Goal: Communication & Community: Ask a question

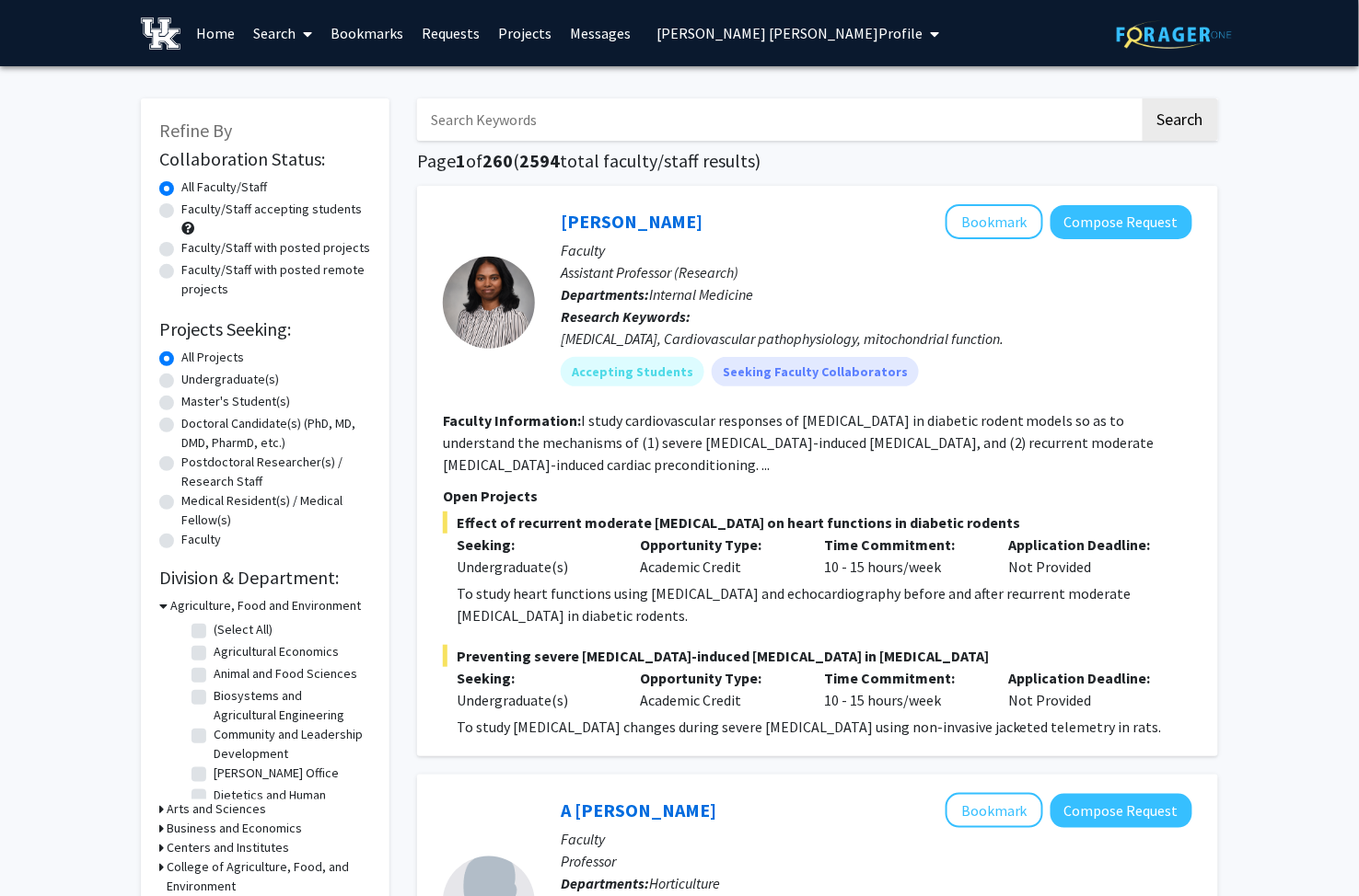
click at [767, 32] on span "[PERSON_NAME] [PERSON_NAME] Profile" at bounding box center [790, 33] width 266 height 19
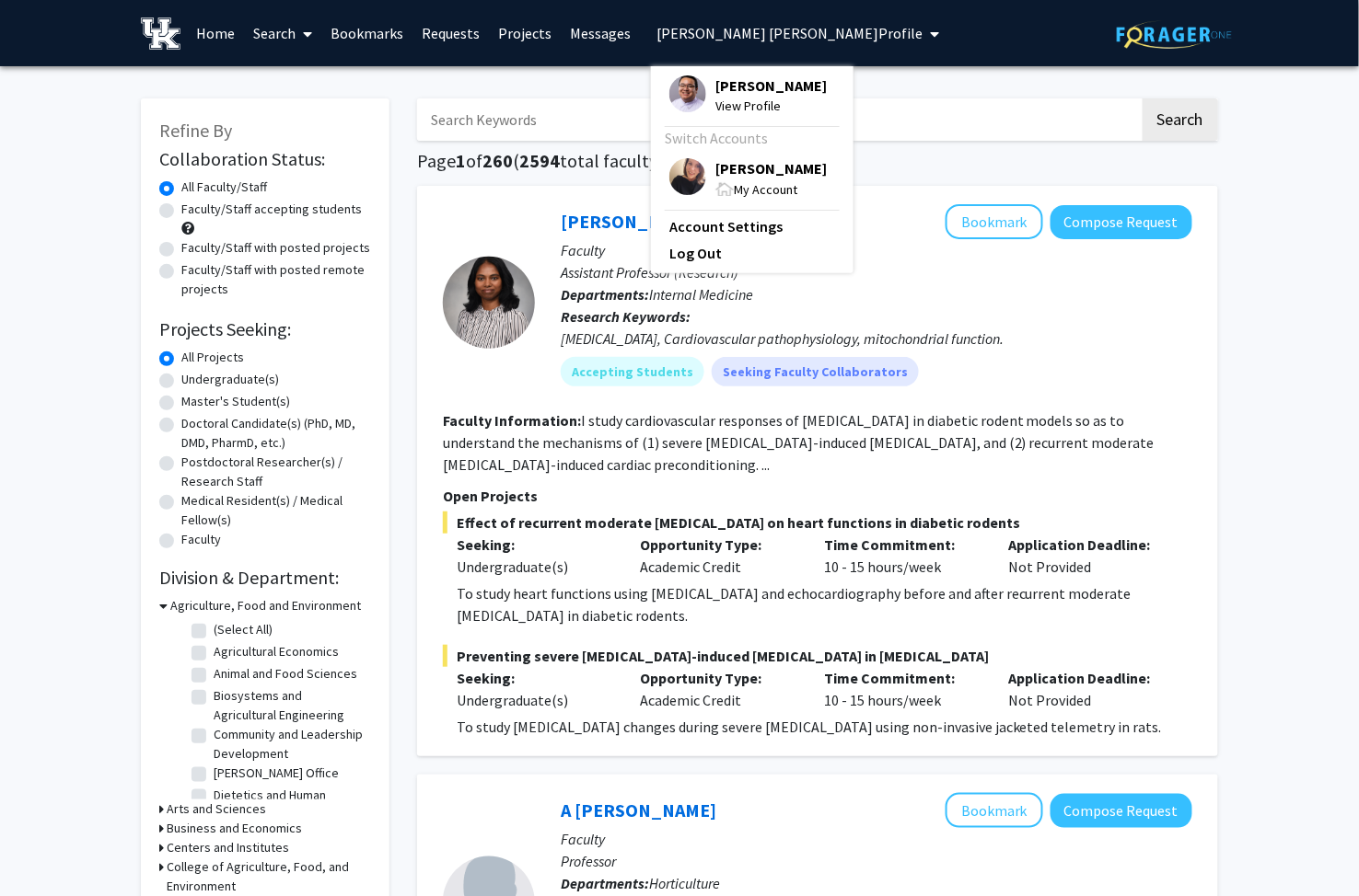
click at [725, 175] on span "[PERSON_NAME]" at bounding box center [771, 168] width 111 height 20
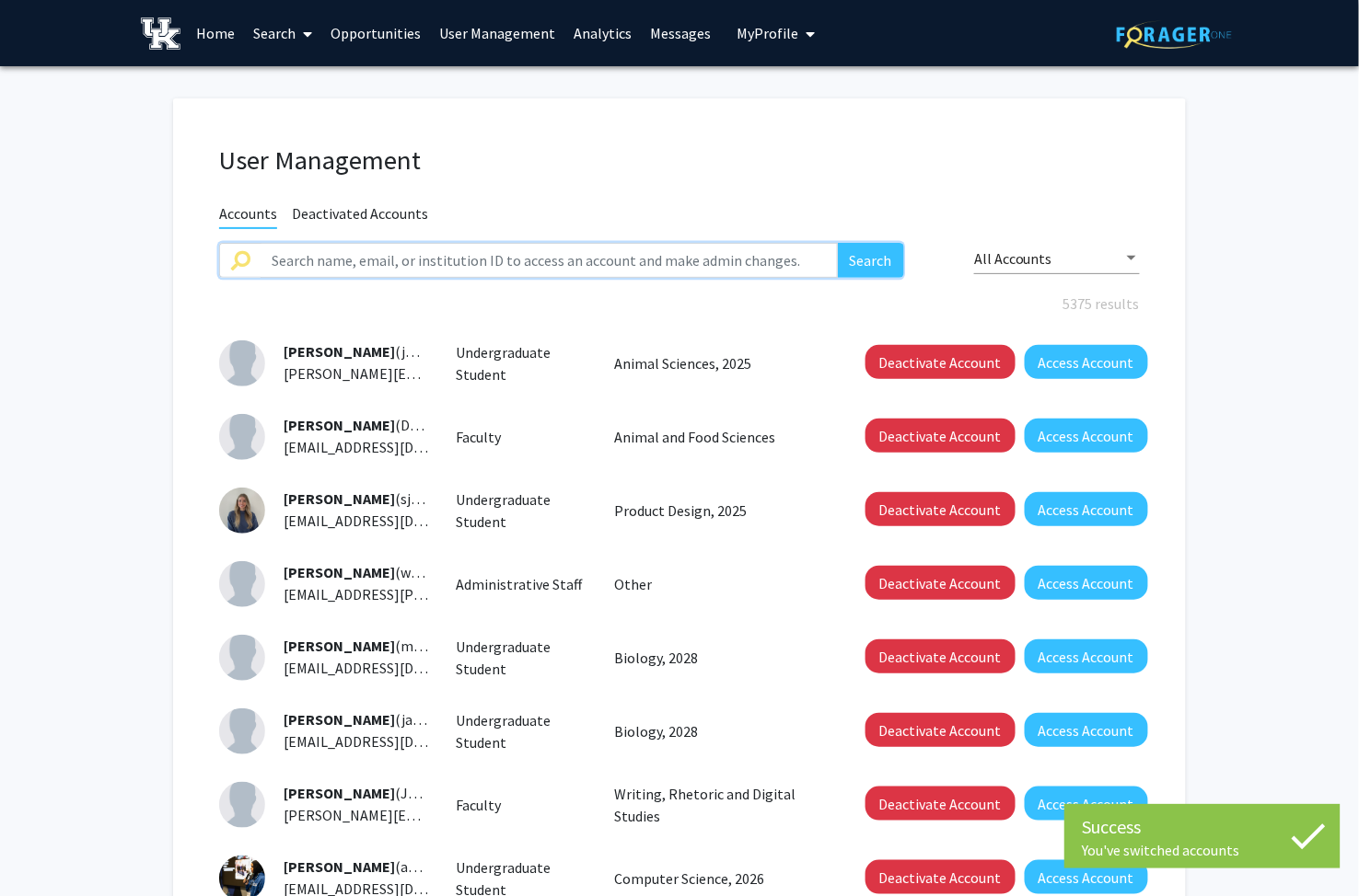
click at [456, 261] on input "text" at bounding box center [548, 261] width 577 height 35
type input "[PERSON_NAME]"
click at [838, 243] on button "Search" at bounding box center [870, 261] width 66 height 35
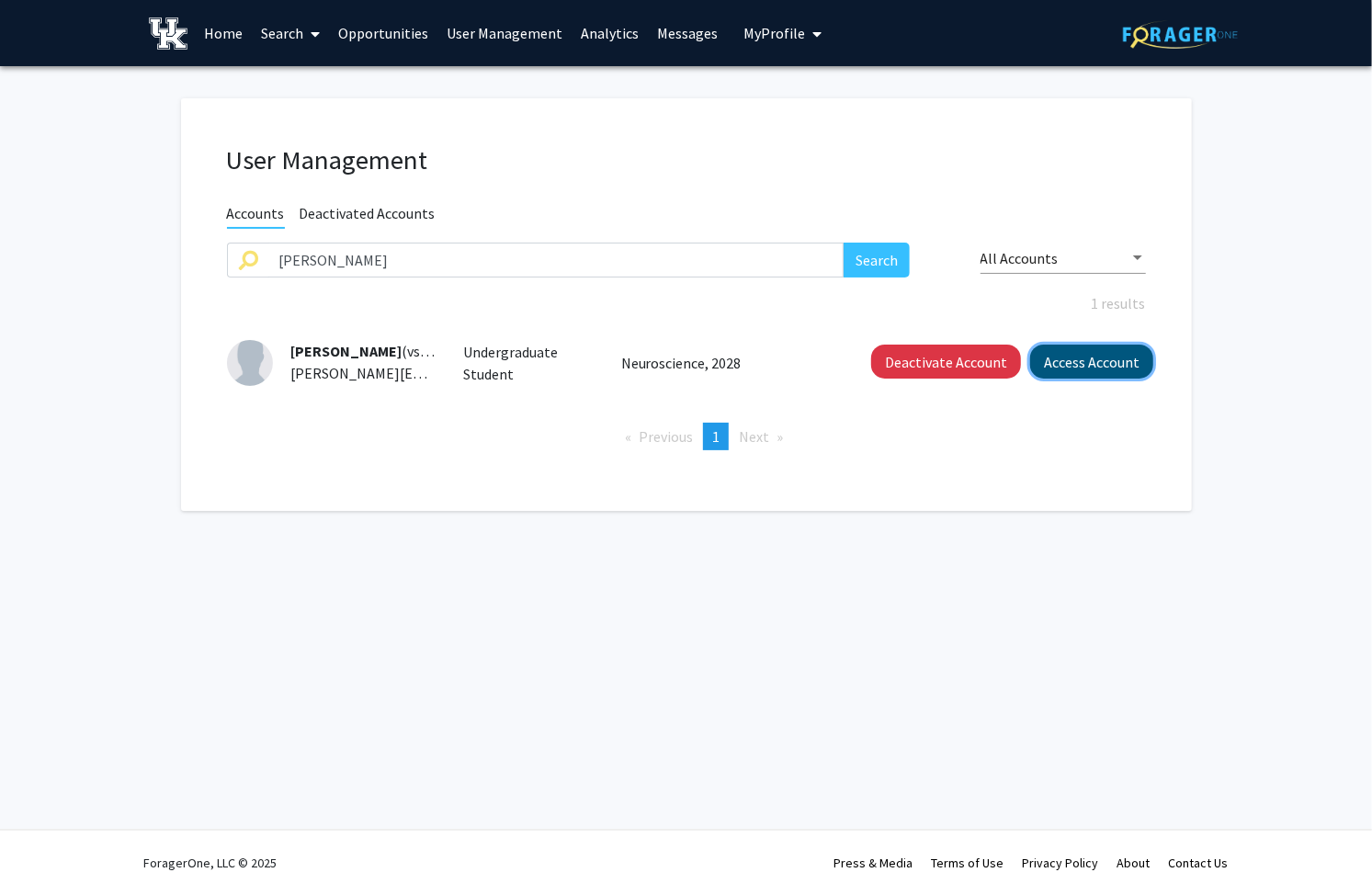
click at [1099, 362] on button "Access Account" at bounding box center [1091, 362] width 123 height 34
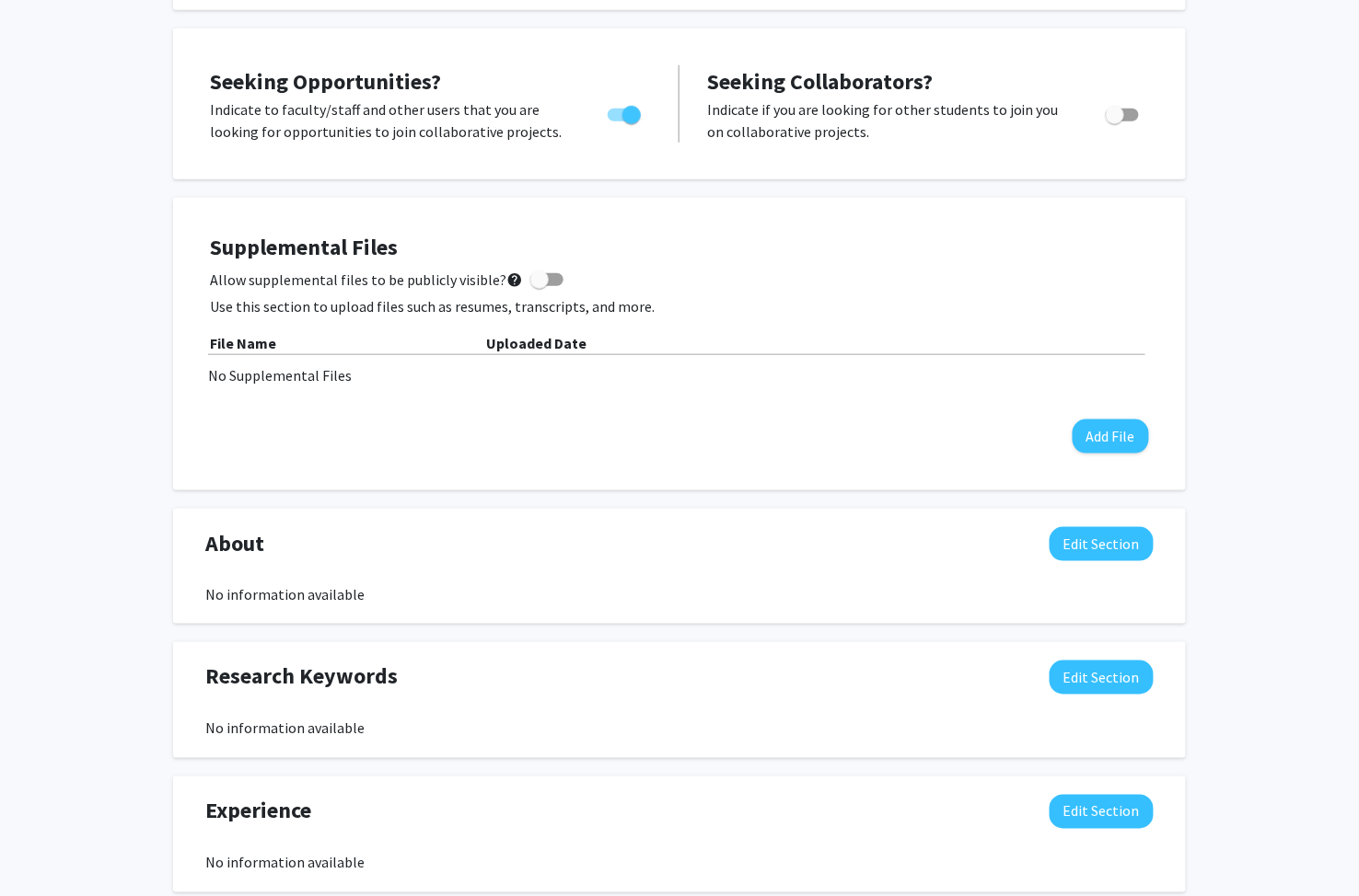
scroll to position [409, 0]
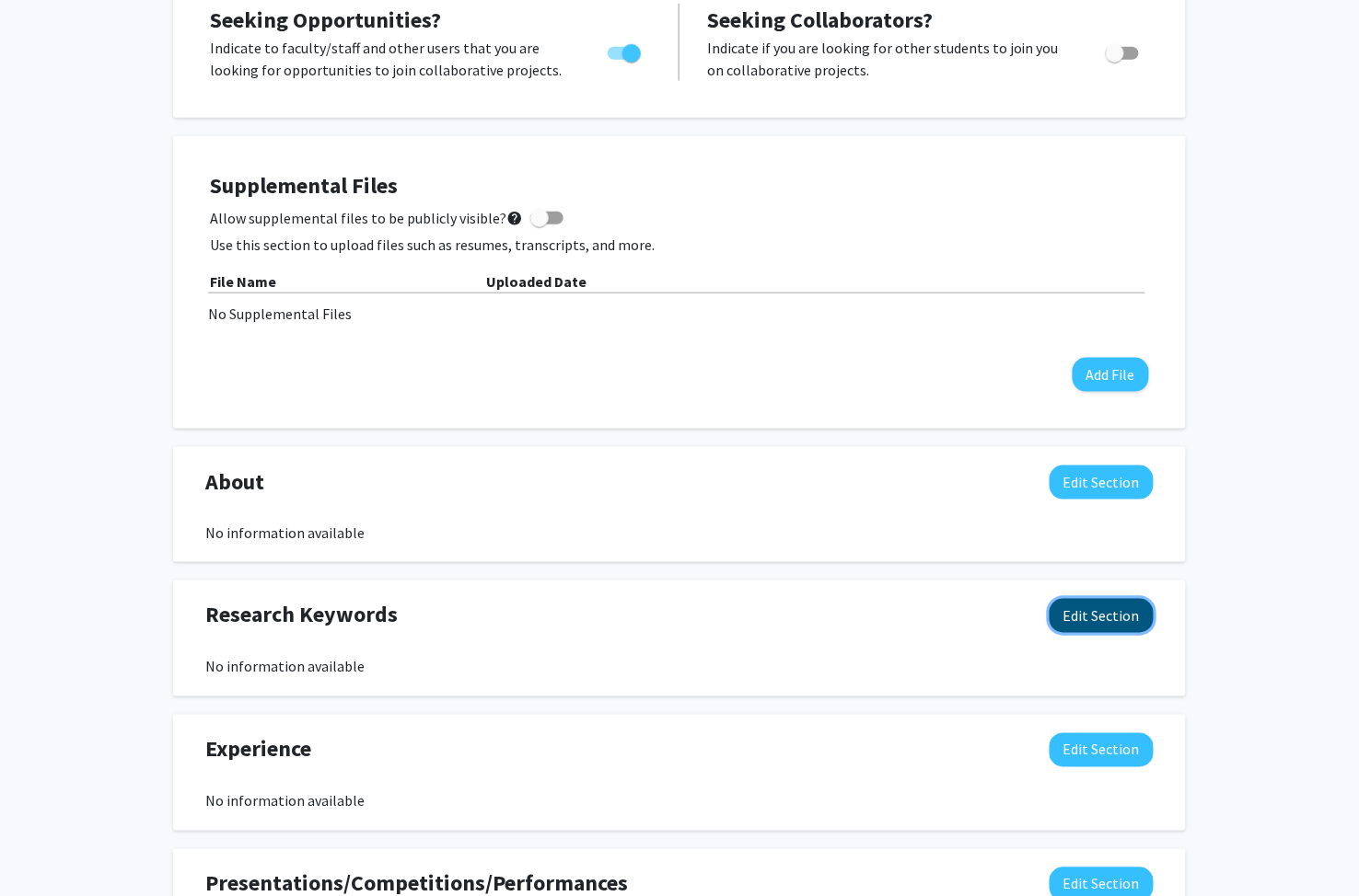
click at [1106, 614] on button "Edit Section" at bounding box center [1102, 616] width 104 height 34
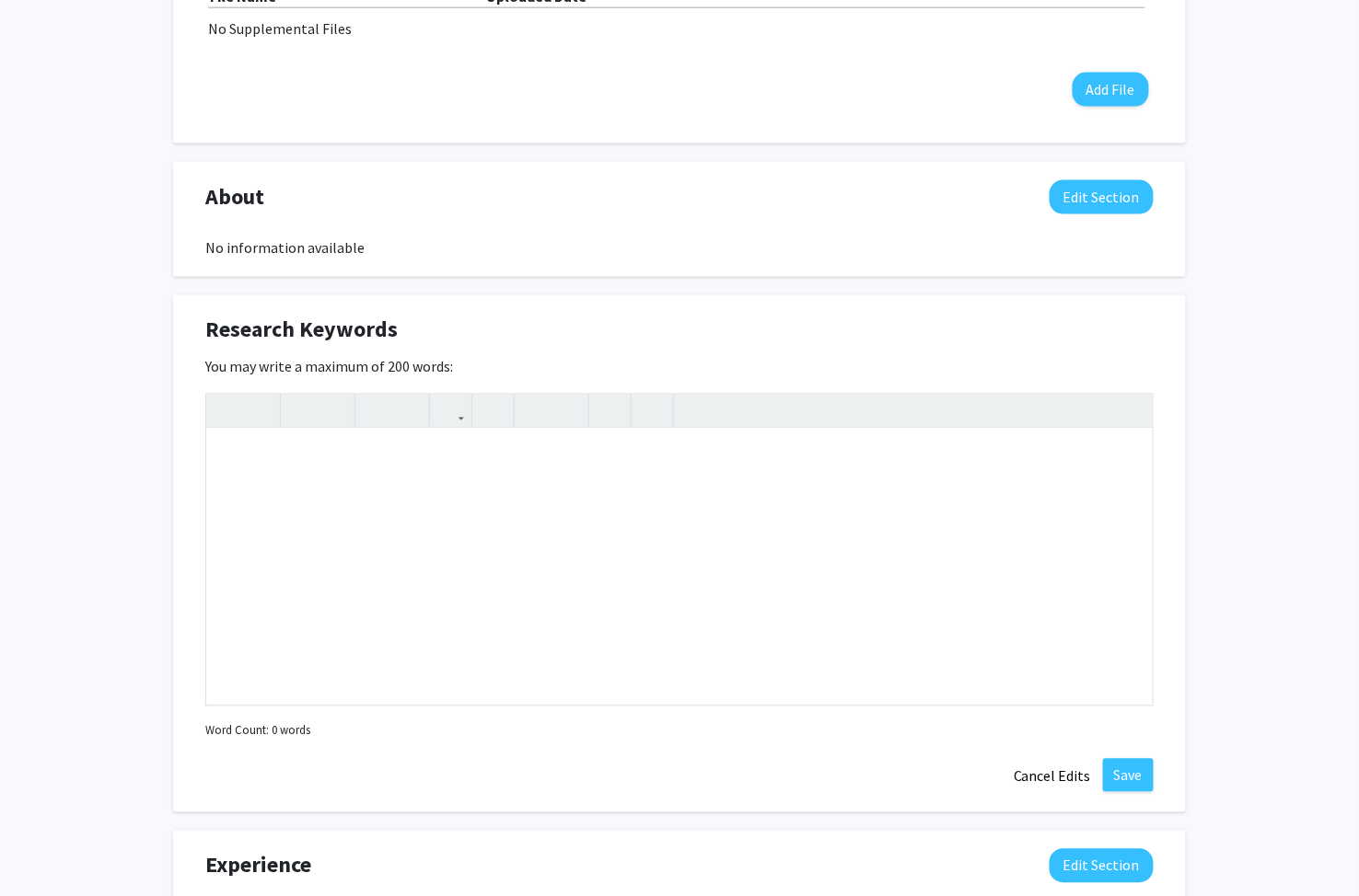
scroll to position [715, 0]
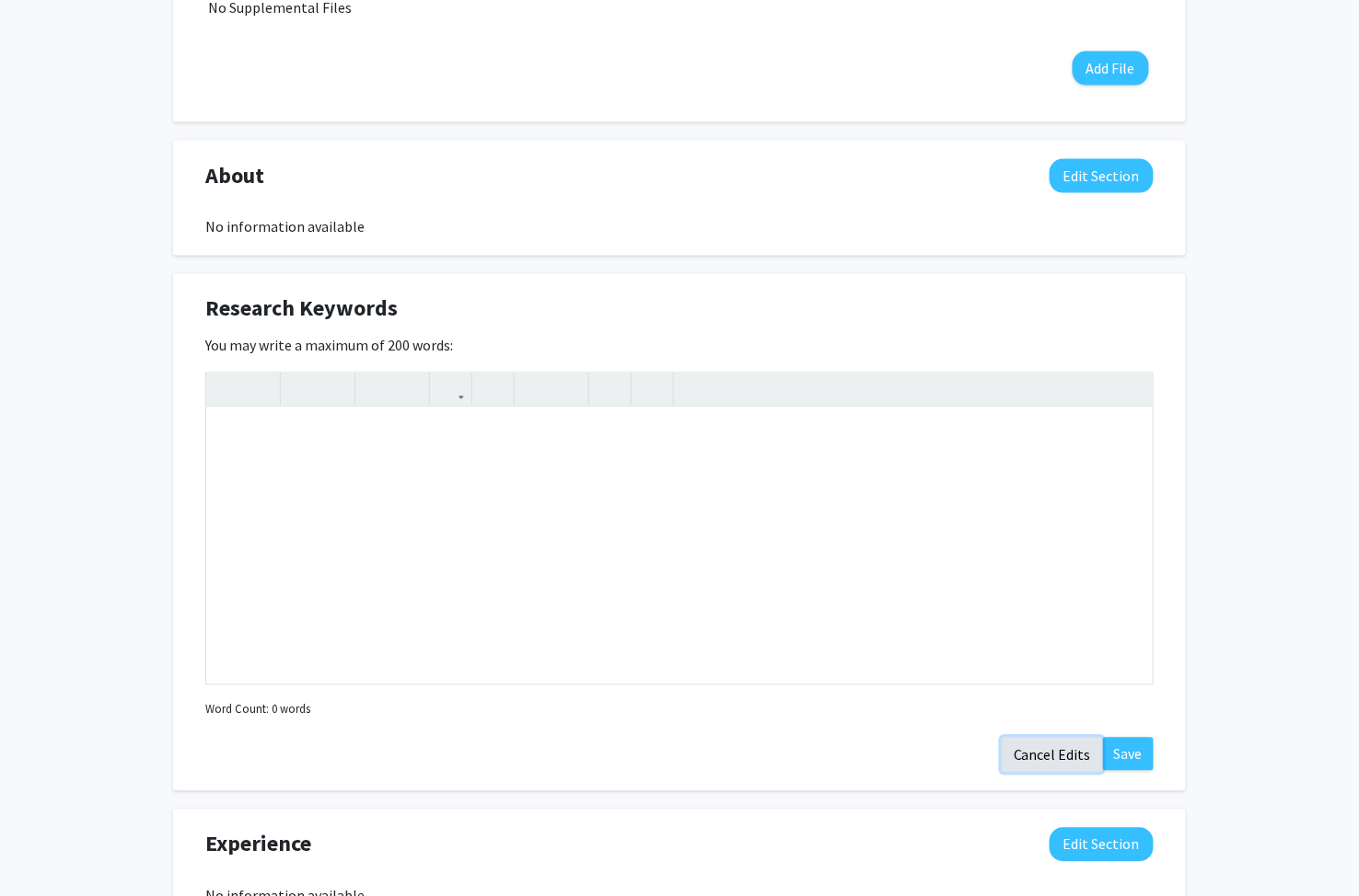
click at [1062, 744] on button "Cancel Edits" at bounding box center [1052, 756] width 101 height 35
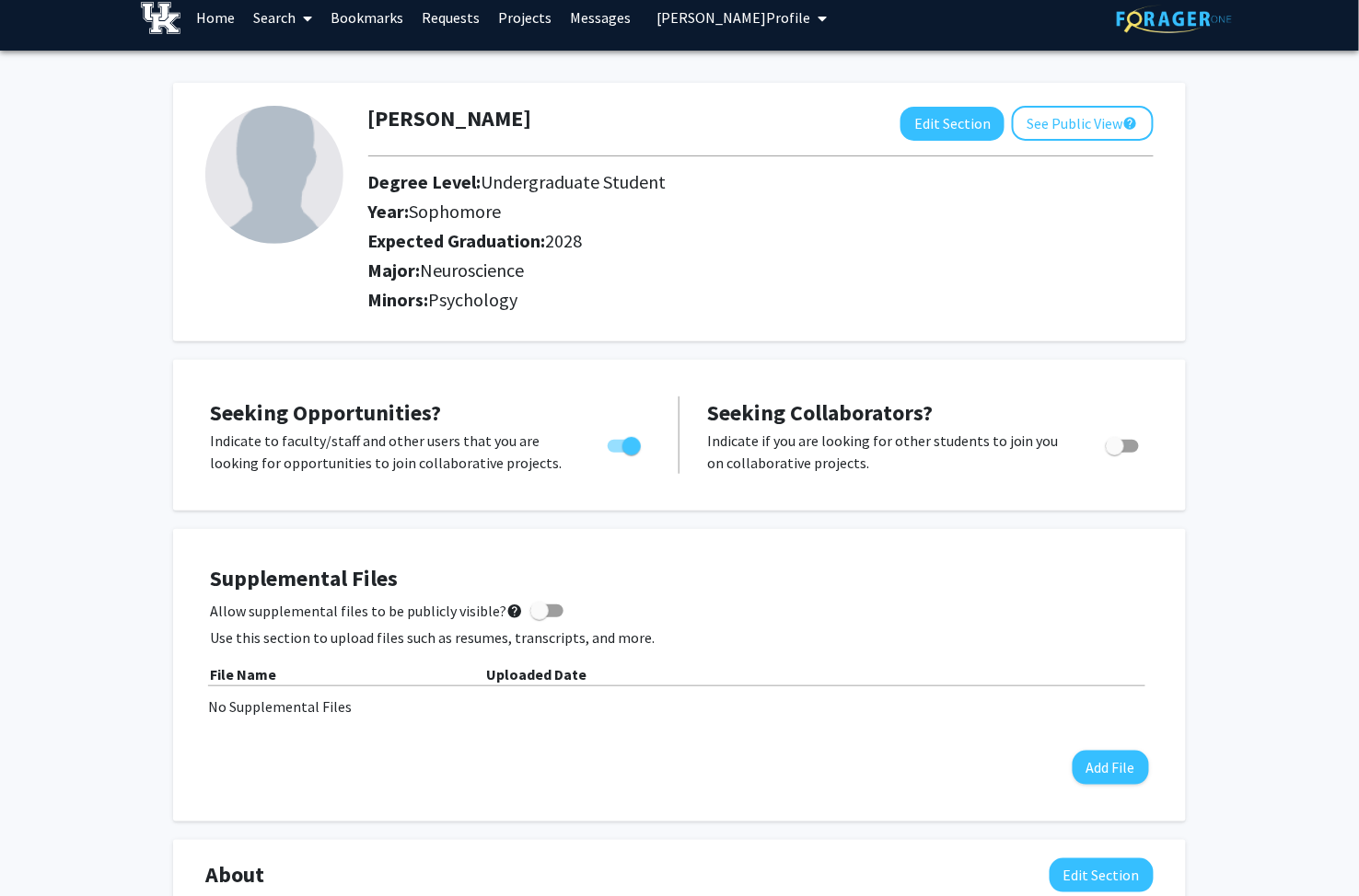
scroll to position [0, 0]
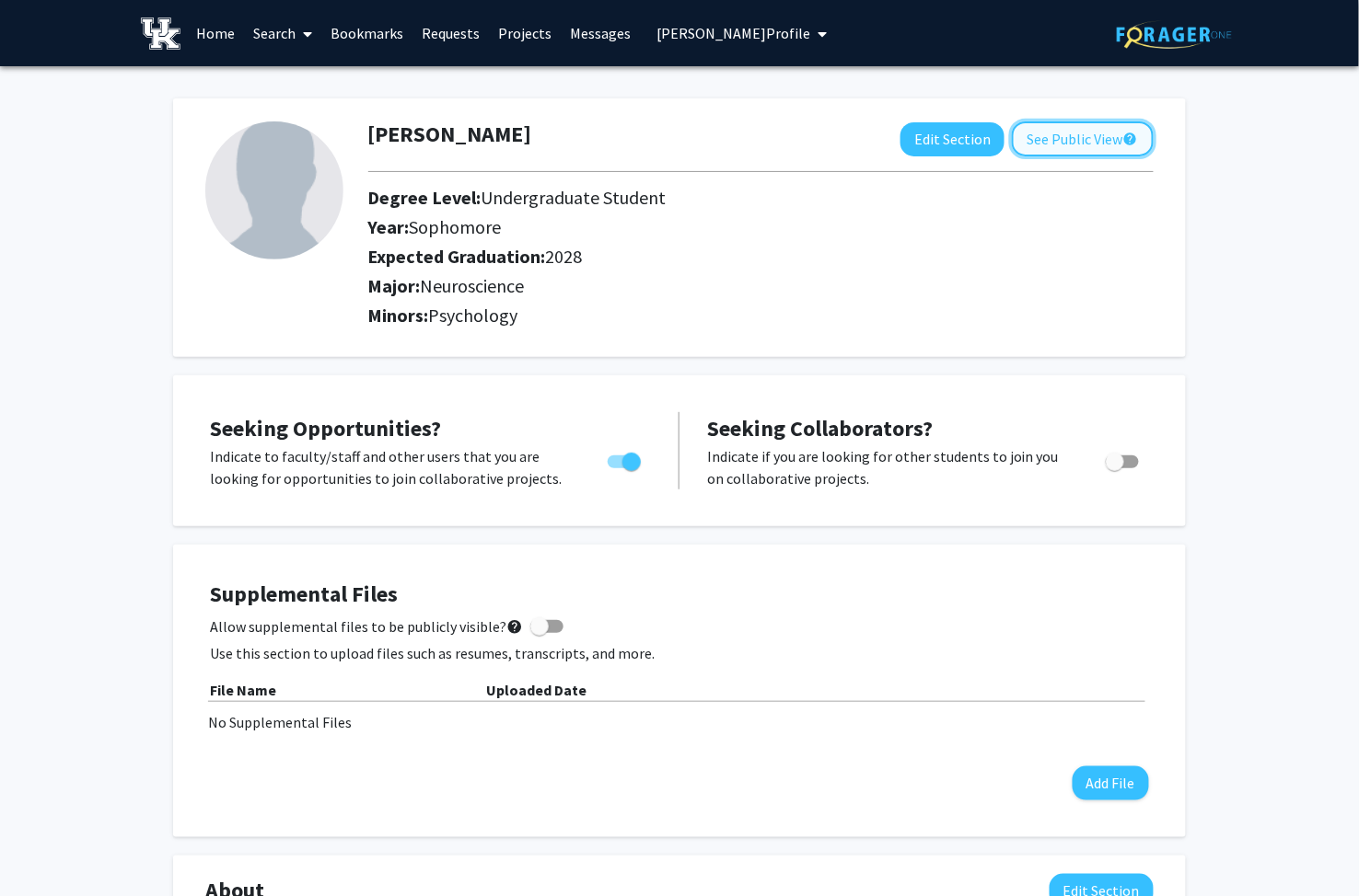
click at [1080, 136] on button "See Public View help" at bounding box center [1082, 139] width 142 height 35
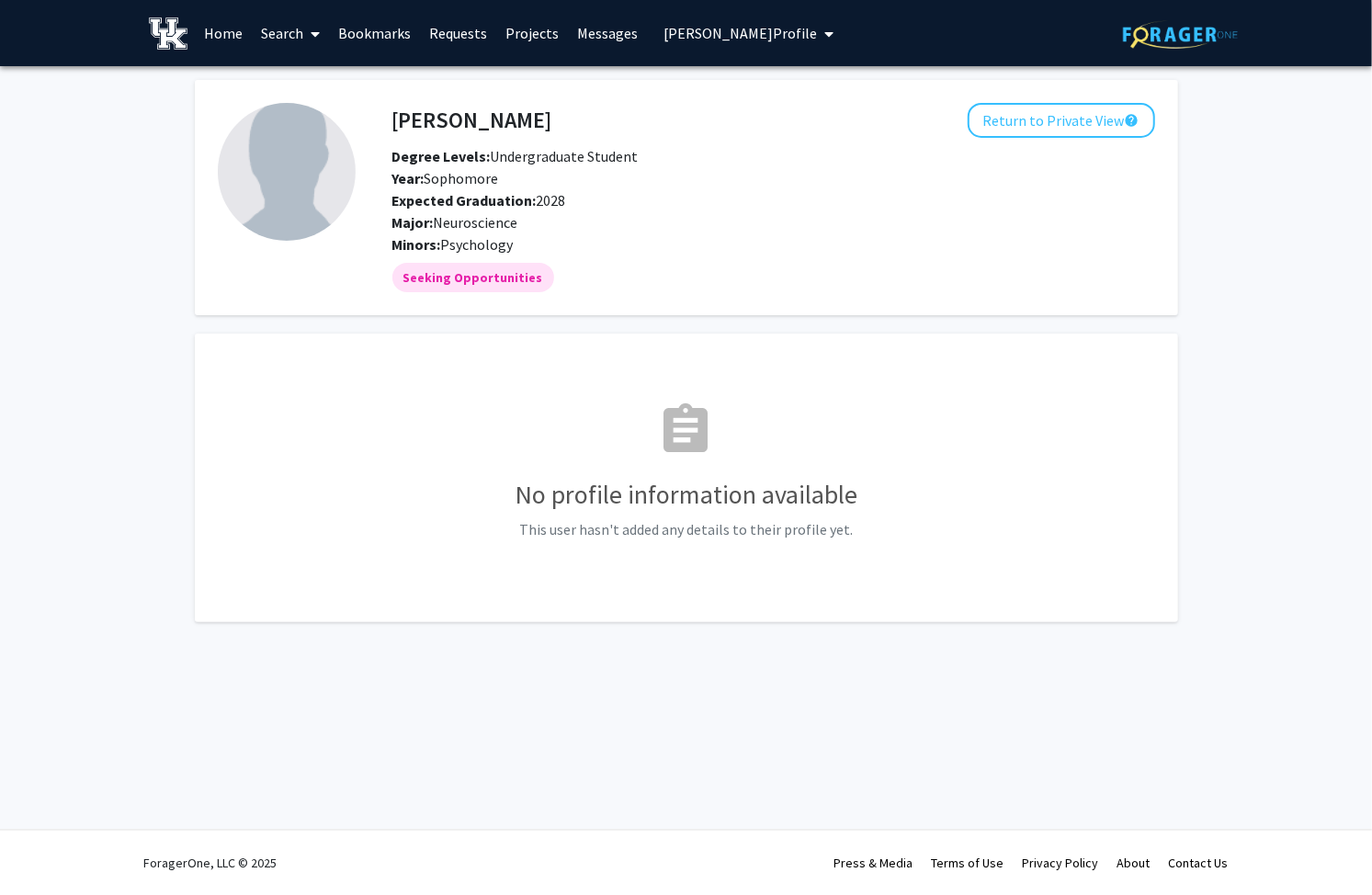
click at [727, 28] on span "[PERSON_NAME] Profile" at bounding box center [739, 33] width 153 height 19
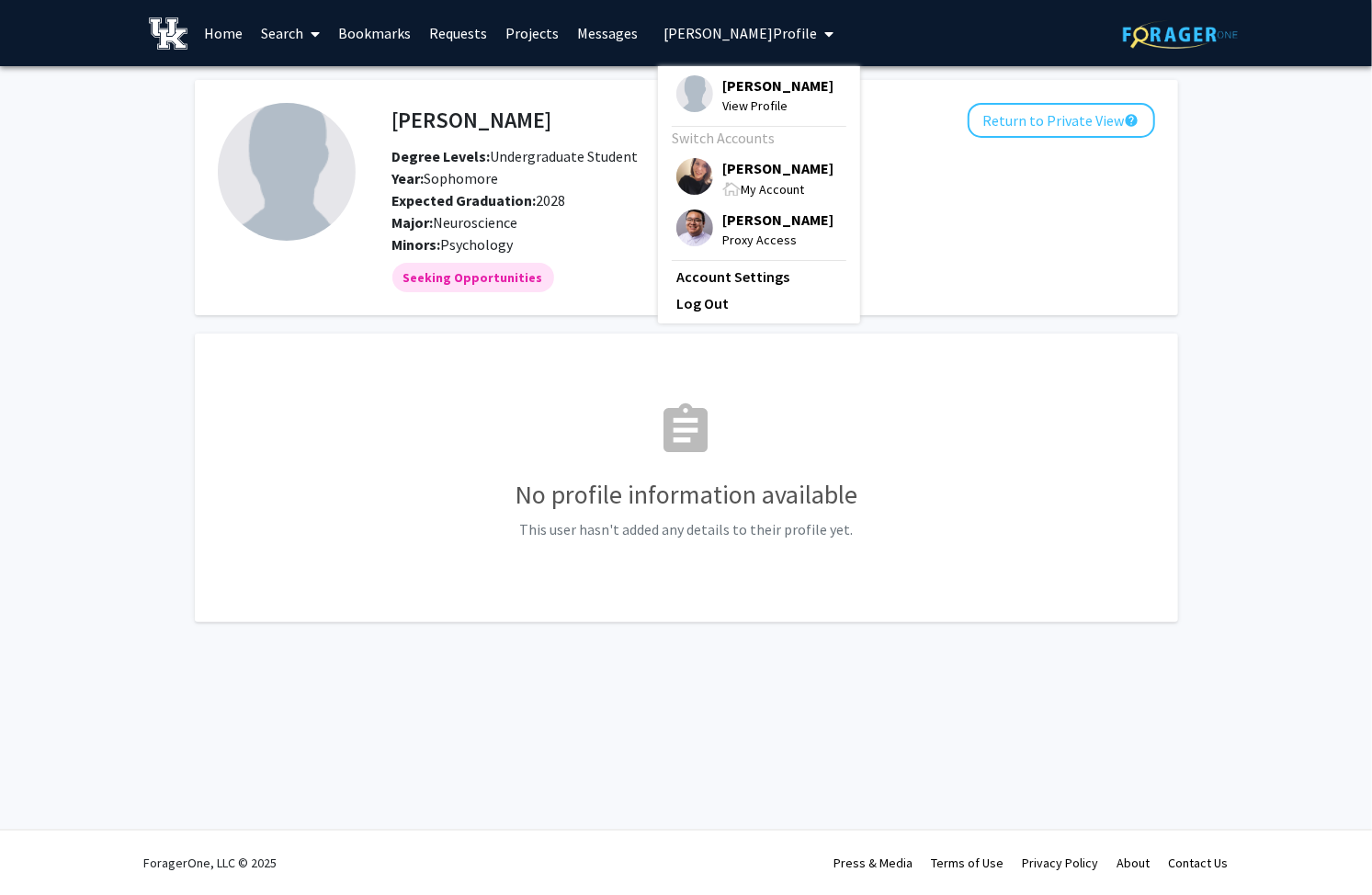
click at [738, 230] on span "[PERSON_NAME]" at bounding box center [778, 220] width 111 height 20
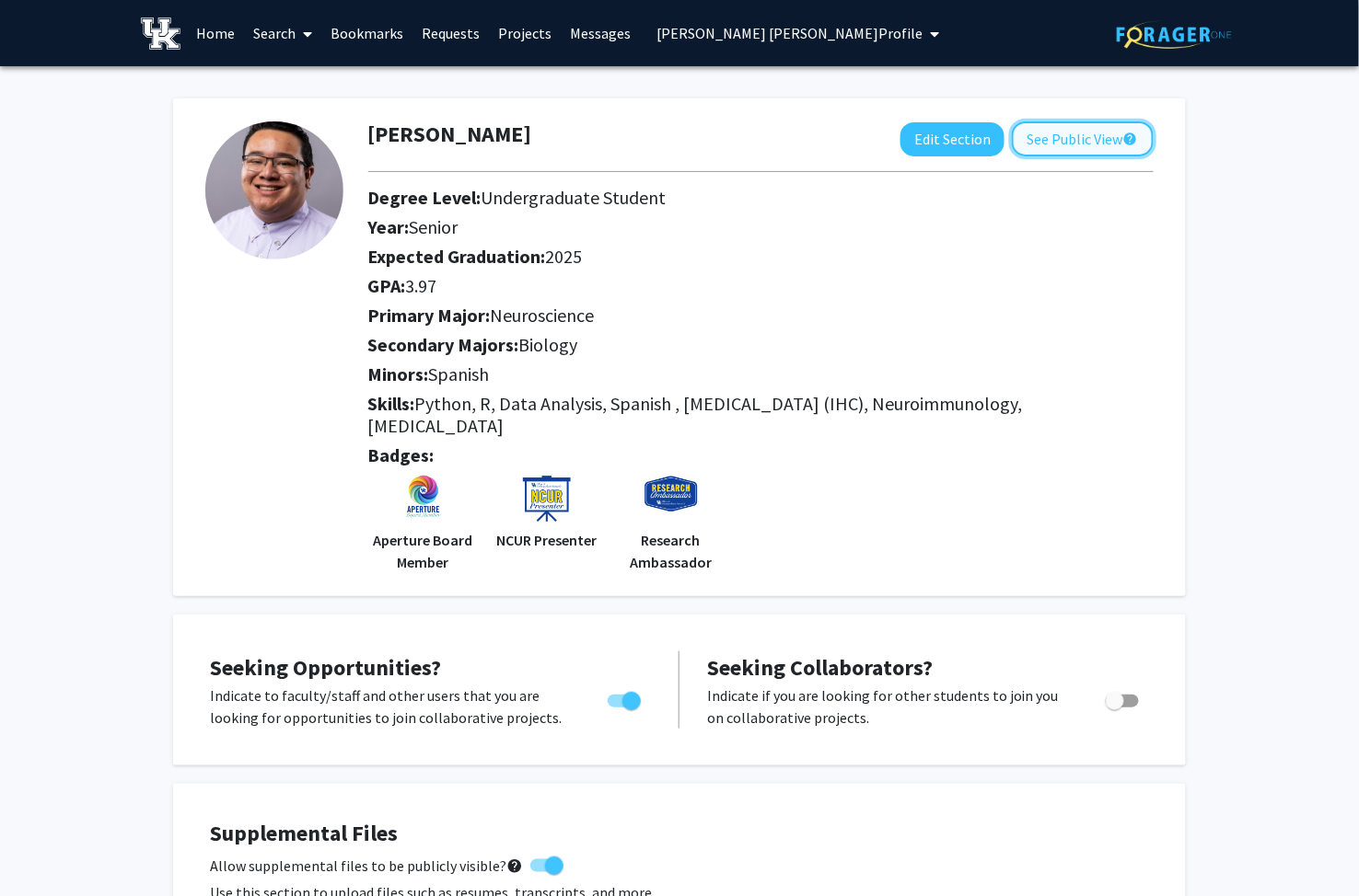
click at [1018, 125] on button "See Public View help" at bounding box center [1082, 139] width 142 height 35
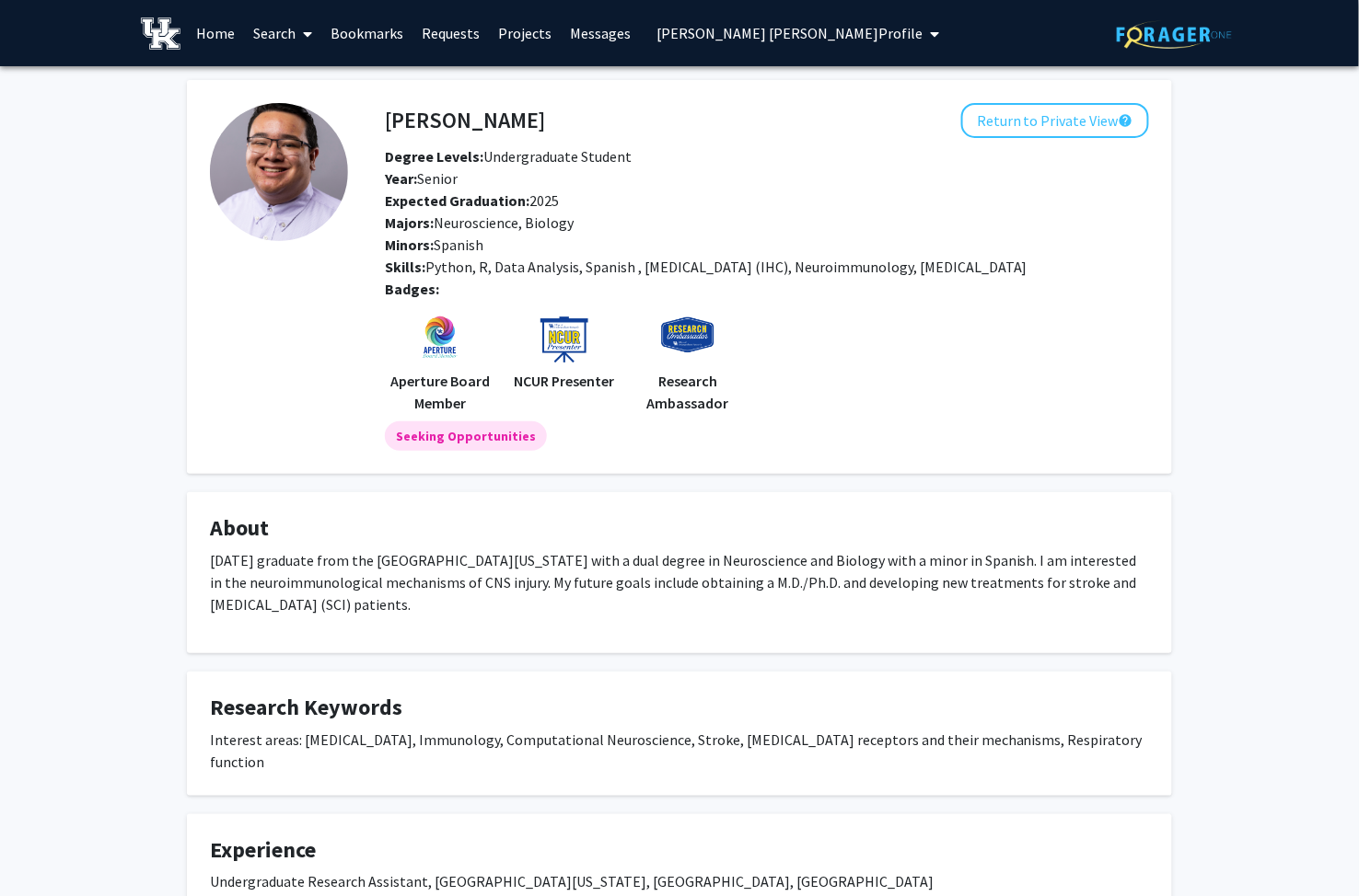
click at [308, 30] on icon at bounding box center [307, 34] width 9 height 15
click at [319, 74] on span "Faculty/Staff" at bounding box center [312, 84] width 136 height 37
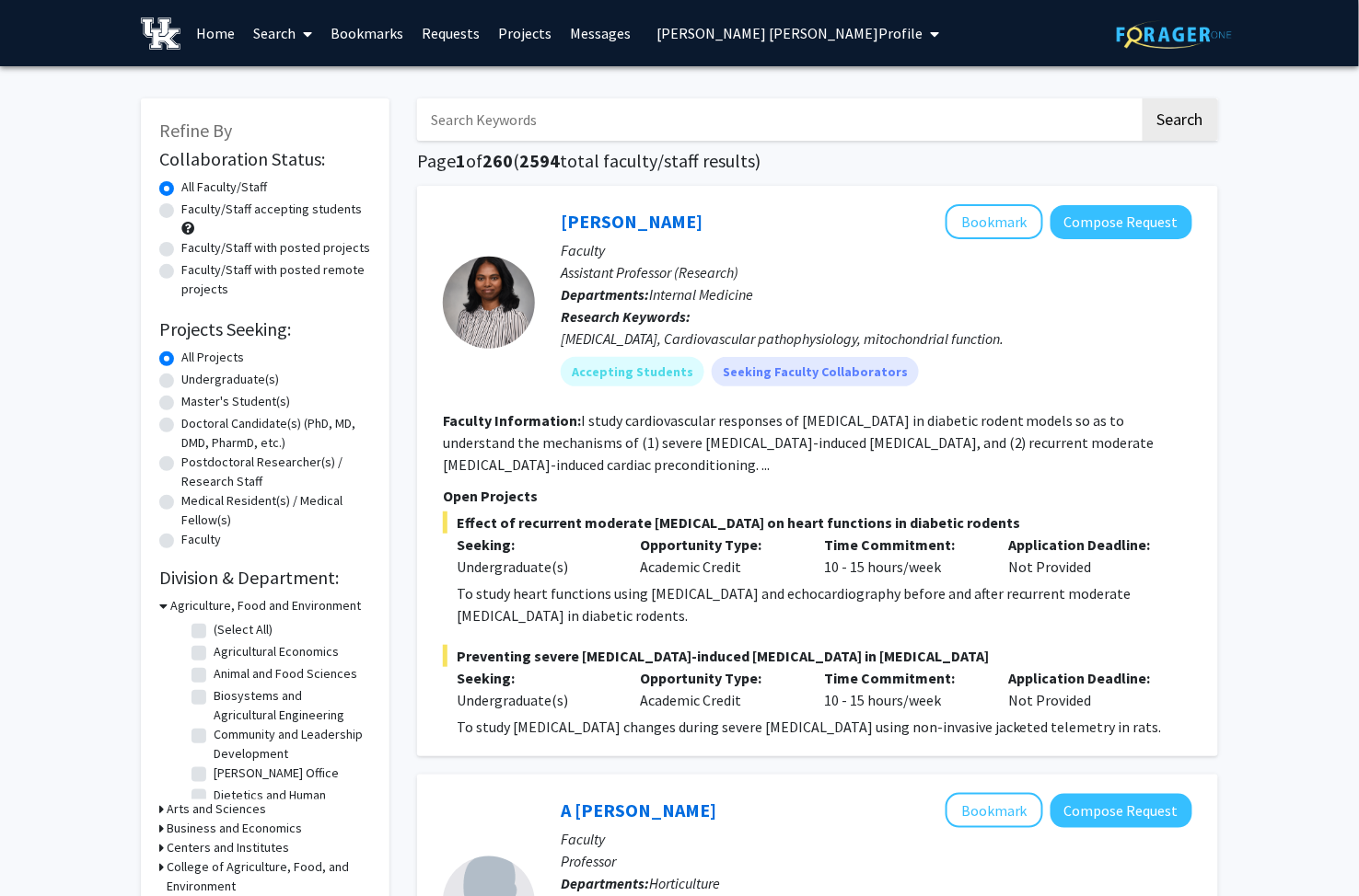
click at [181, 251] on label "Faculty/Staff with posted projects" at bounding box center [275, 248] width 189 height 19
click at [181, 251] on input "Faculty/Staff with posted projects" at bounding box center [187, 244] width 12 height 12
radio input "true"
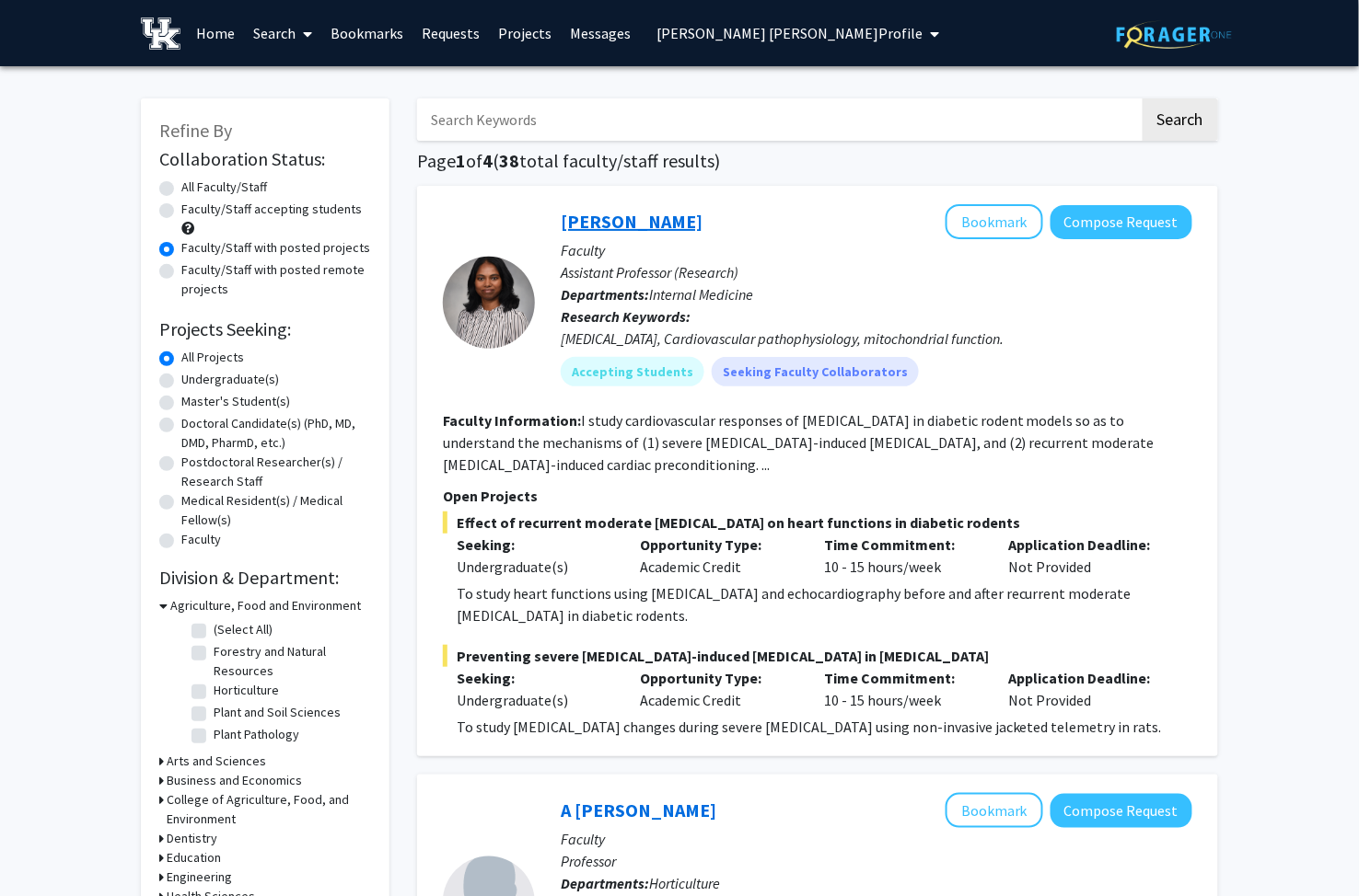
click at [658, 217] on link "[PERSON_NAME]" at bounding box center [632, 221] width 142 height 23
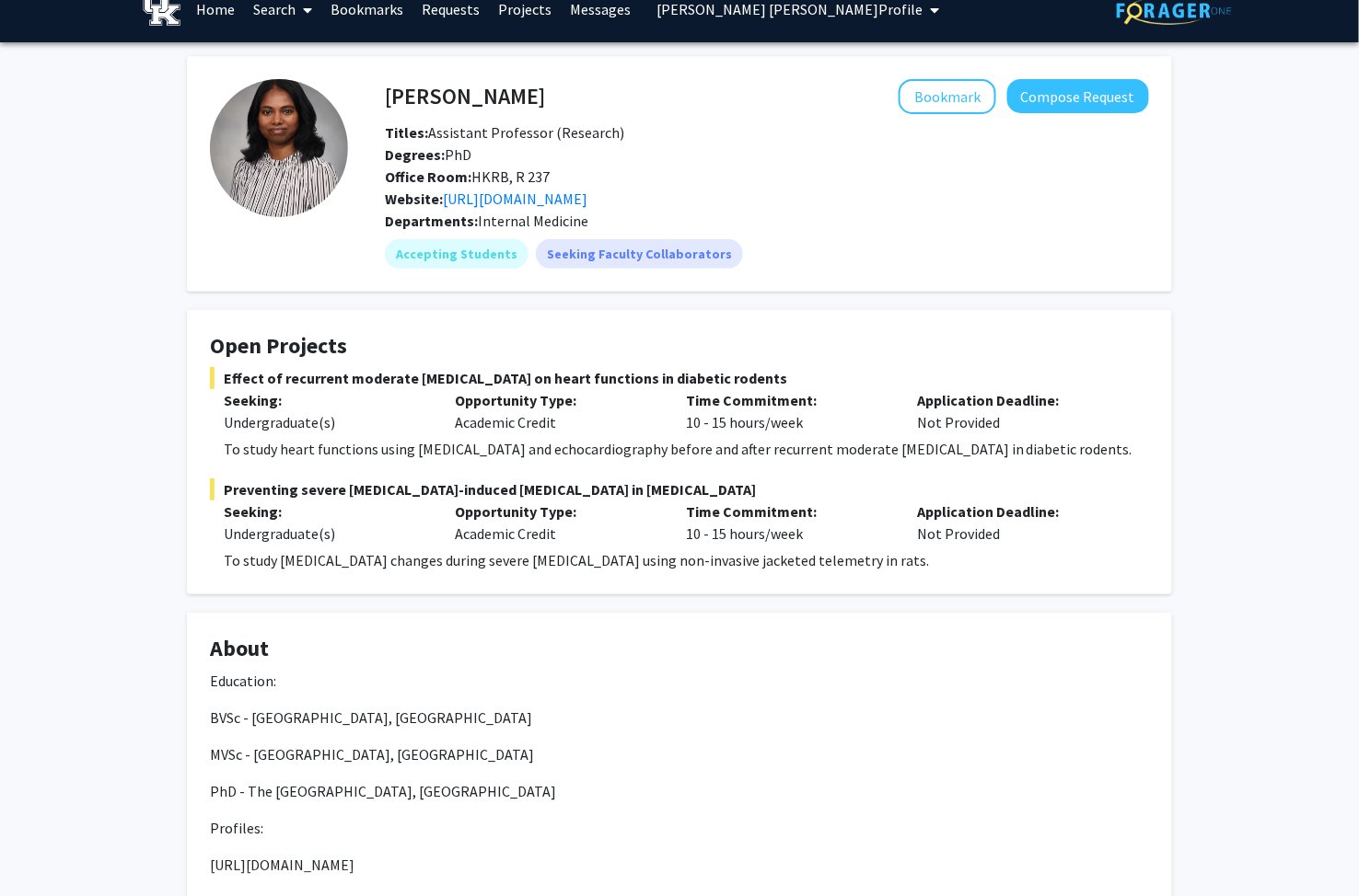
scroll to position [6, 0]
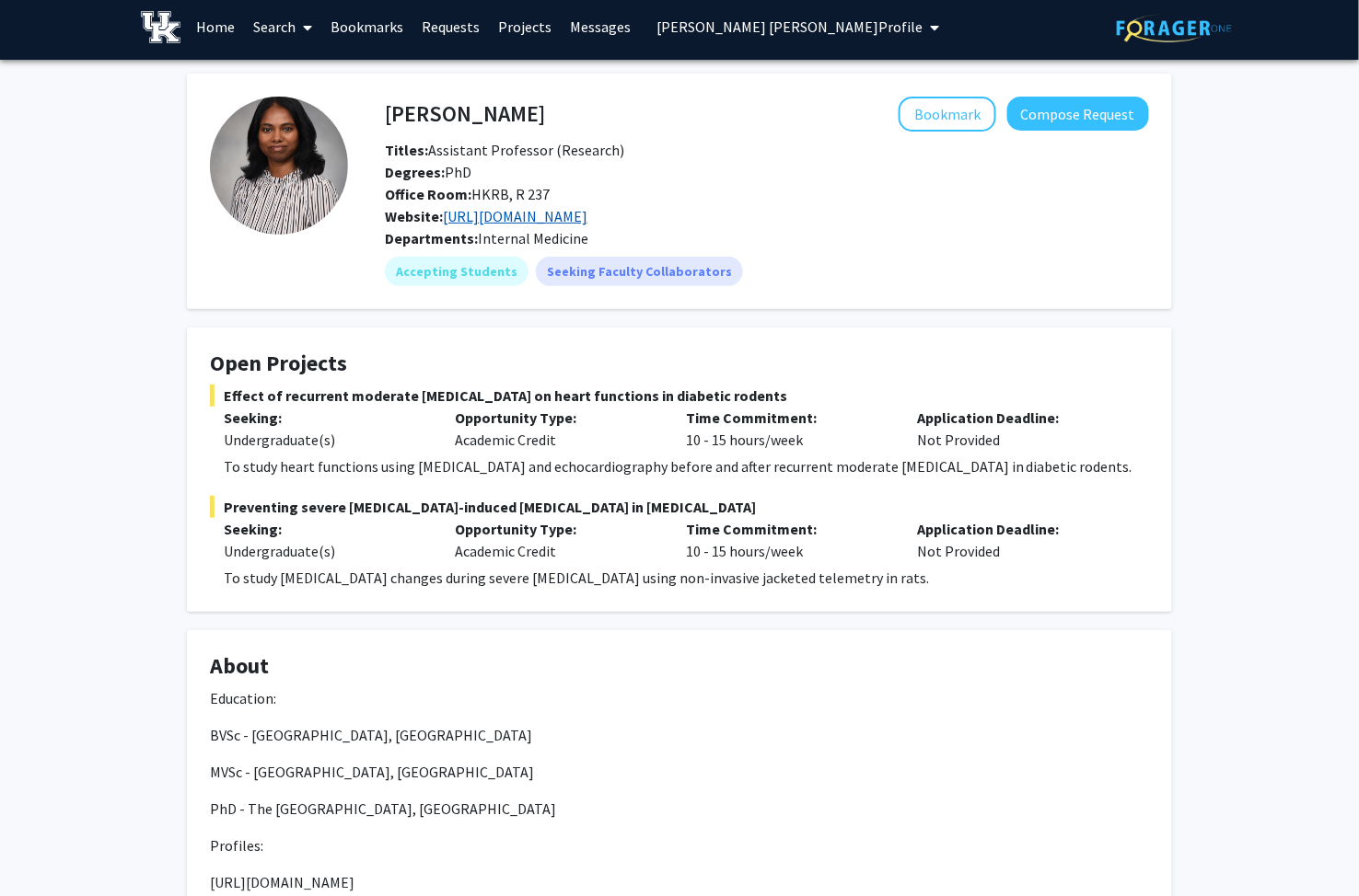
click at [587, 210] on link "[URL][DOMAIN_NAME]" at bounding box center [516, 216] width 145 height 19
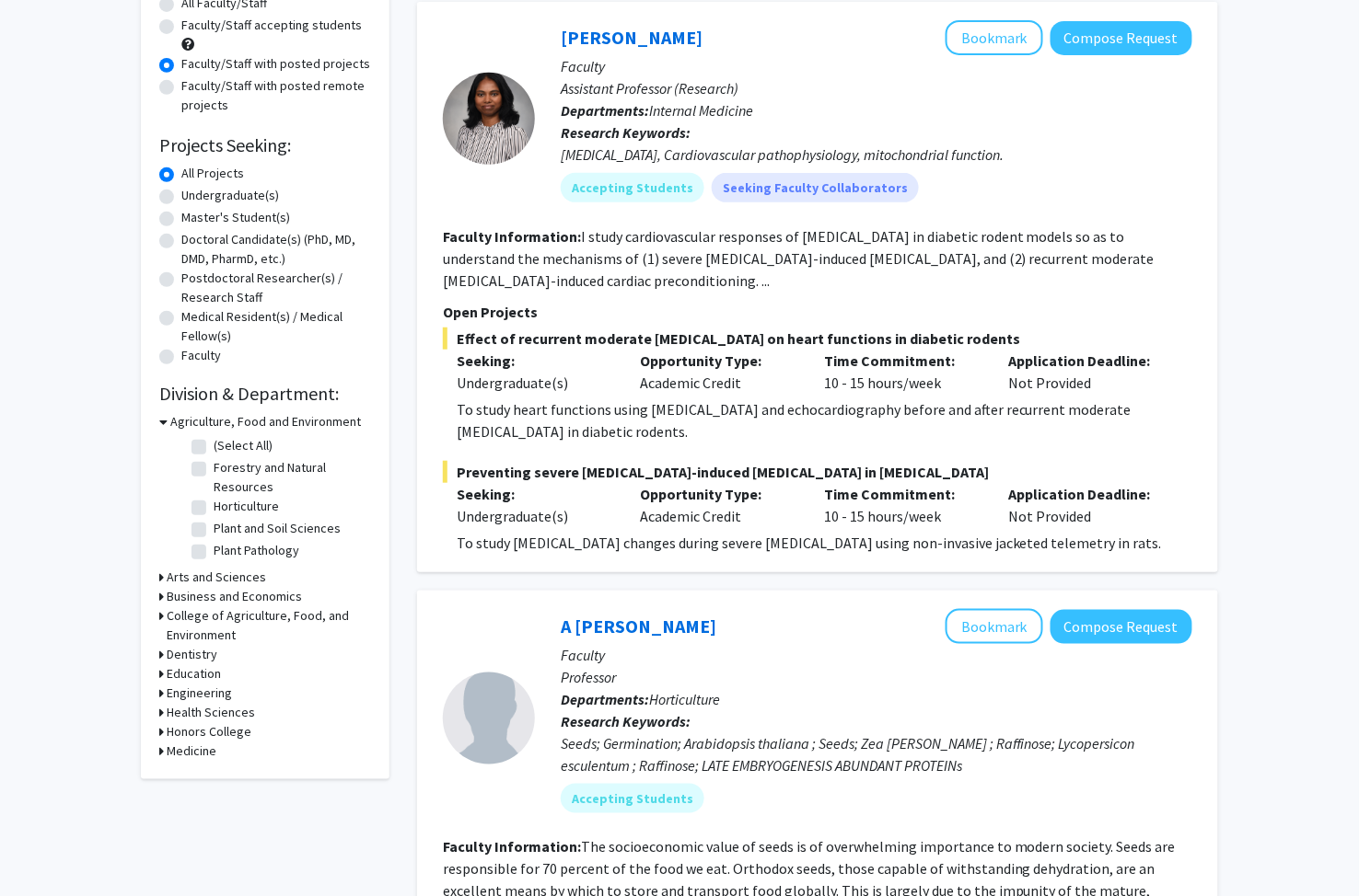
scroll to position [102, 0]
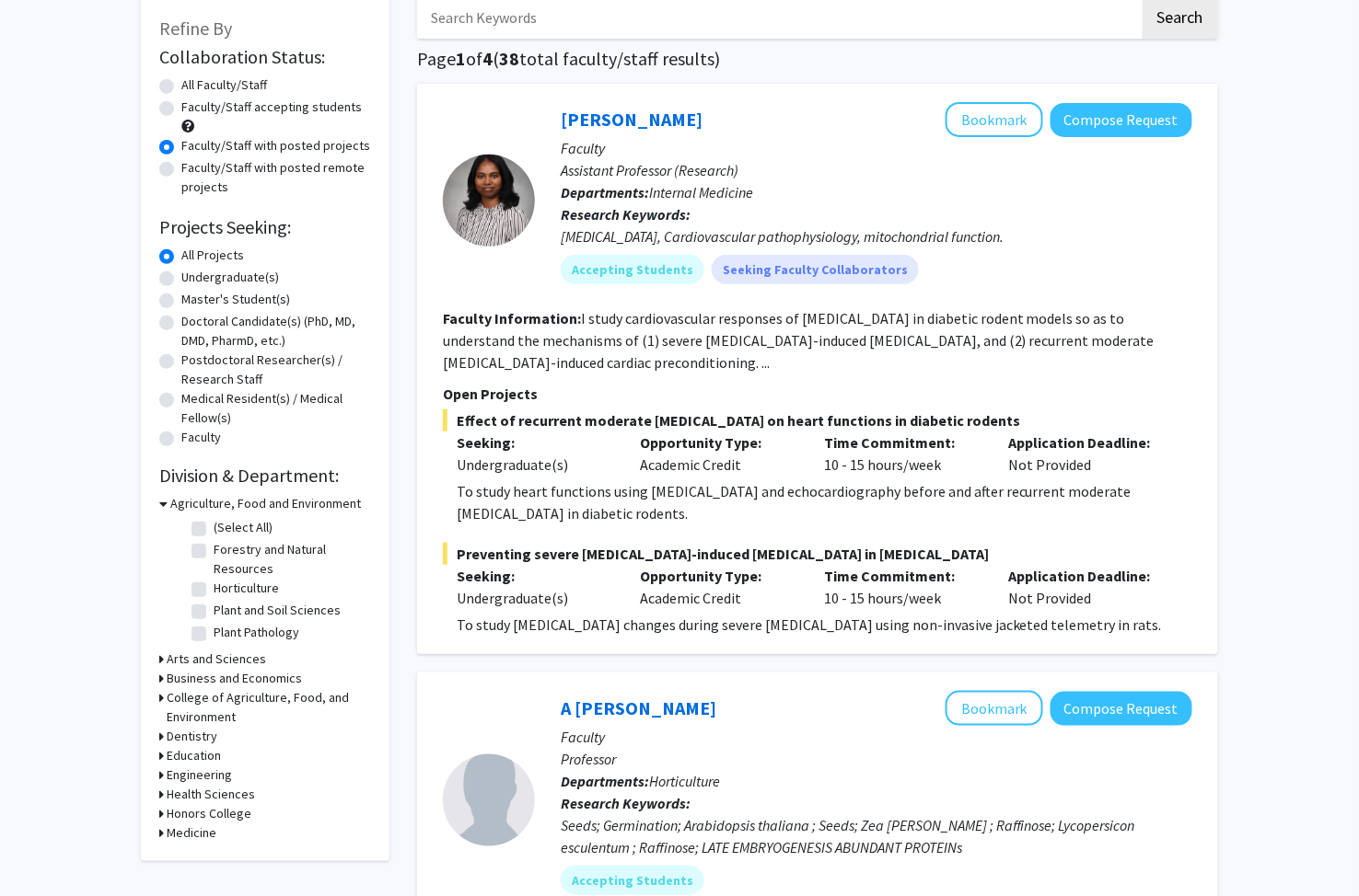
click at [161, 501] on icon at bounding box center [163, 503] width 8 height 19
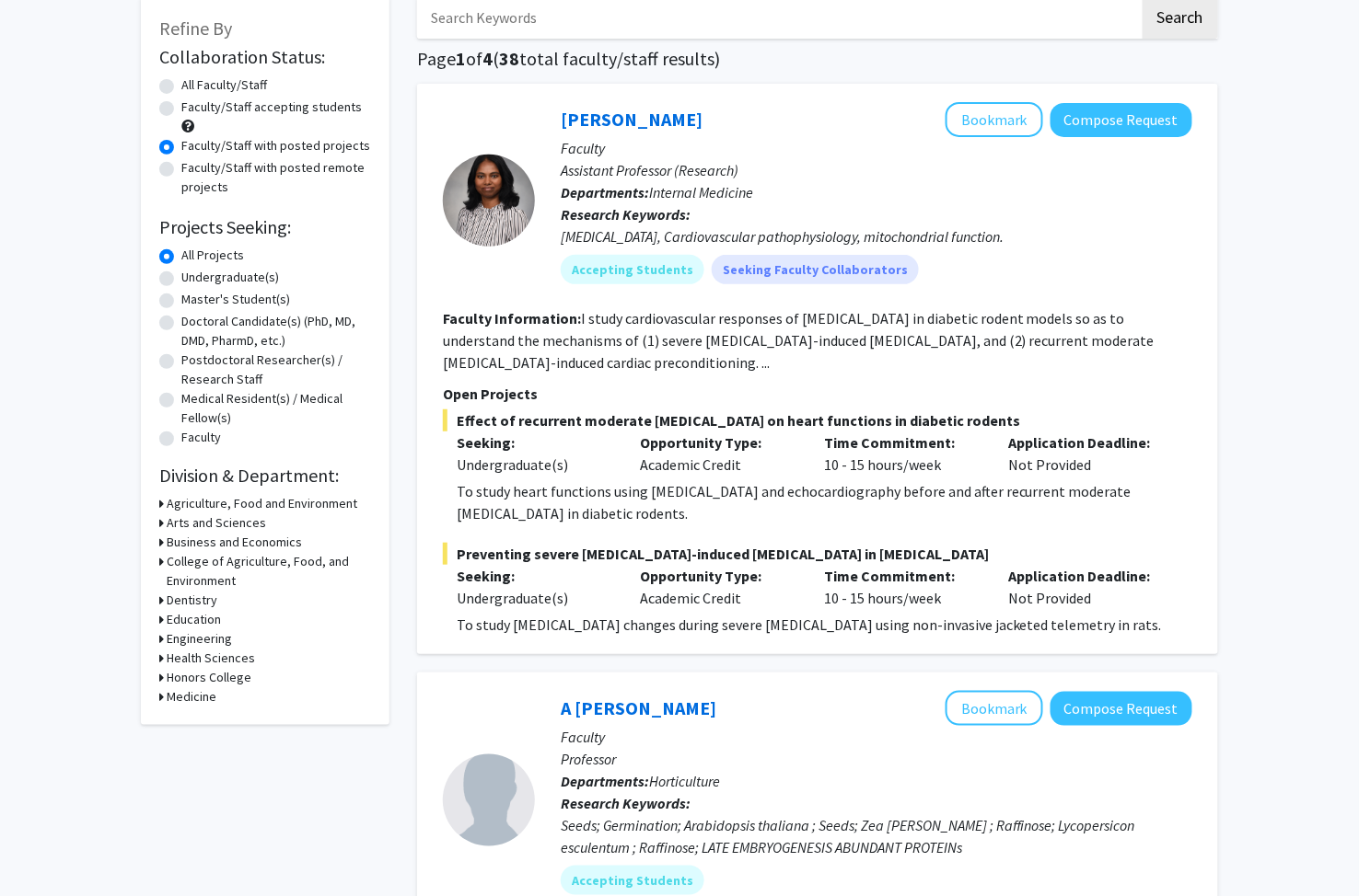
click at [160, 694] on icon at bounding box center [161, 696] width 5 height 19
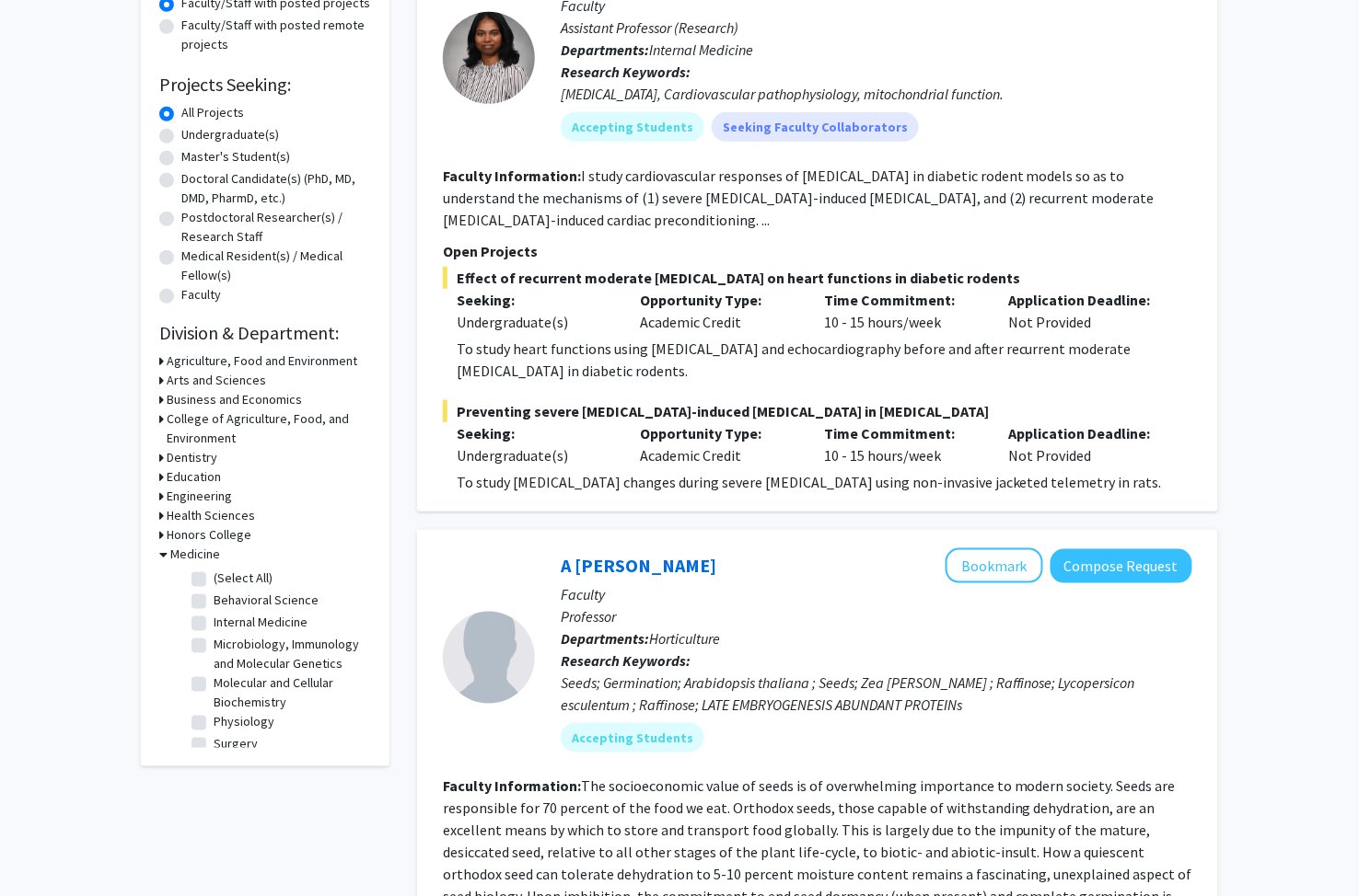
scroll to position [306, 0]
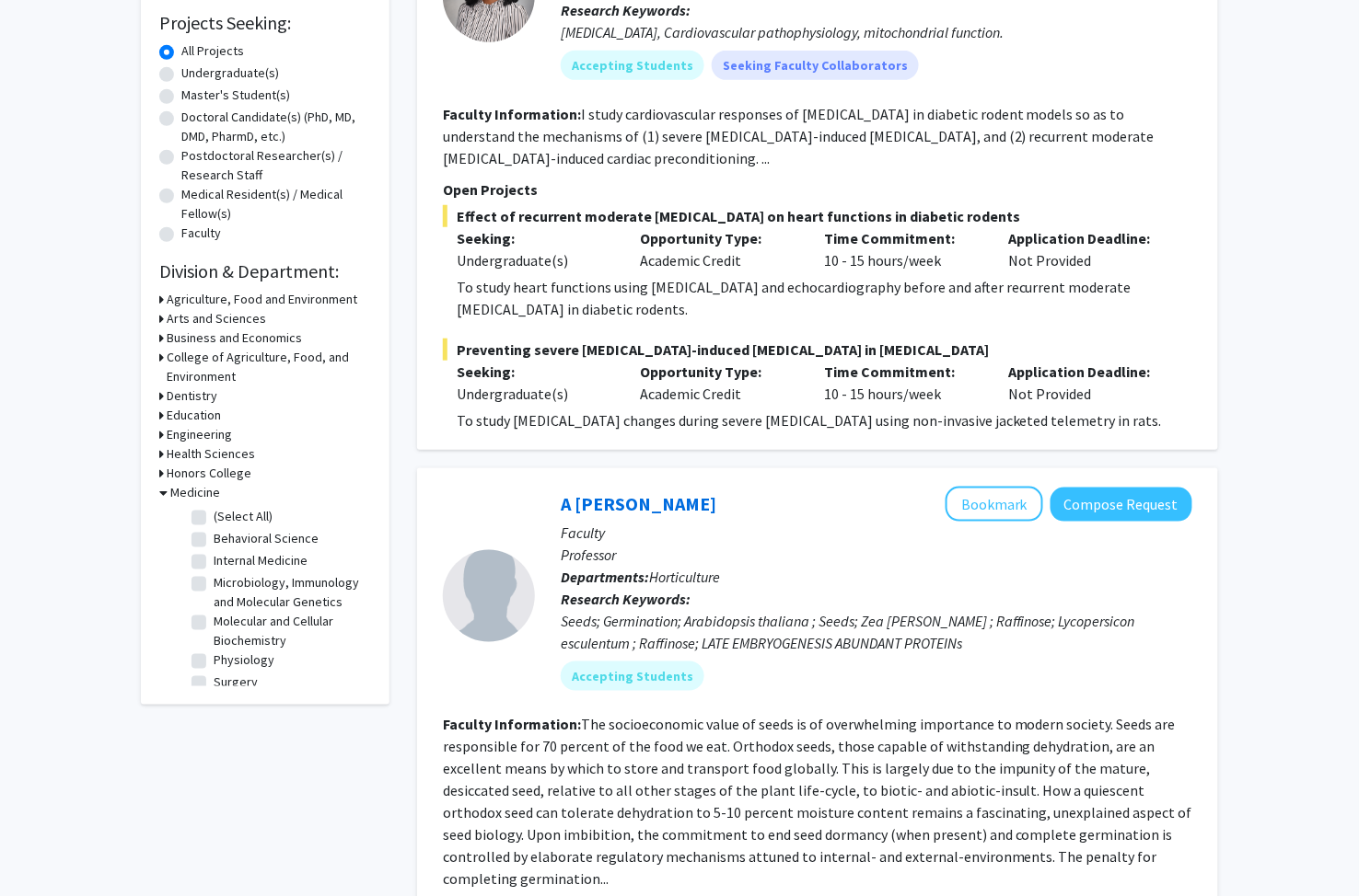
click at [214, 517] on label "(Select All)" at bounding box center [242, 516] width 59 height 19
click at [214, 517] on input "(Select All)" at bounding box center [219, 513] width 12 height 12
checkbox input "true"
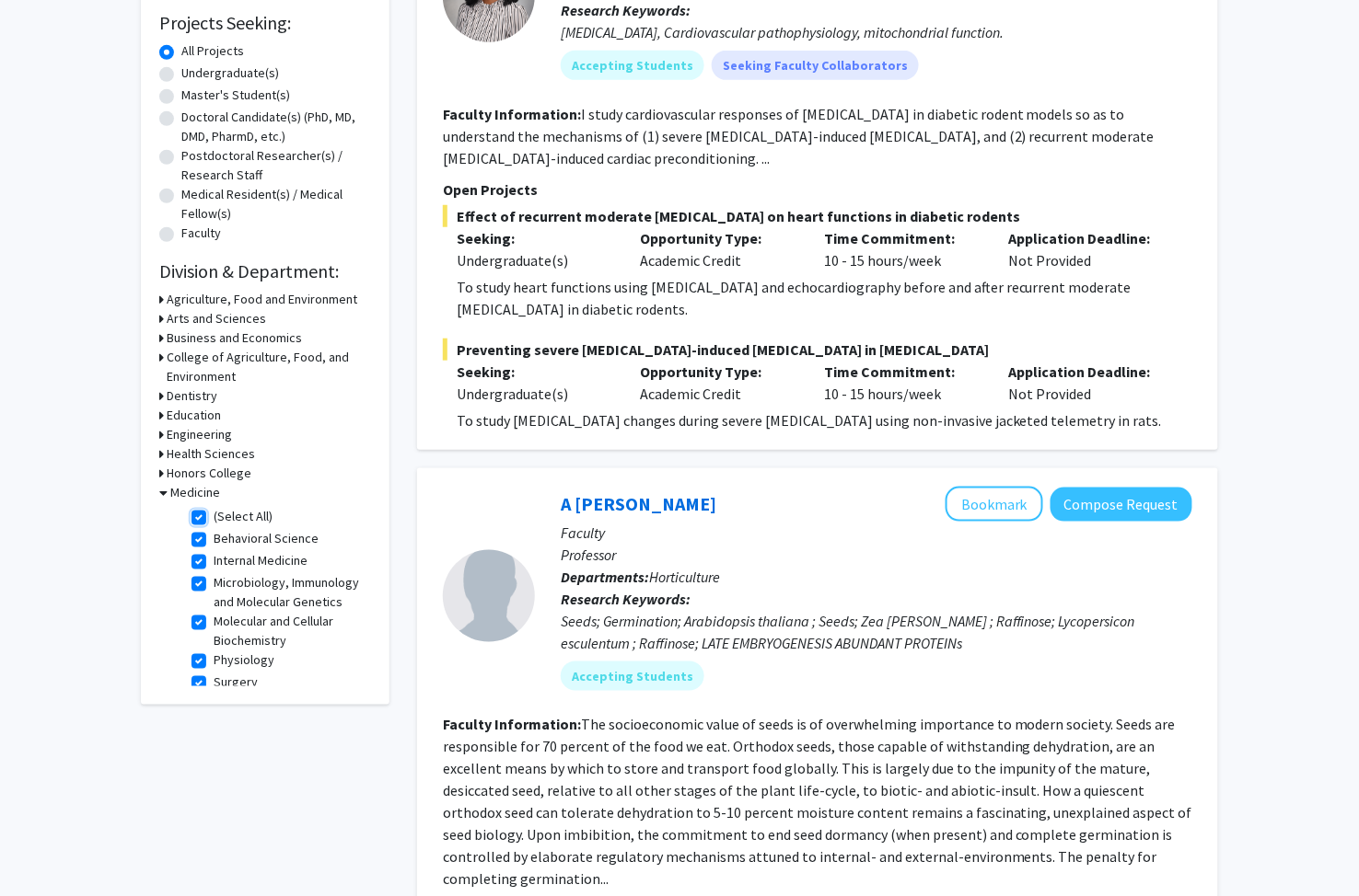
checkbox input "true"
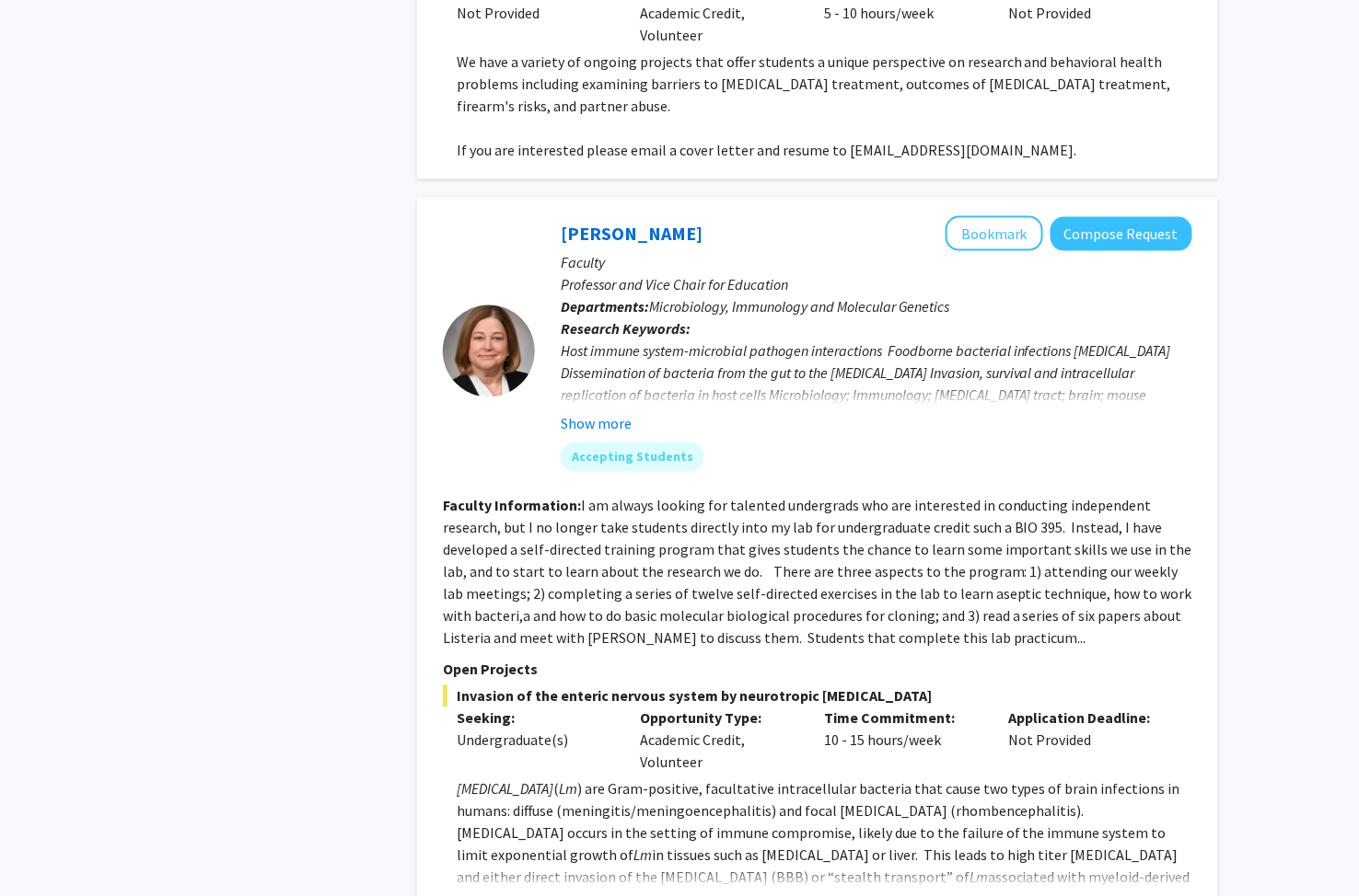
scroll to position [2657, 0]
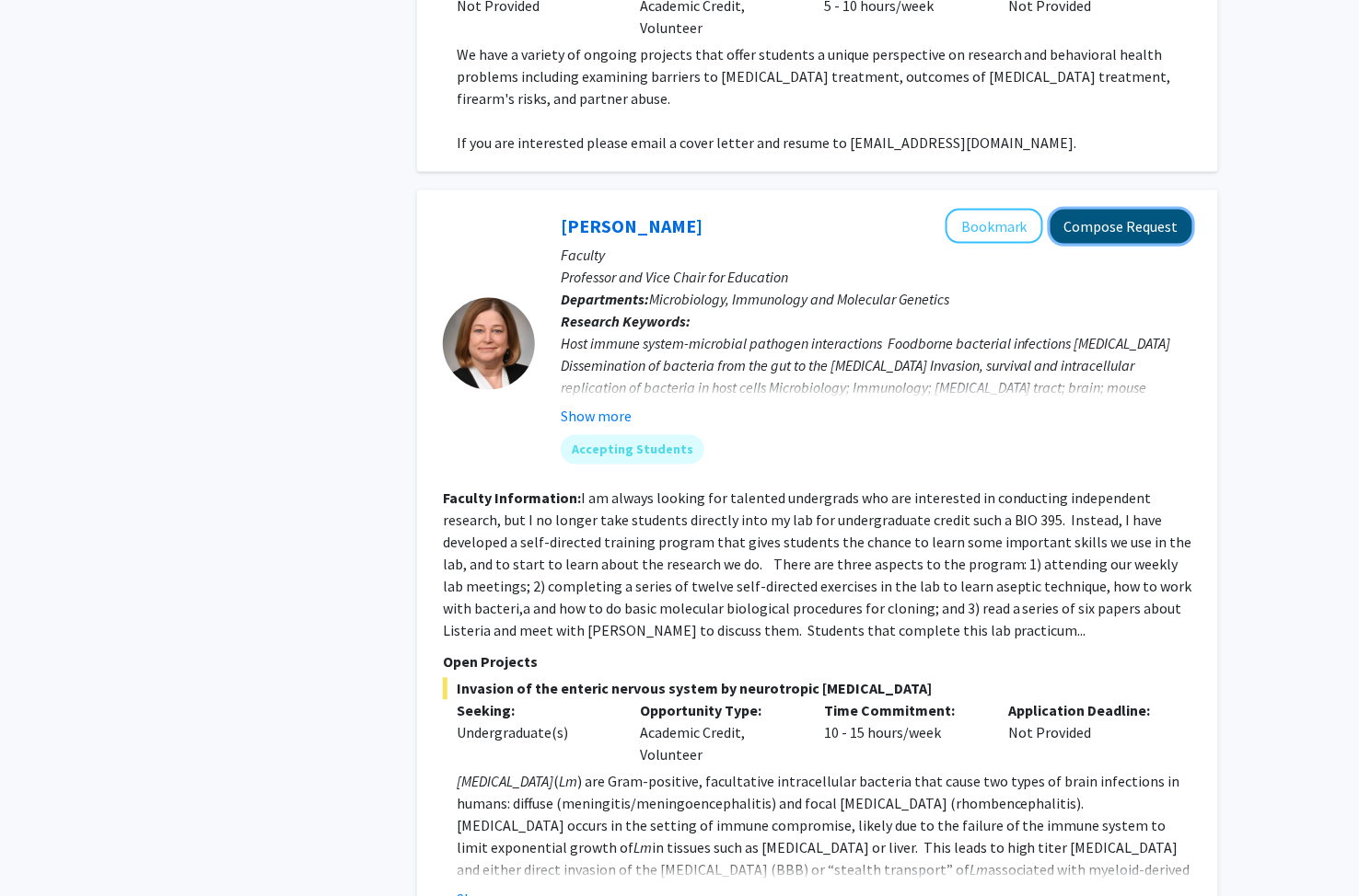
click at [1112, 210] on button "Compose Request" at bounding box center [1121, 227] width 142 height 34
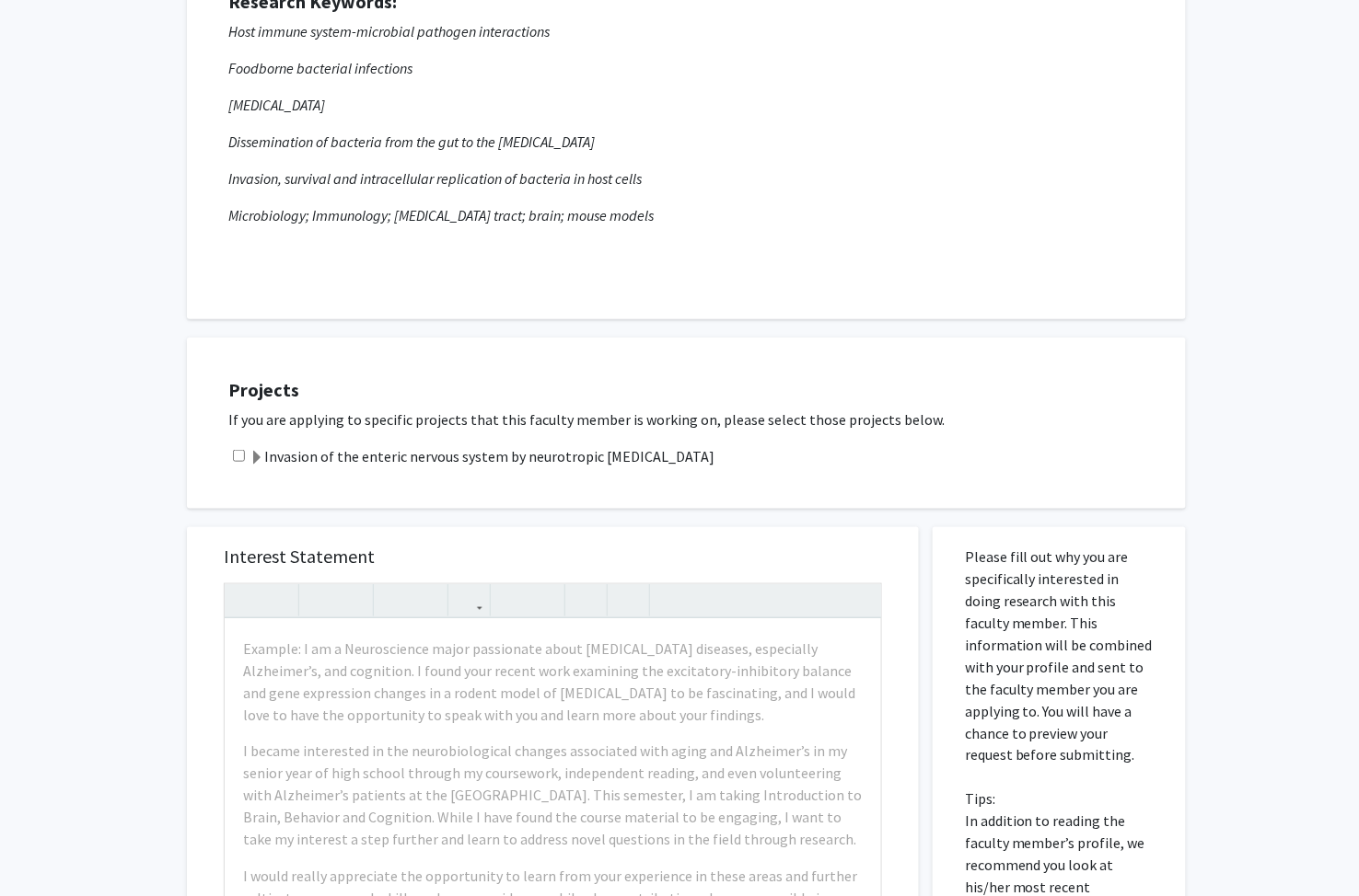
scroll to position [306, 0]
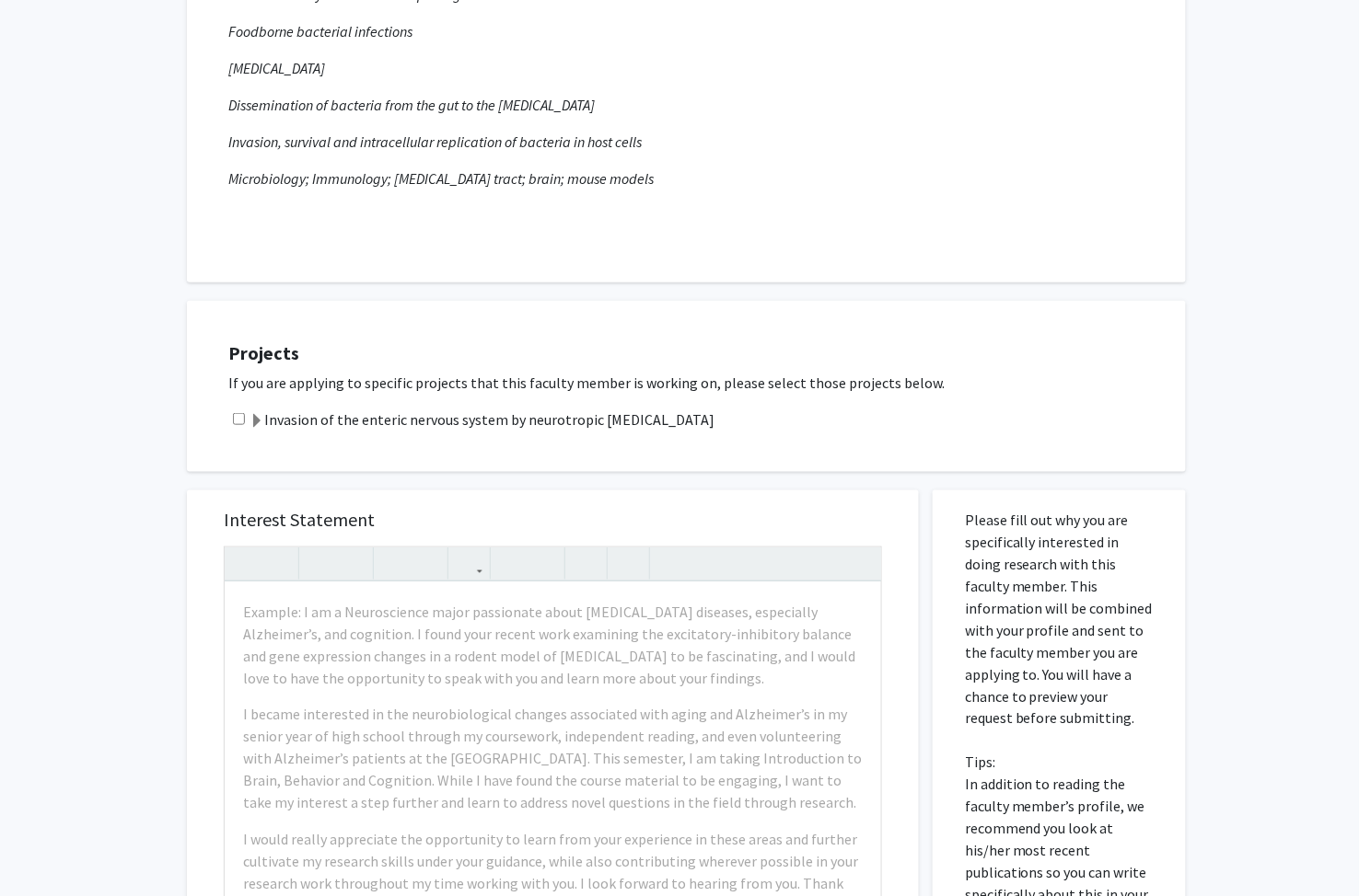
click at [235, 417] on input "checkbox" at bounding box center [239, 419] width 12 height 12
checkbox input "true"
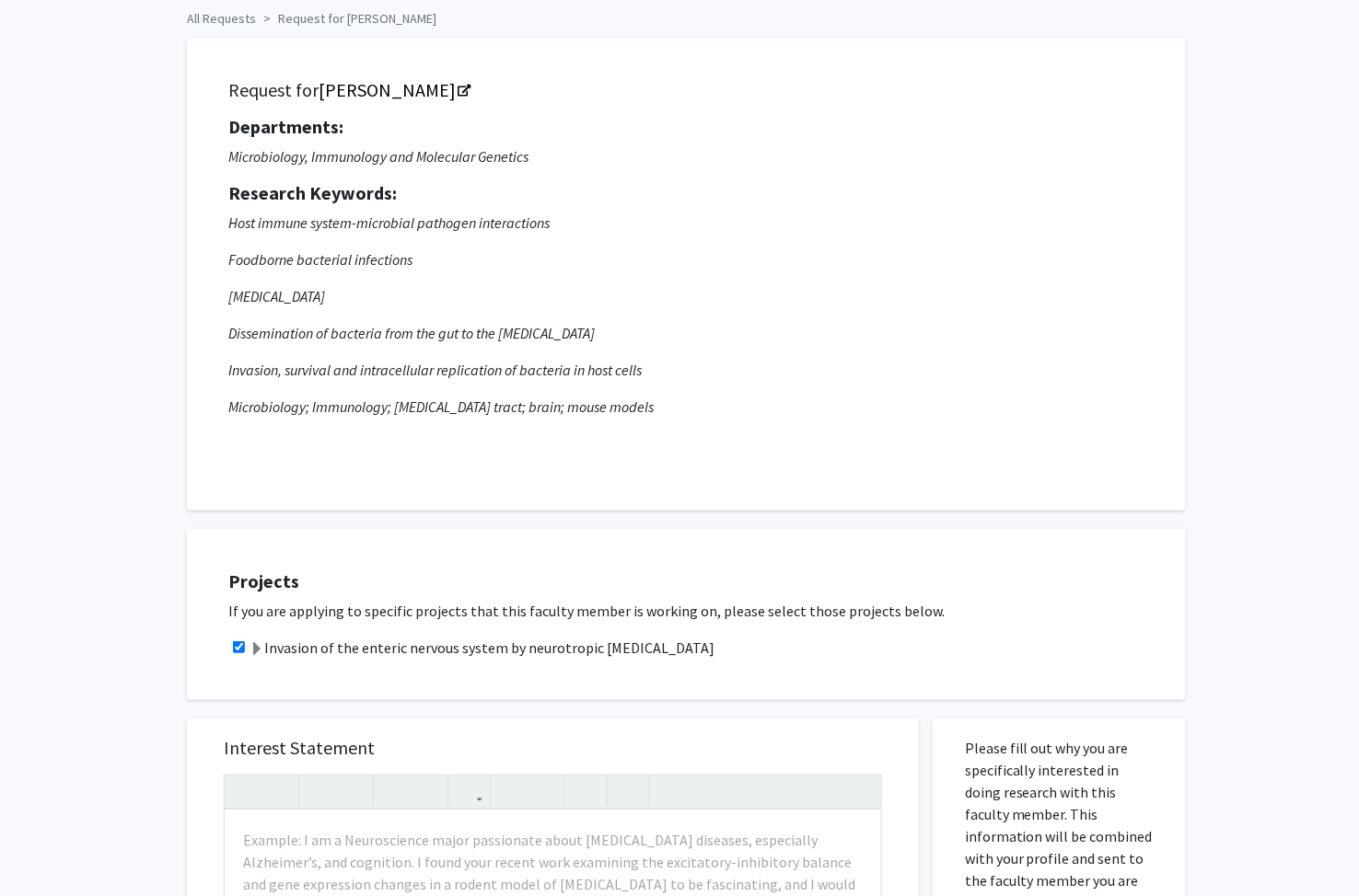
scroll to position [0, 0]
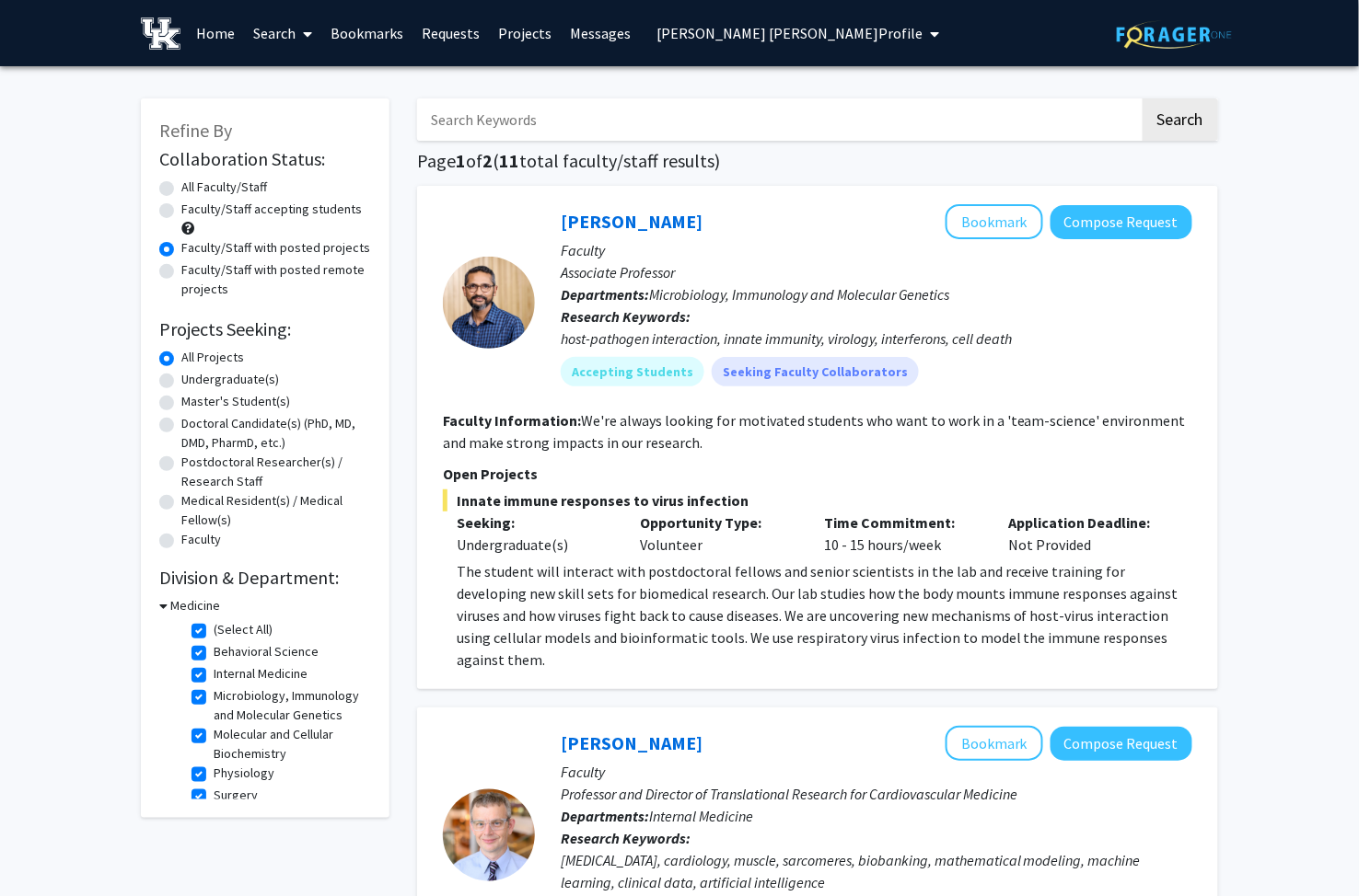
click at [161, 603] on icon at bounding box center [163, 605] width 8 height 19
click at [214, 626] on label "(Select All)" at bounding box center [242, 630] width 59 height 19
click at [214, 626] on input "(Select All)" at bounding box center [219, 626] width 12 height 12
checkbox input "false"
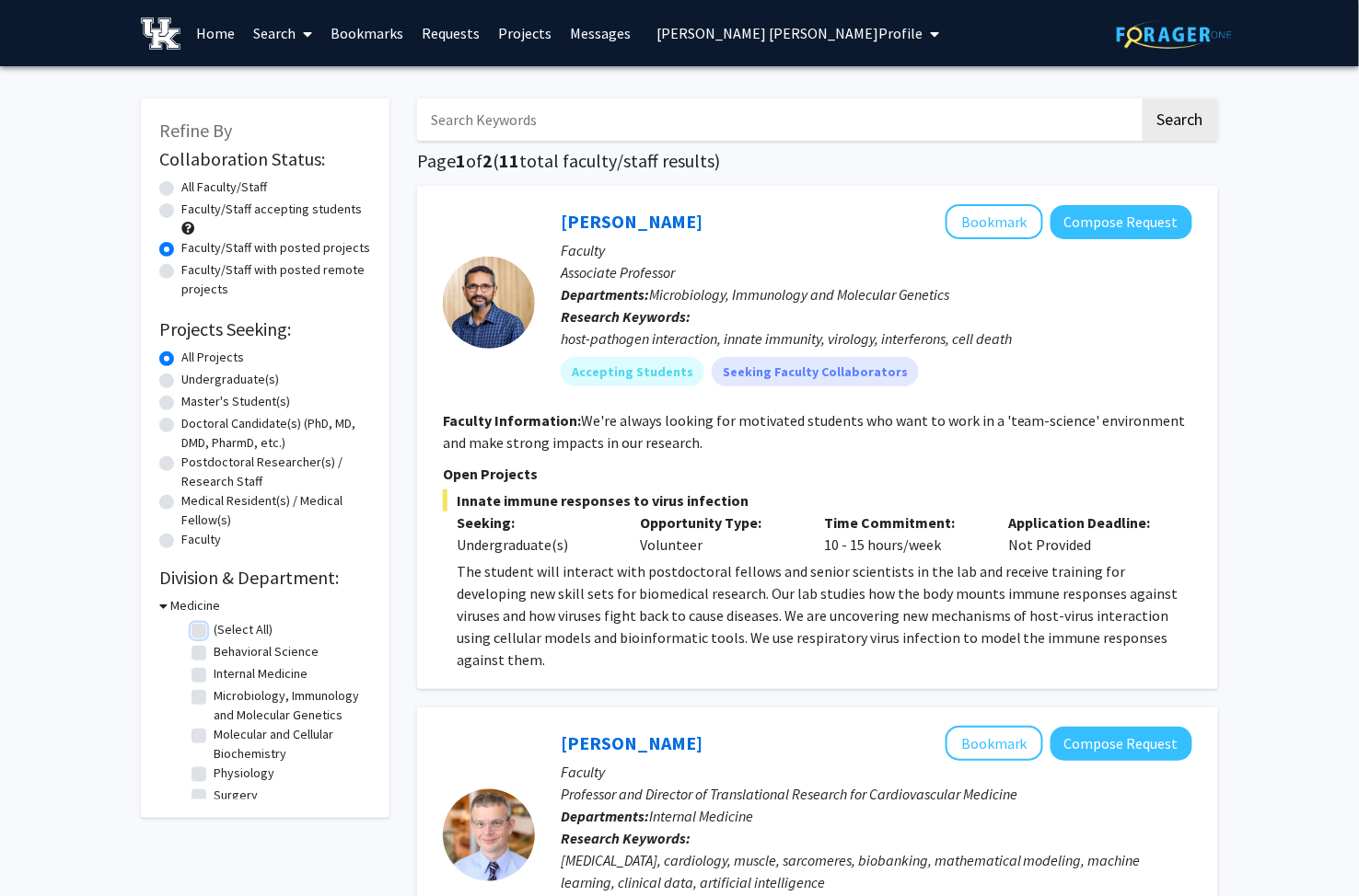
checkbox input "false"
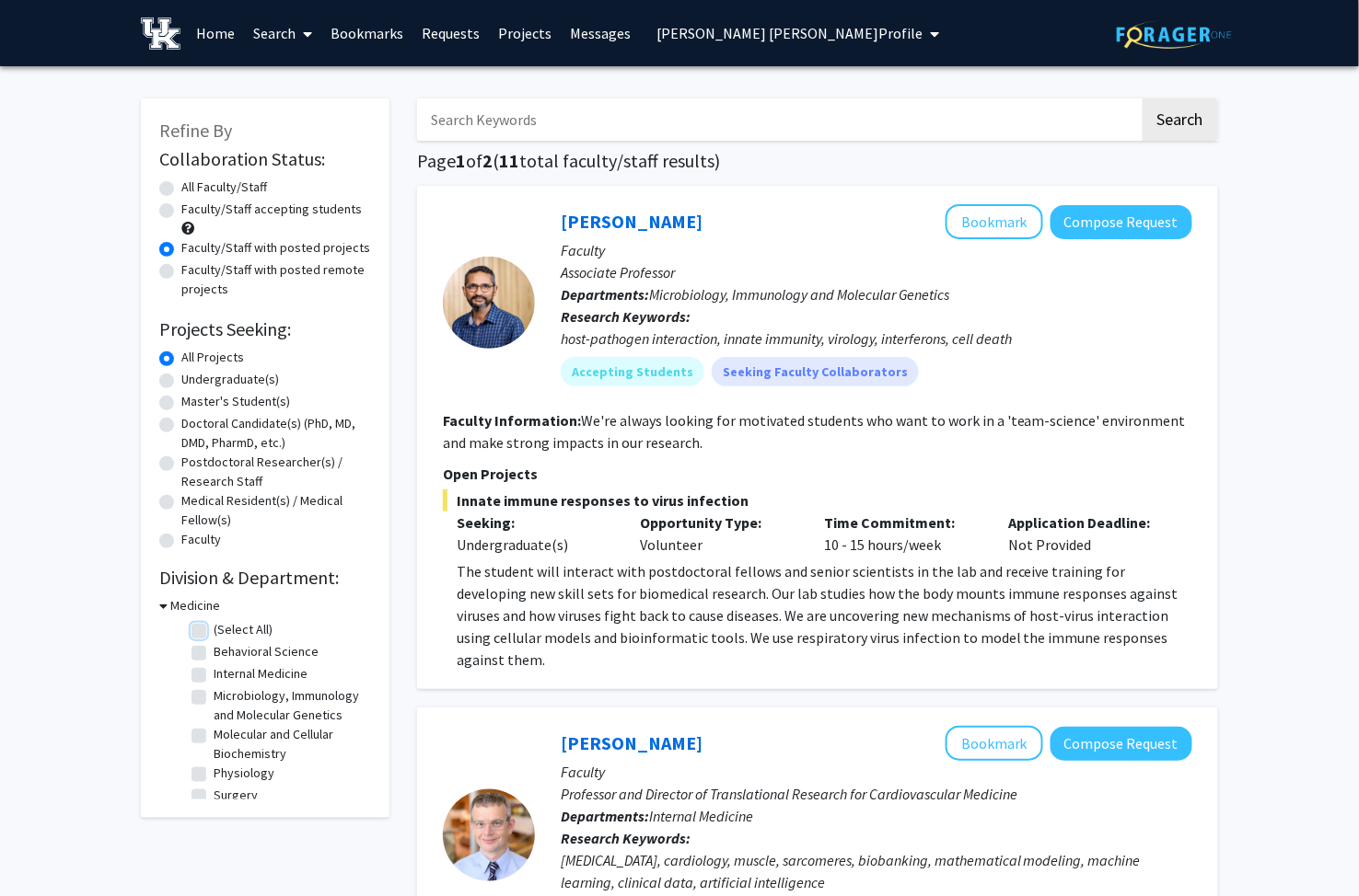
checkbox input "false"
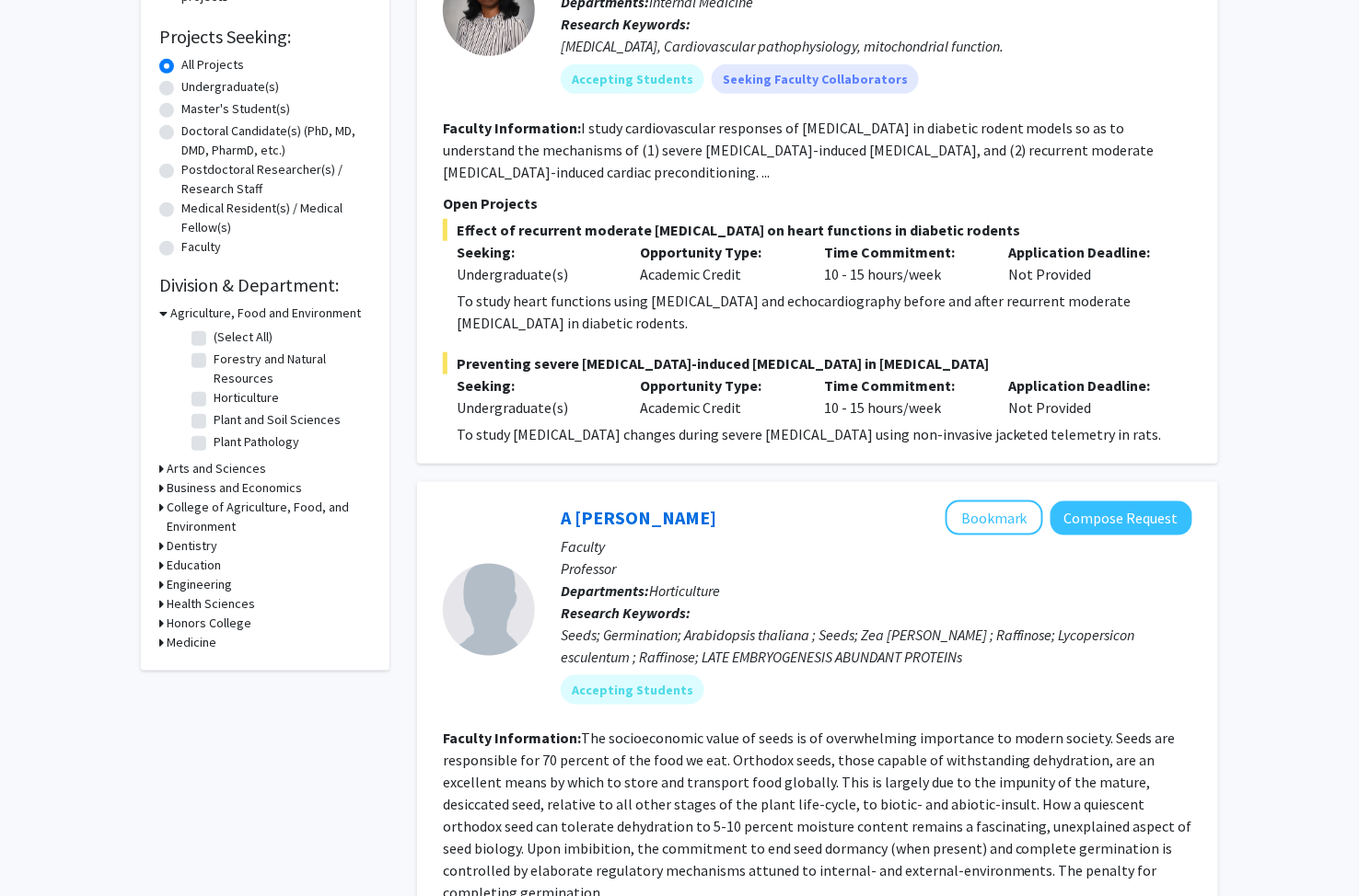
scroll to position [306, 0]
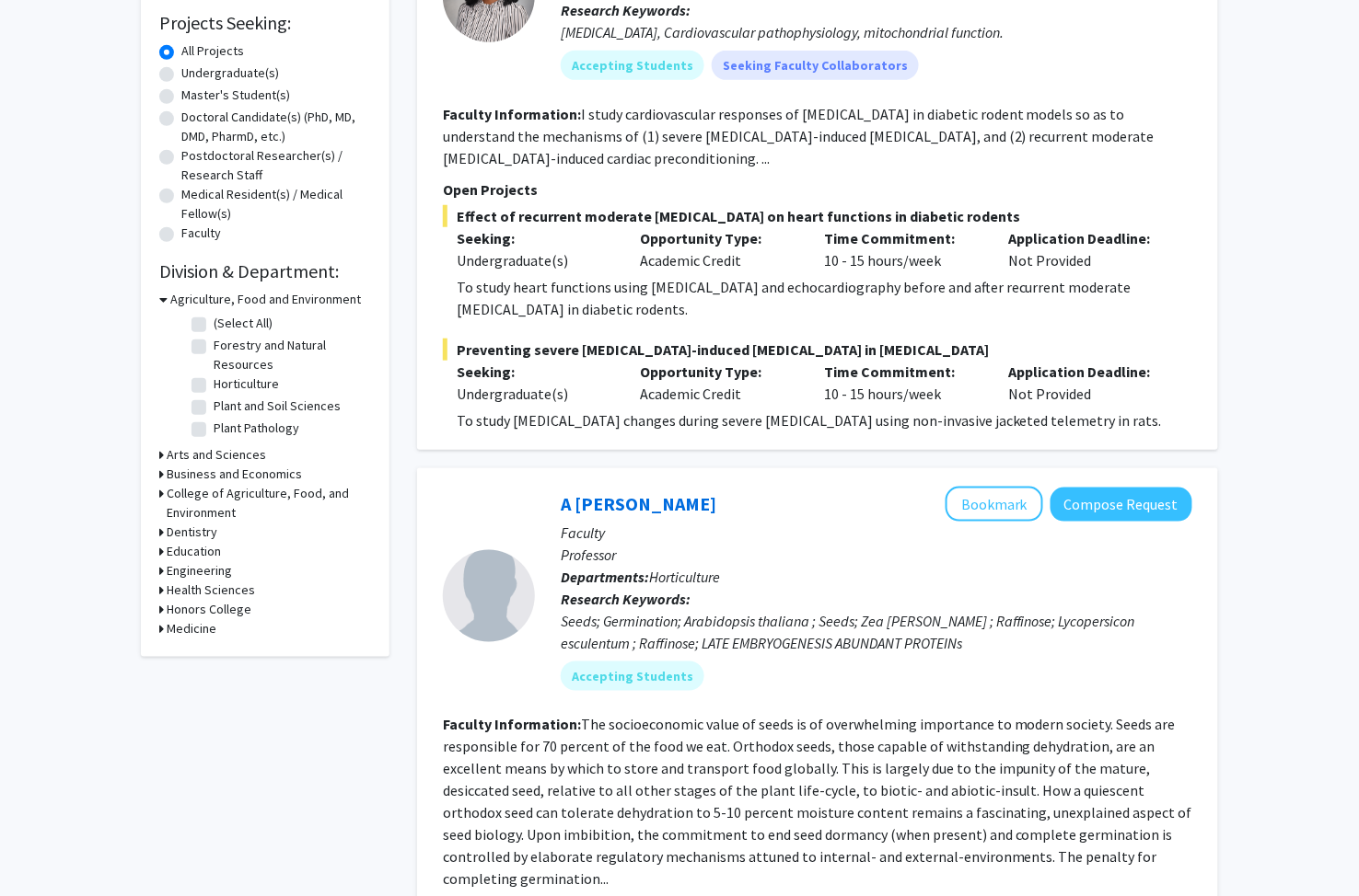
click at [160, 451] on icon at bounding box center [161, 455] width 5 height 19
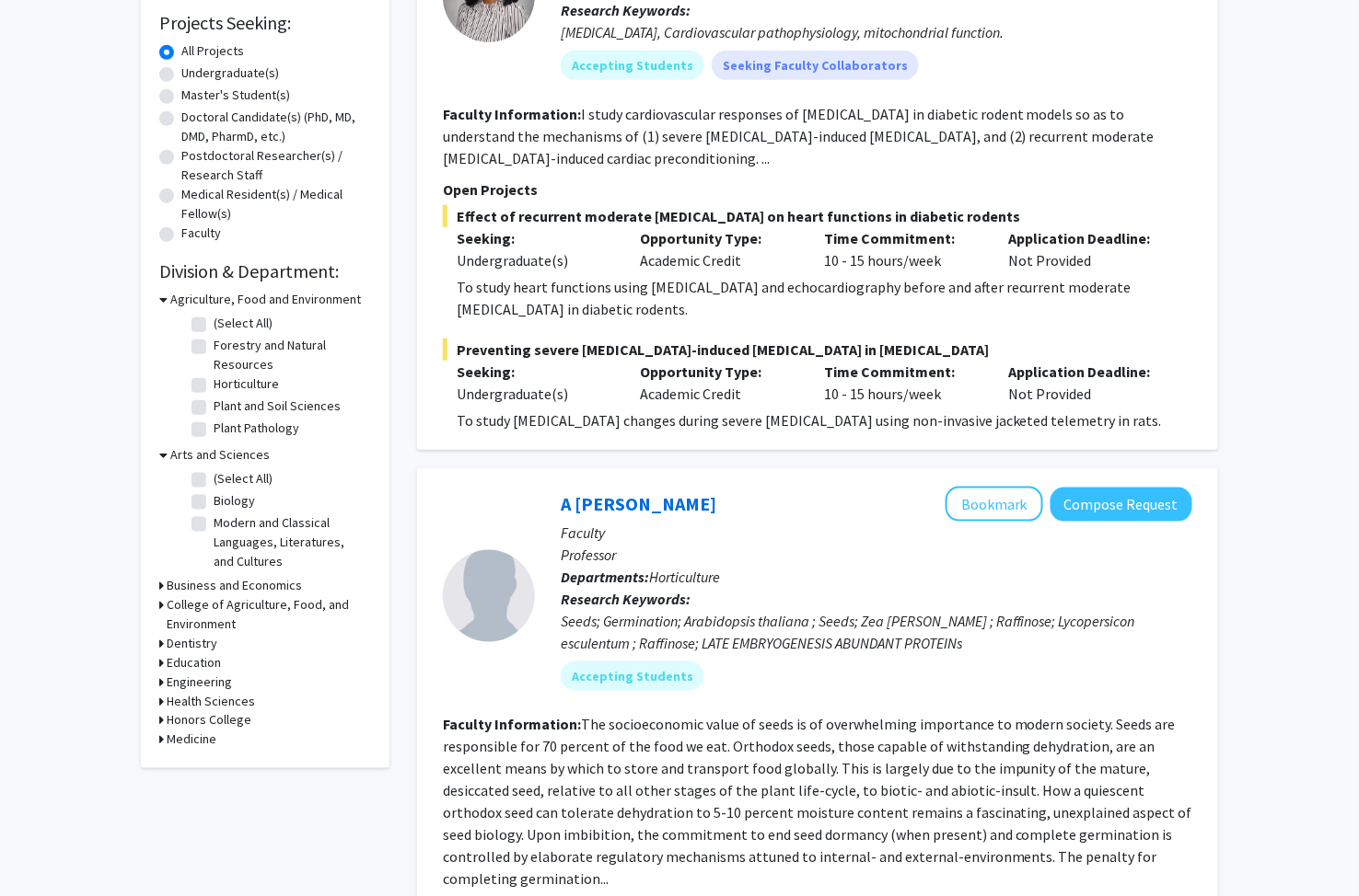
click at [214, 497] on label "Biology" at bounding box center [234, 500] width 42 height 19
click at [214, 497] on input "Biology" at bounding box center [219, 497] width 12 height 12
checkbox input "true"
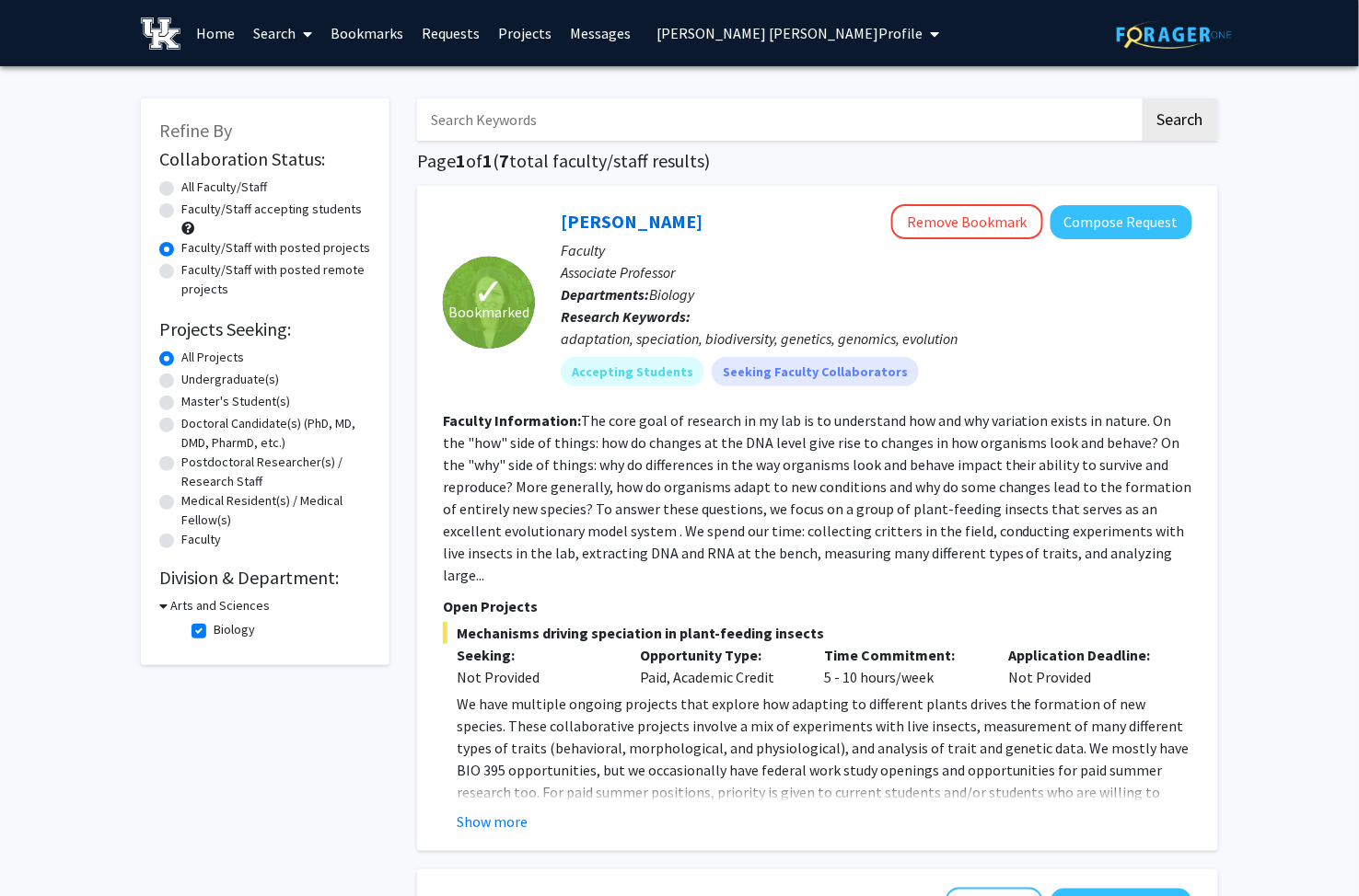
click at [181, 186] on label "All Faculty/Staff" at bounding box center [224, 187] width 85 height 19
click at [181, 186] on input "All Faculty/Staff" at bounding box center [187, 183] width 12 height 12
radio input "true"
click at [214, 631] on label "Biology" at bounding box center [234, 630] width 42 height 19
click at [214, 631] on input "Biology" at bounding box center [219, 626] width 12 height 12
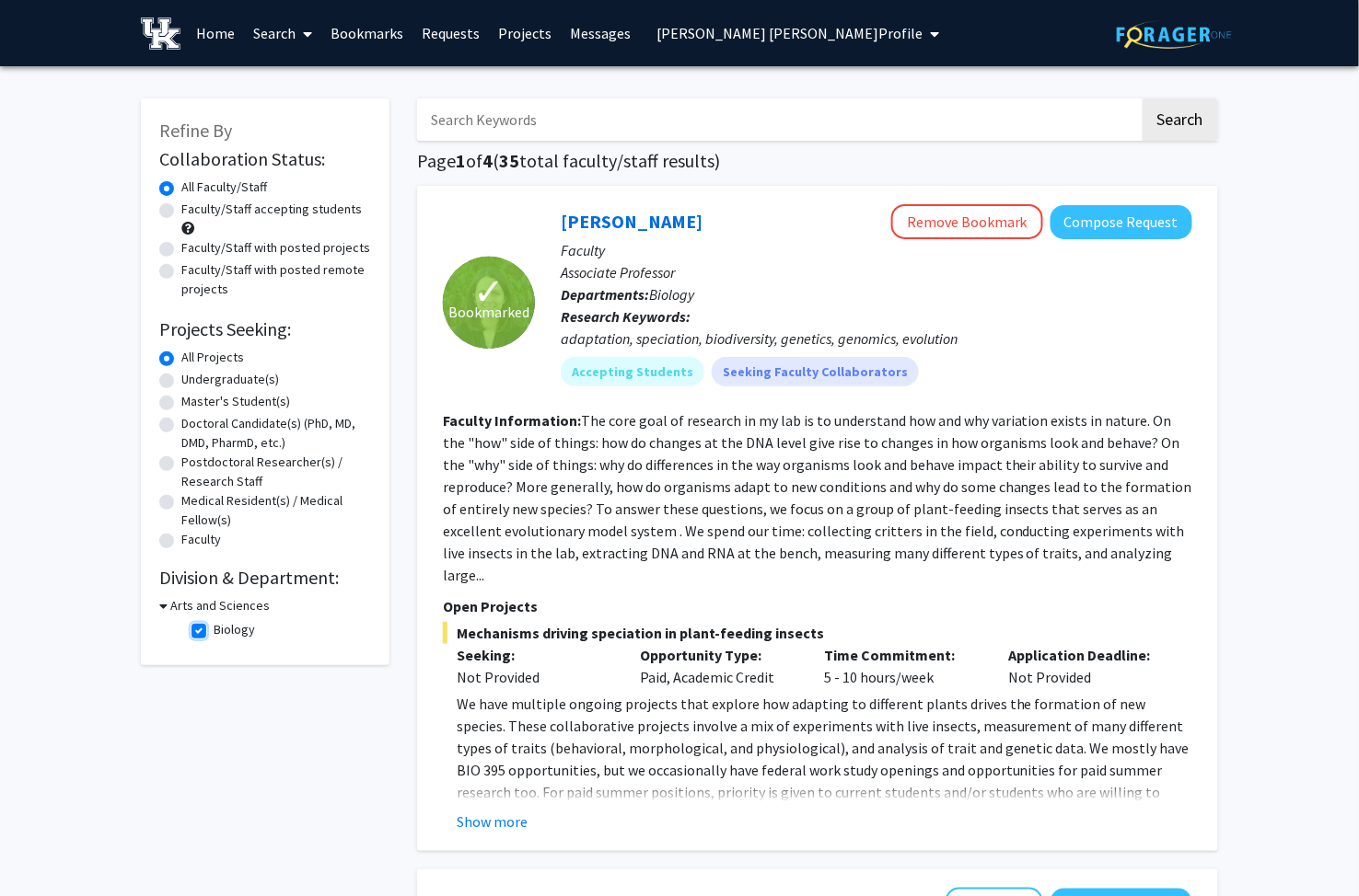
checkbox input "false"
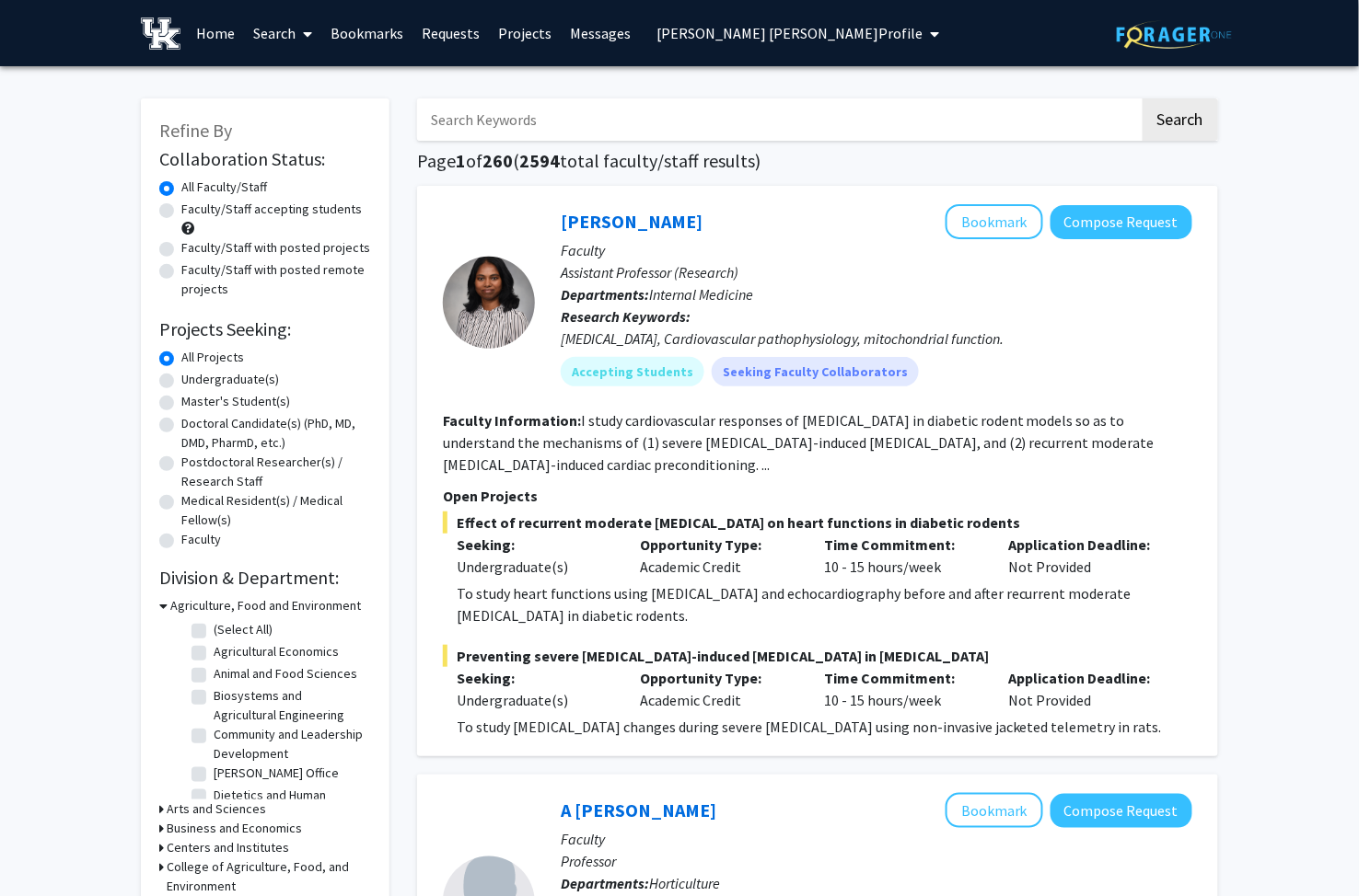
click at [163, 602] on icon at bounding box center [163, 605] width 8 height 19
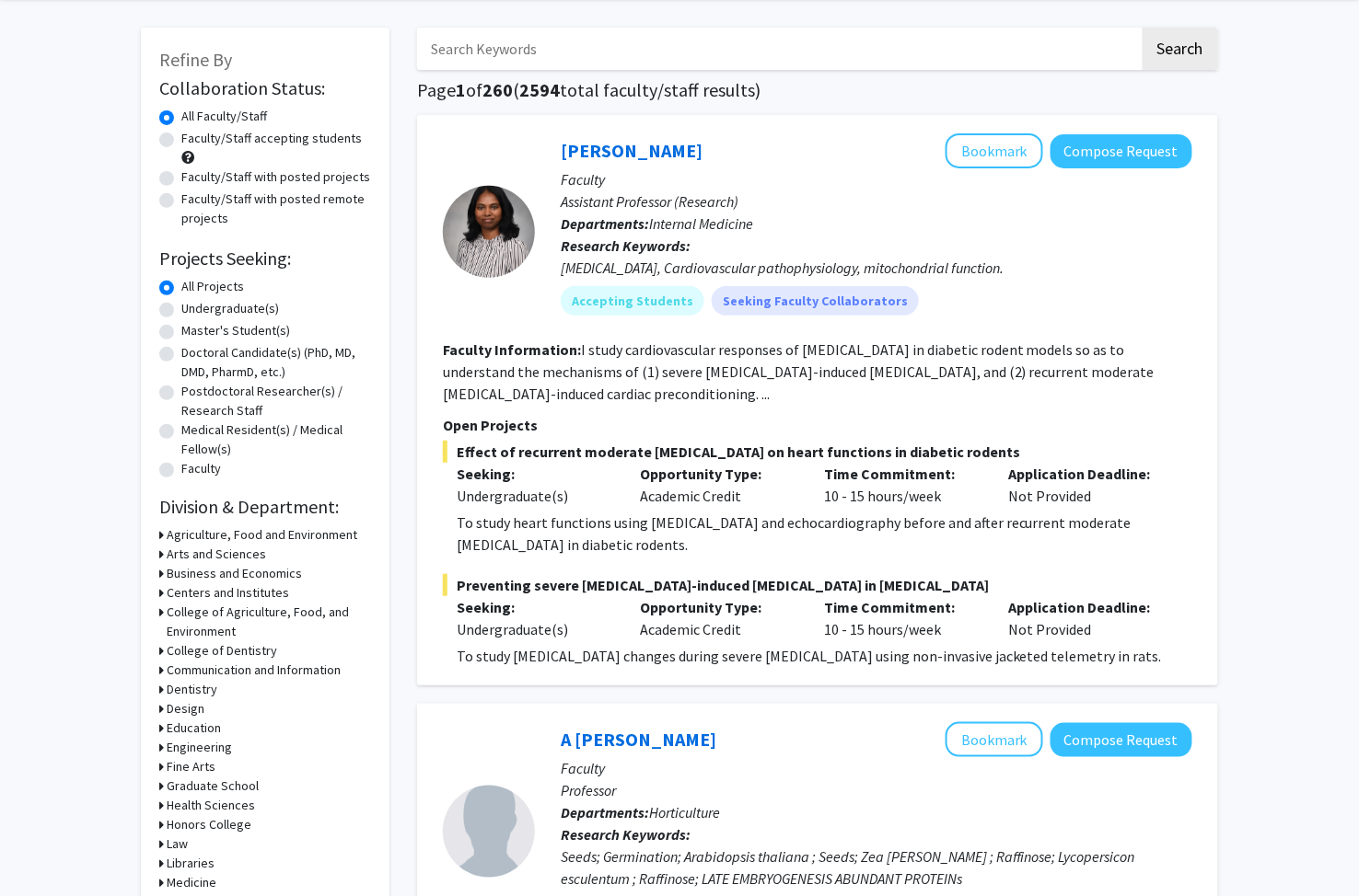
scroll to position [204, 0]
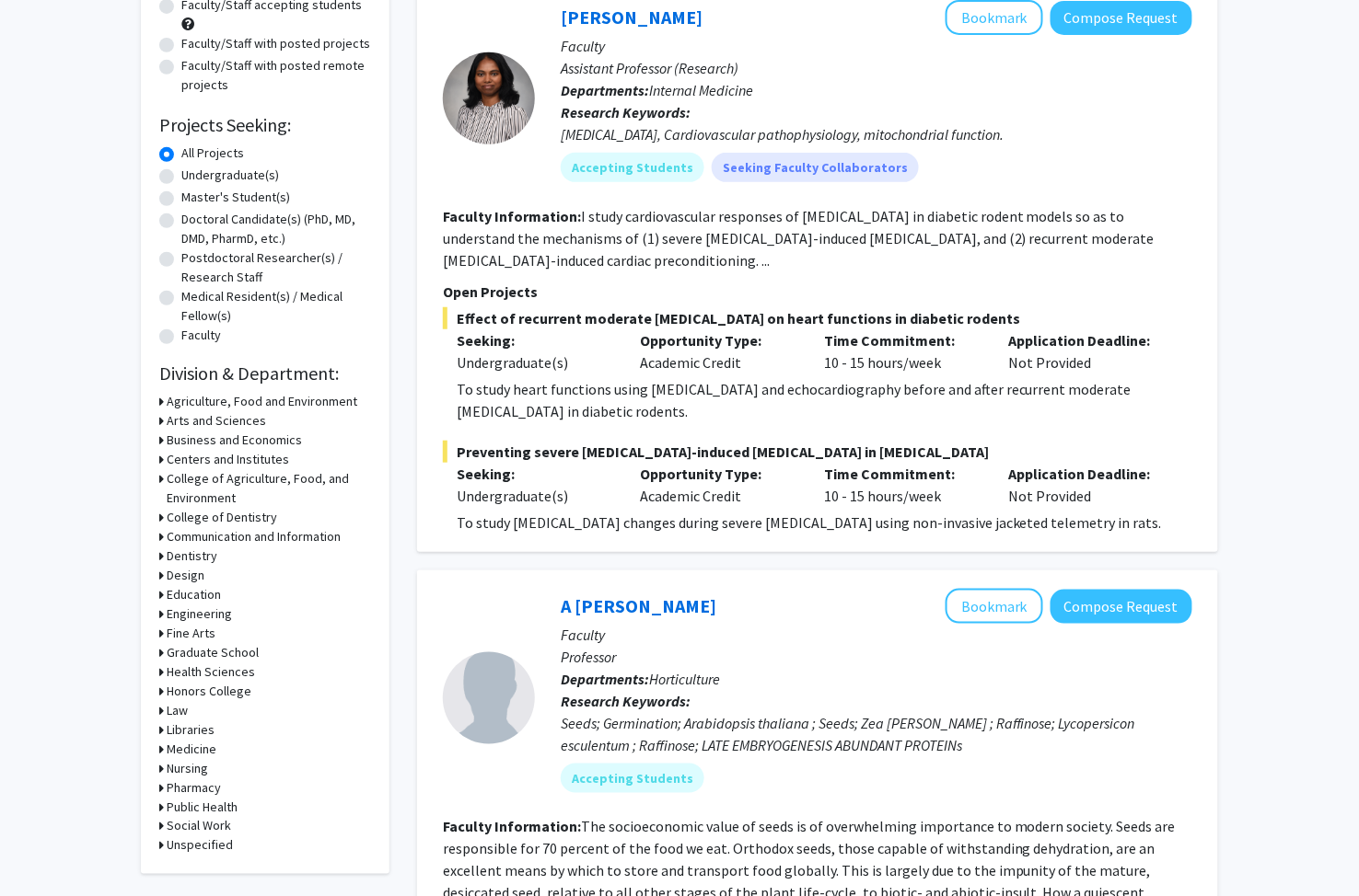
click at [158, 418] on div "Refine By Collaboration Status: Collaboration Status All Faculty/Staff Collabor…" at bounding box center [266, 383] width 249 height 980
click at [160, 415] on icon at bounding box center [161, 421] width 5 height 19
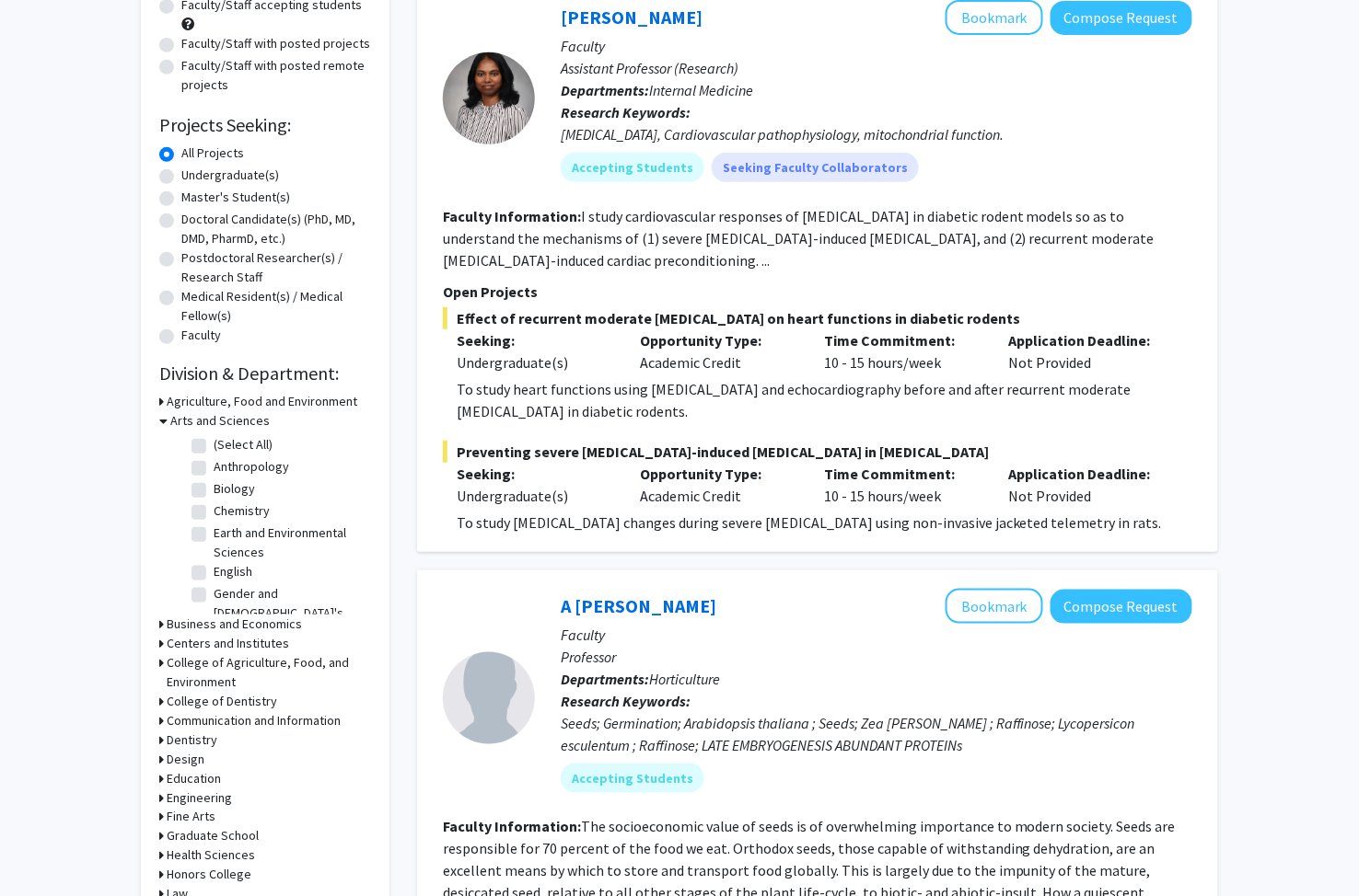
scroll to position [102, 0]
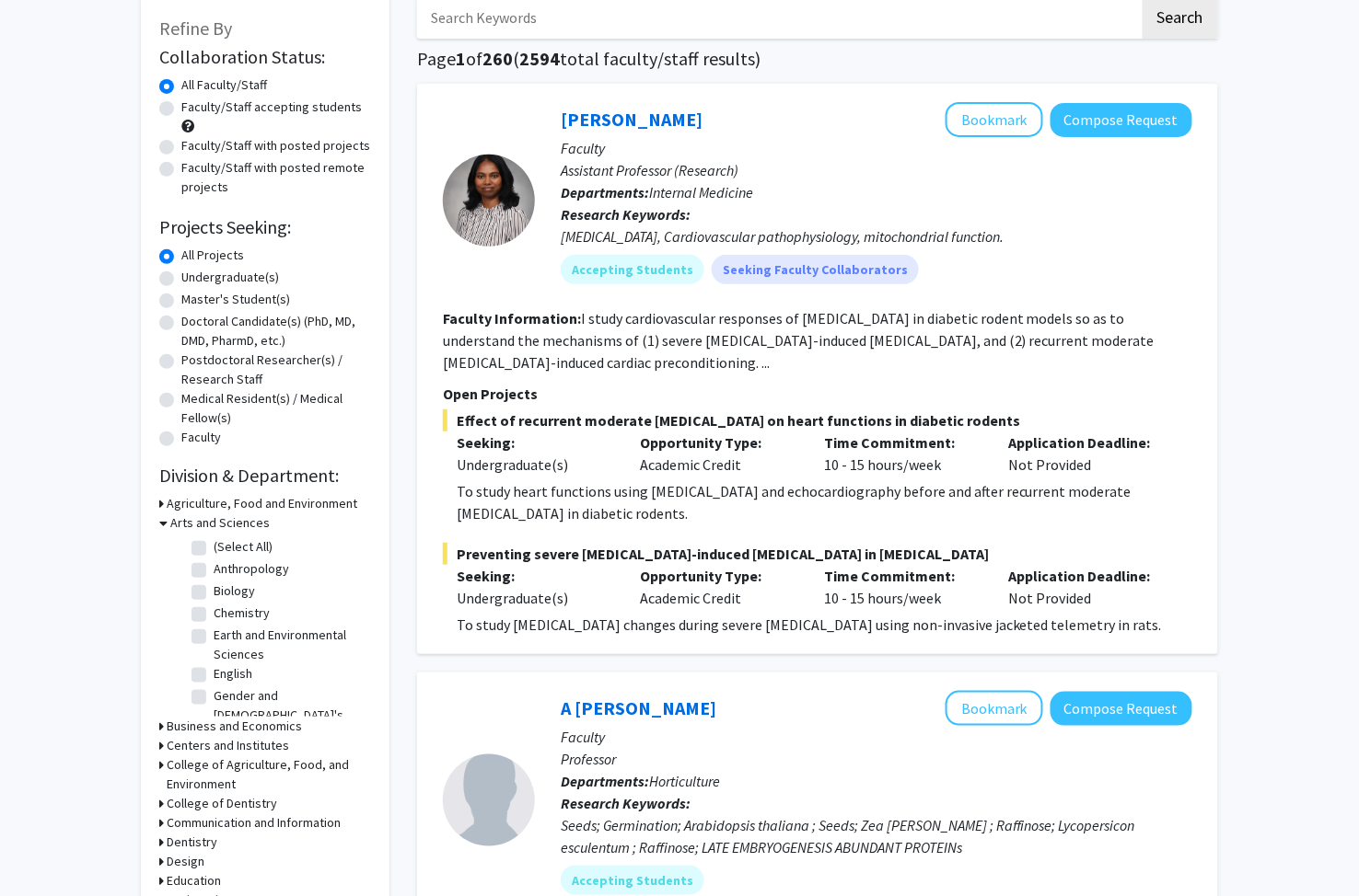
click at [214, 591] on label "Biology" at bounding box center [234, 591] width 42 height 19
click at [214, 591] on input "Biology" at bounding box center [219, 587] width 12 height 12
checkbox input "true"
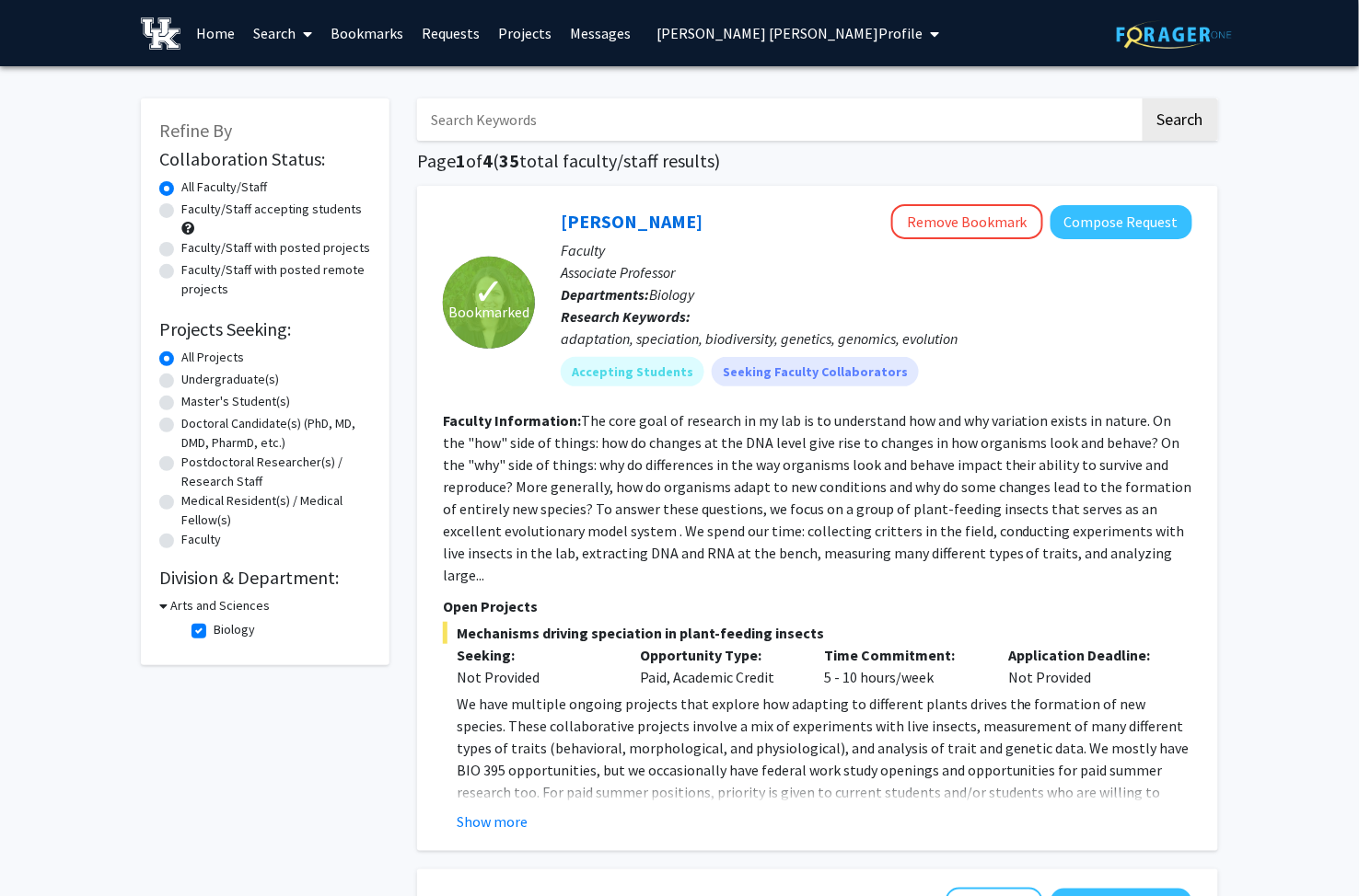
click at [214, 630] on label "Biology" at bounding box center [234, 630] width 42 height 19
click at [214, 630] on input "Biology" at bounding box center [219, 626] width 12 height 12
checkbox input "false"
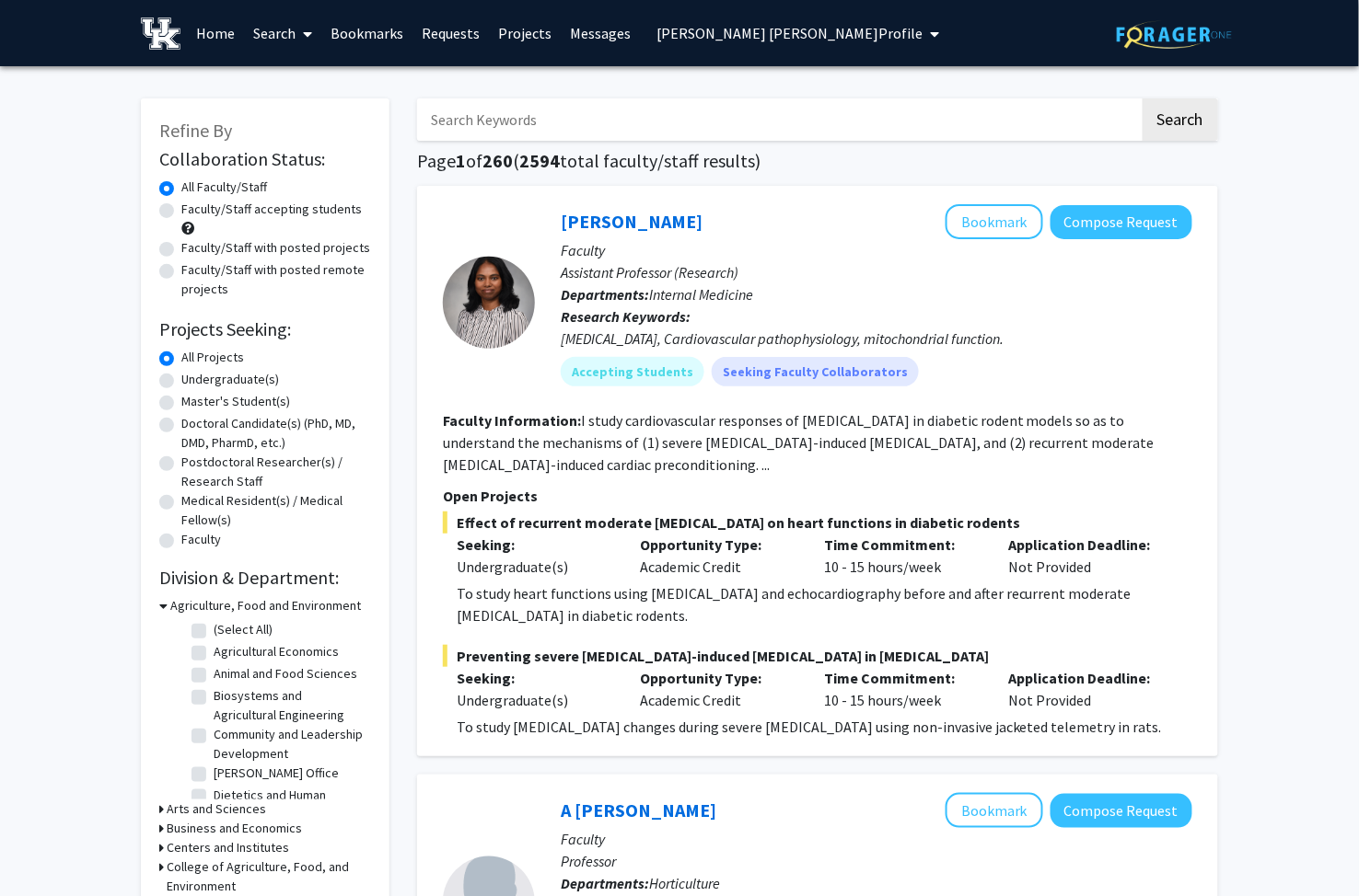
click at [501, 111] on input "Search Keywords" at bounding box center [778, 120] width 723 height 43
type input "neurodegenerative disease"
click at [1143, 98] on button "Search" at bounding box center [1180, 120] width 75 height 43
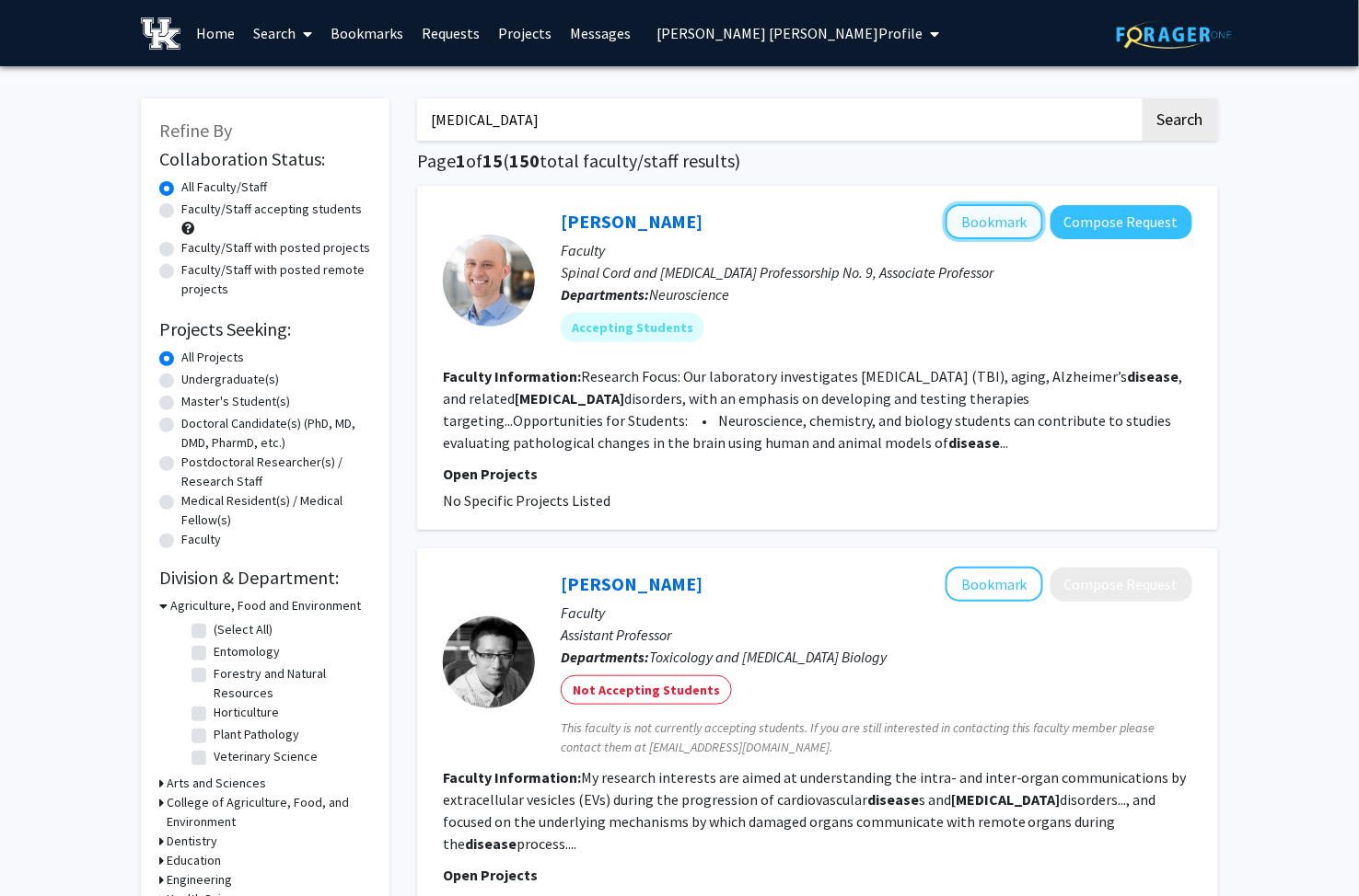
click at [986, 212] on button "Bookmark" at bounding box center [994, 222] width 98 height 35
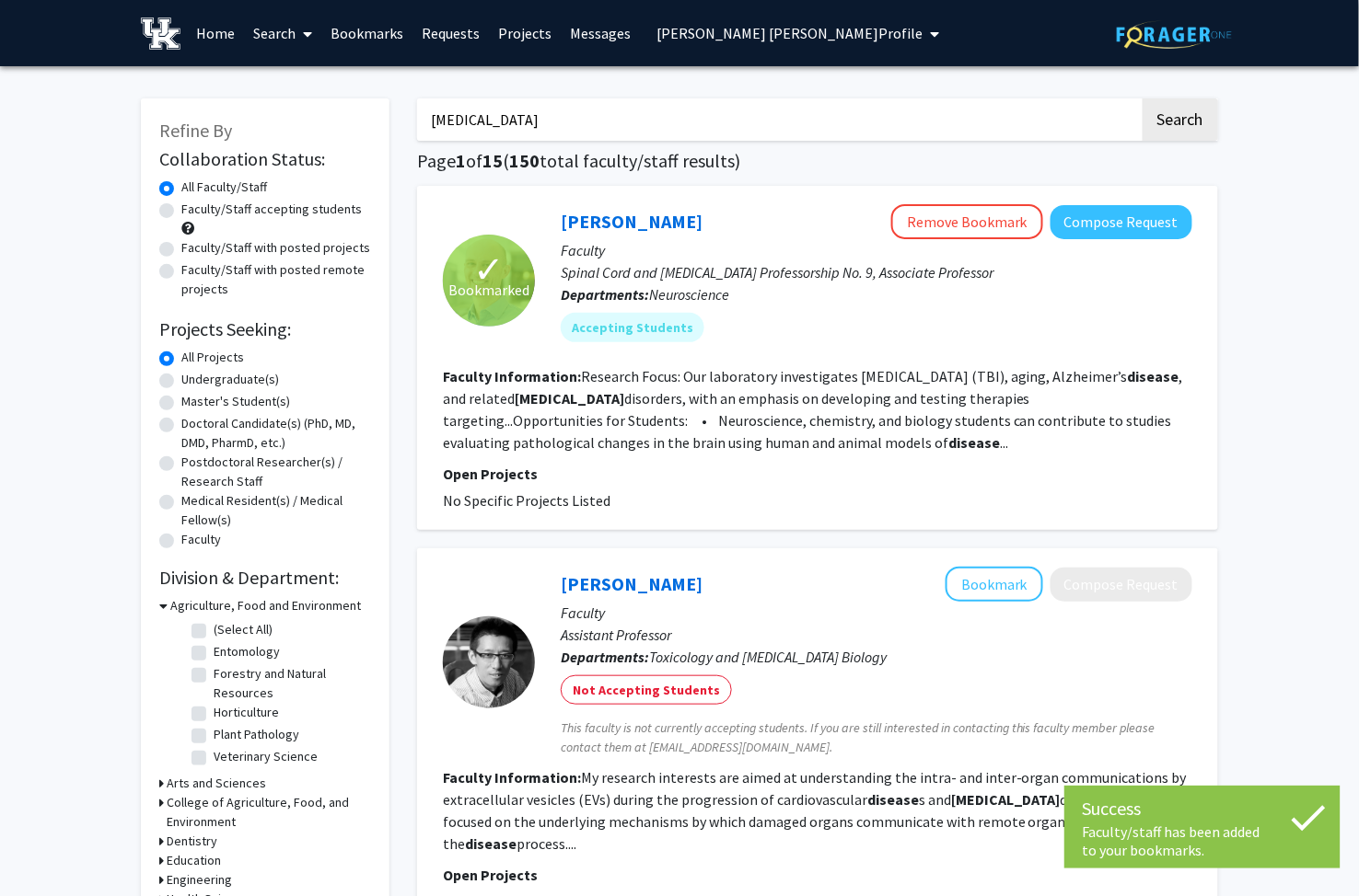
click at [355, 26] on link "Bookmarks" at bounding box center [367, 32] width 91 height 64
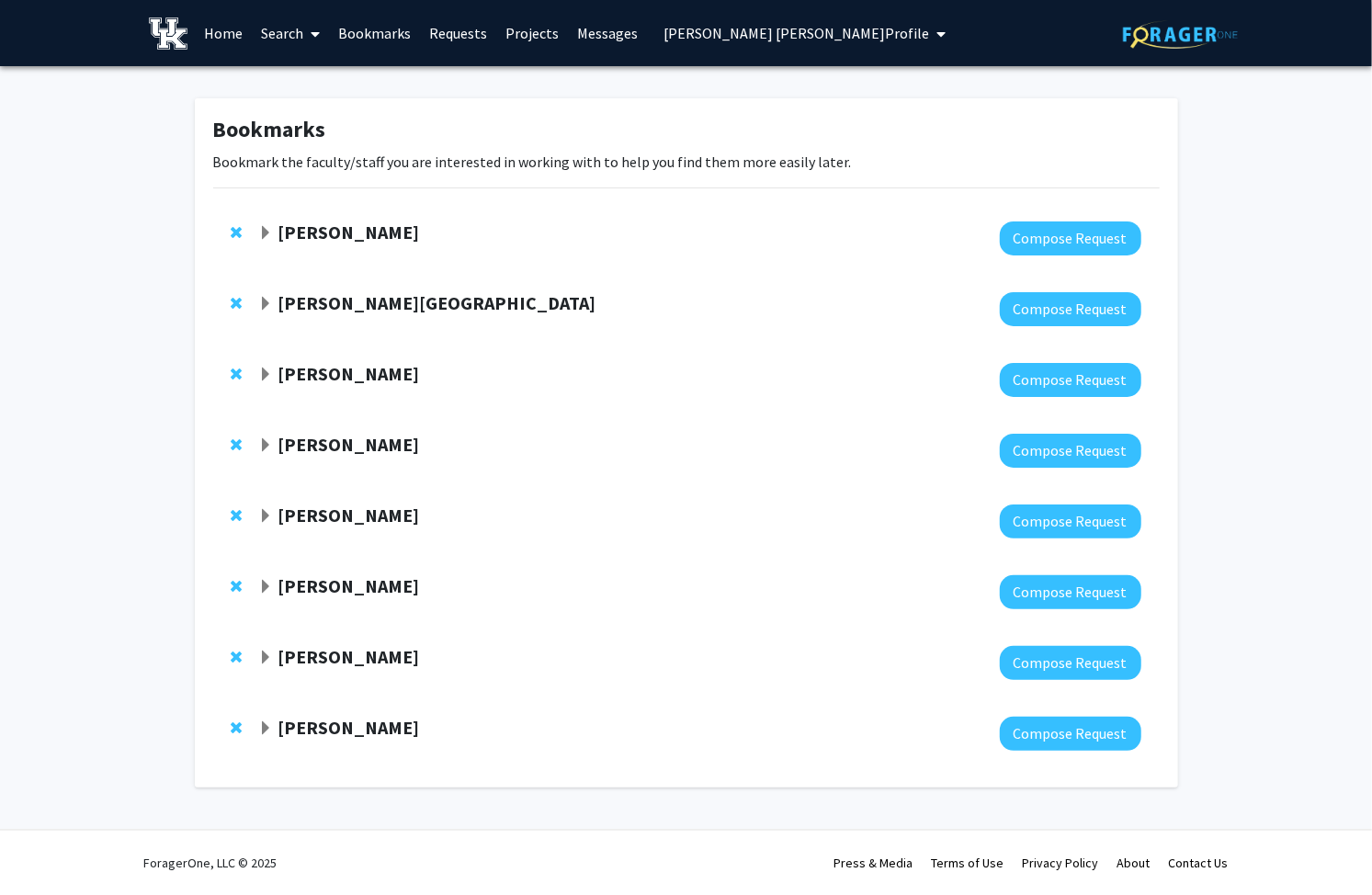
click at [263, 722] on span "Expand Adam Bachstetter Bookmark" at bounding box center [265, 729] width 15 height 15
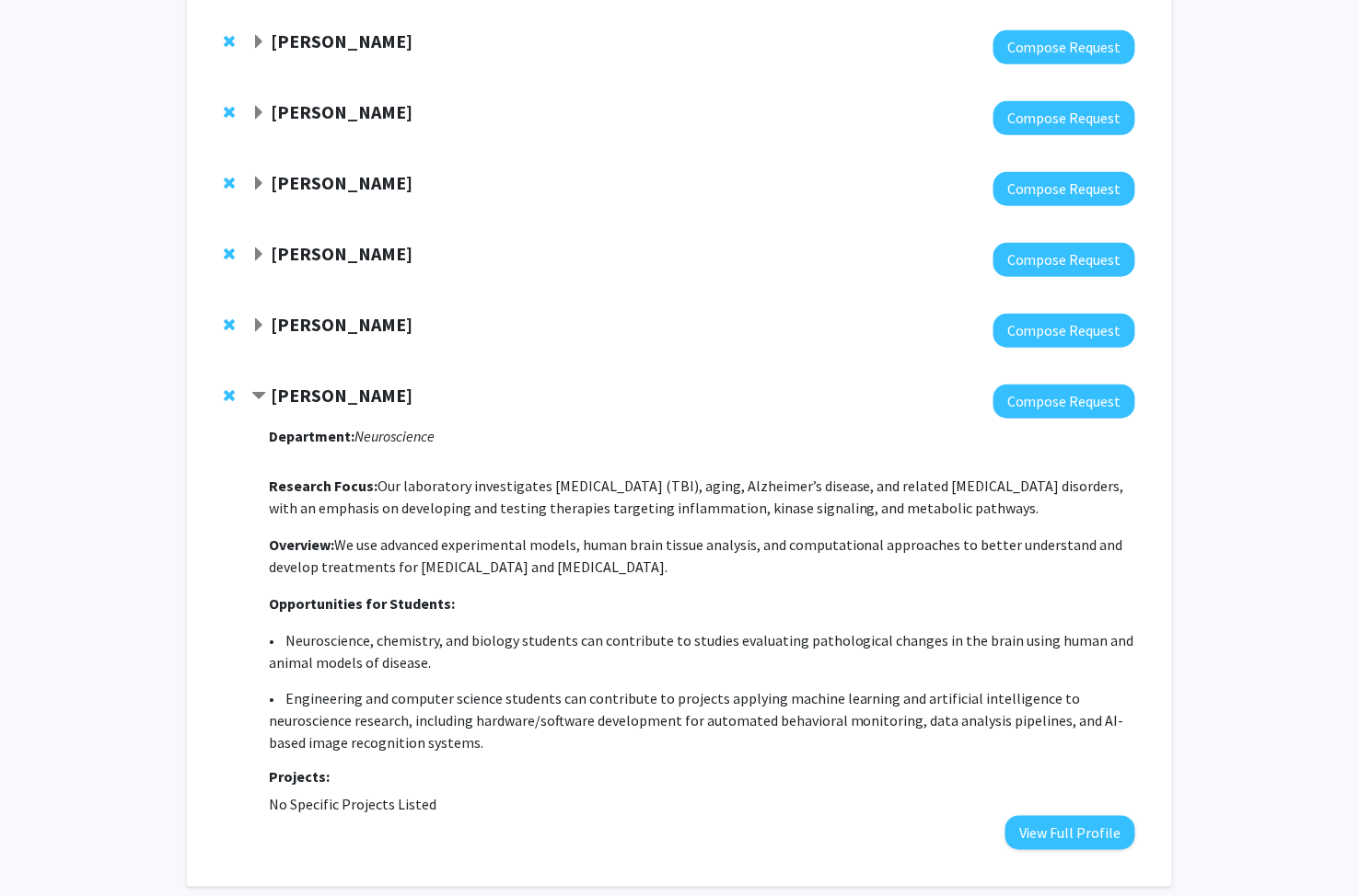
scroll to position [409, 0]
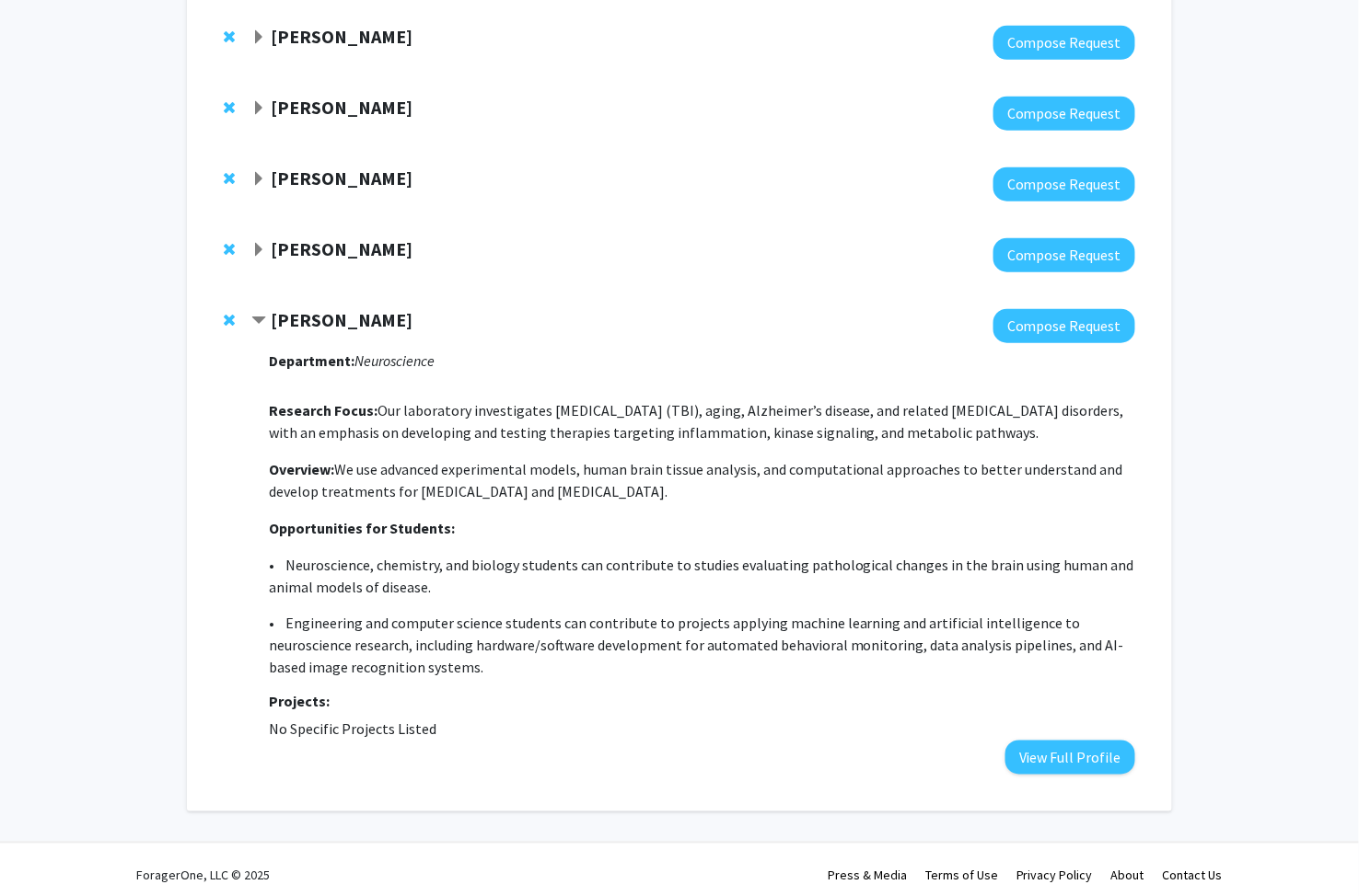
click at [255, 314] on span "Contract Adam Bachstetter Bookmark" at bounding box center [259, 321] width 15 height 15
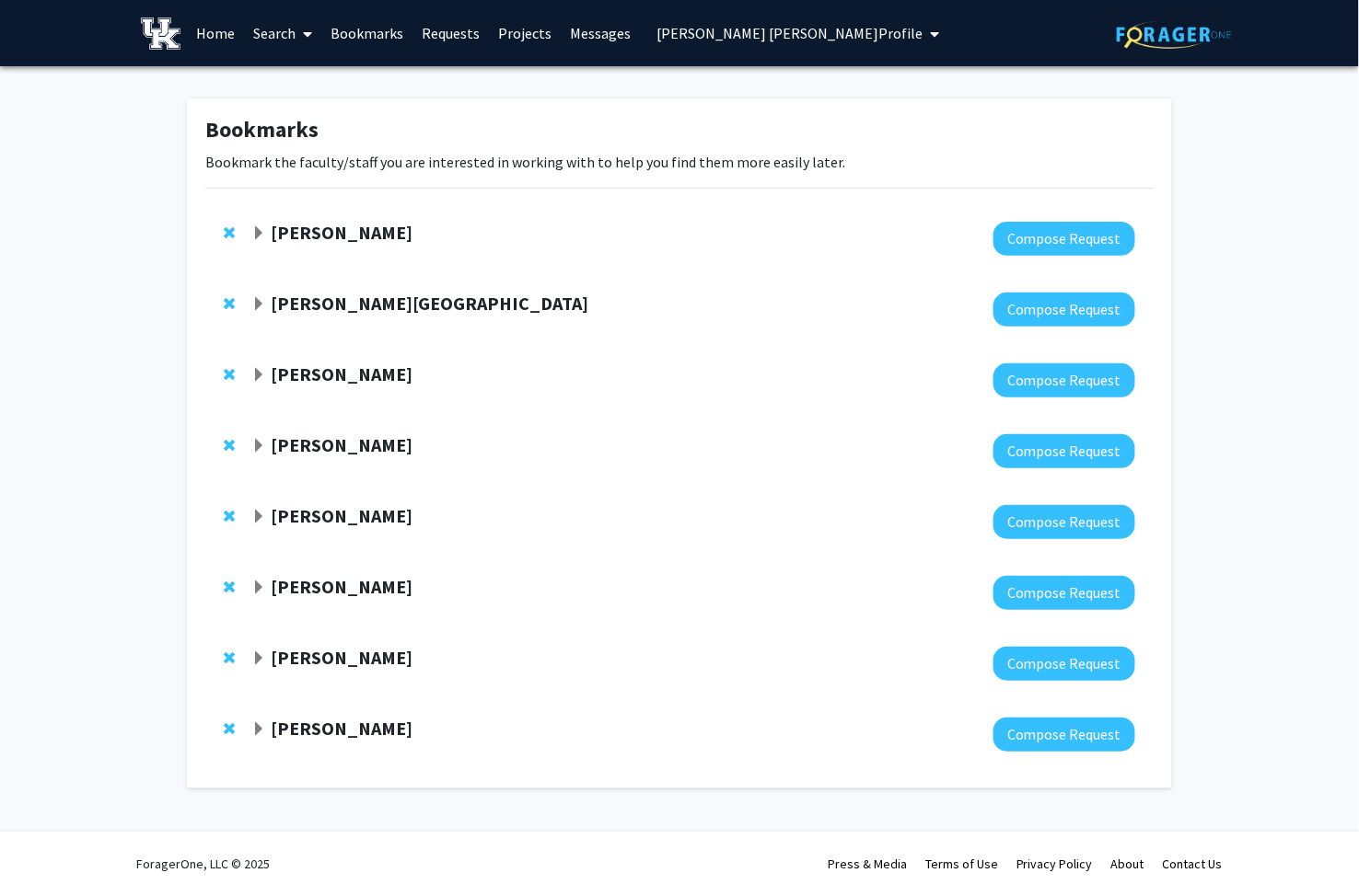
scroll to position [0, 0]
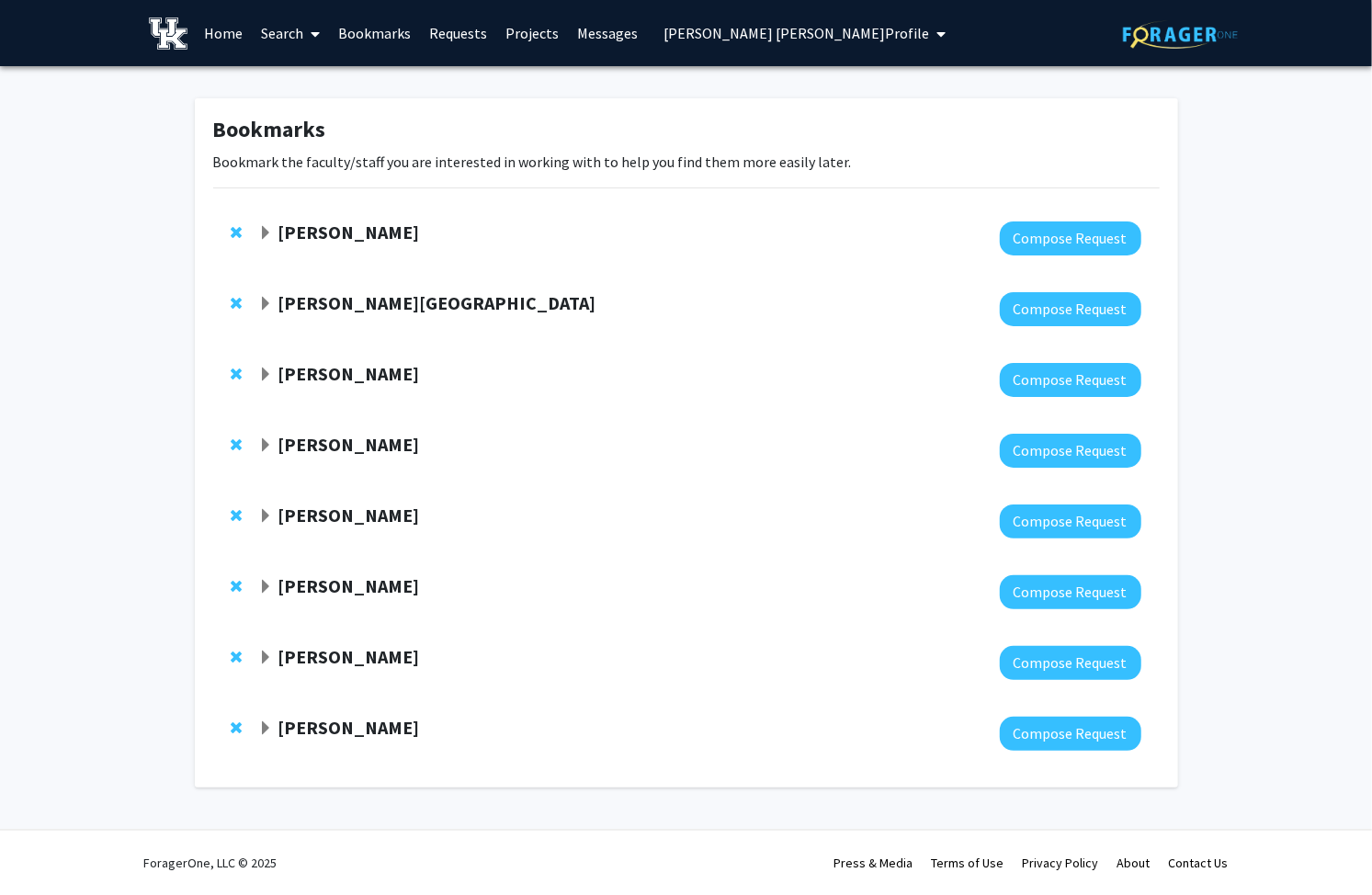
click at [234, 727] on span "Remove Adam Bachstetter from bookmarks" at bounding box center [237, 728] width 11 height 15
click at [235, 651] on span "Remove Pooja Sidney from bookmarks" at bounding box center [237, 658] width 11 height 15
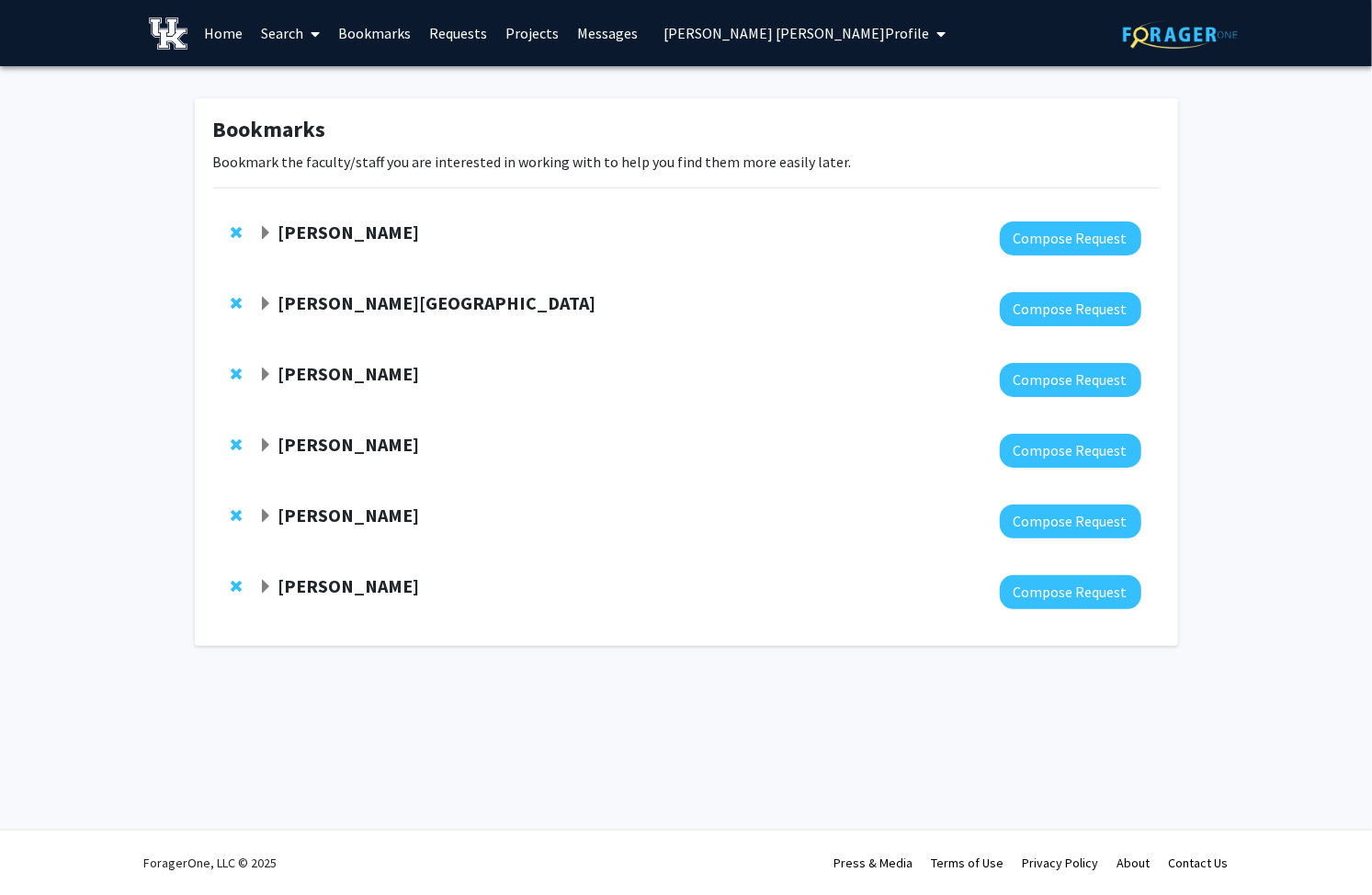
click at [263, 585] on span "Expand Emilia Galperin Bookmark" at bounding box center [265, 587] width 15 height 15
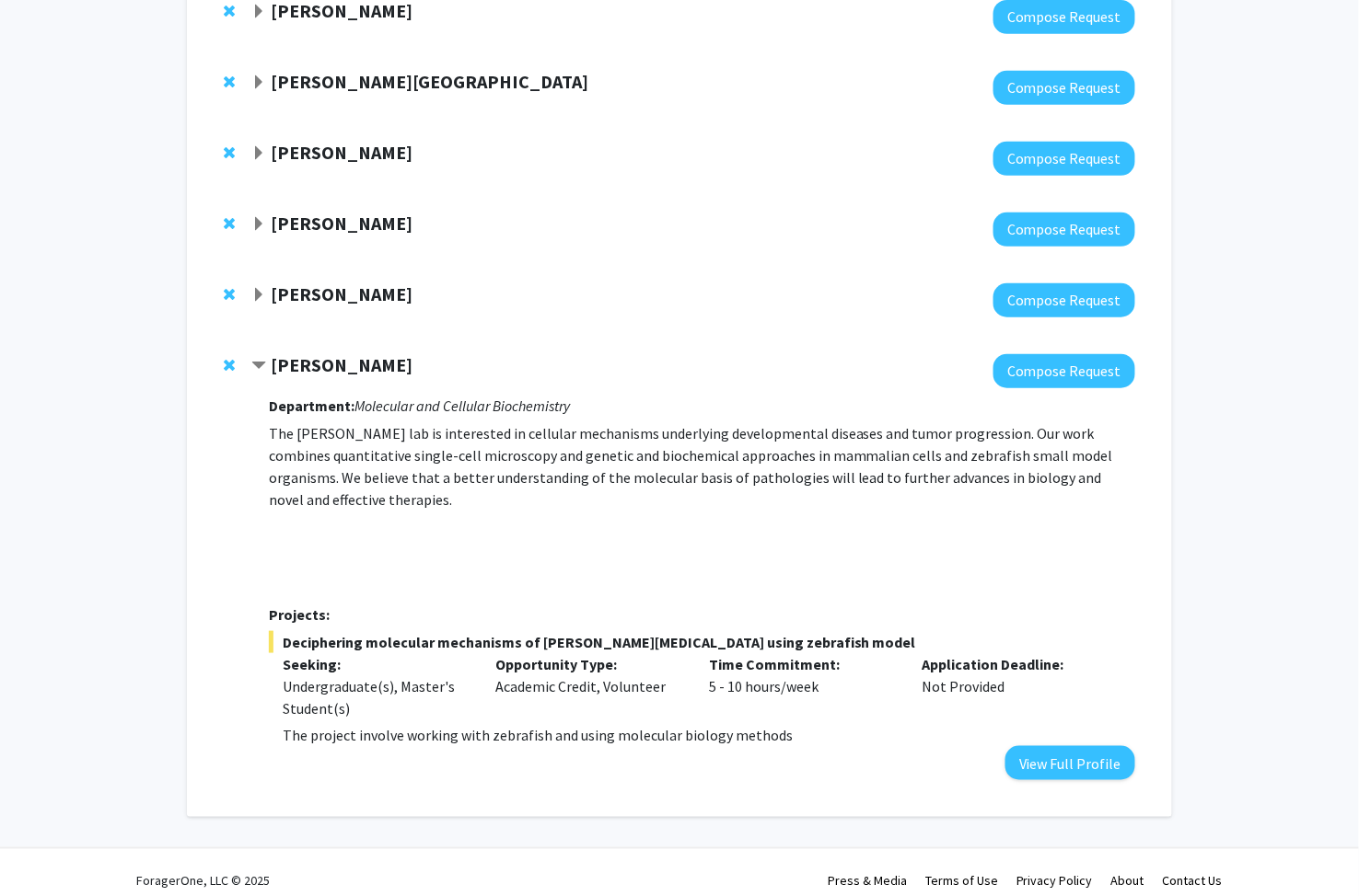
scroll to position [240, 0]
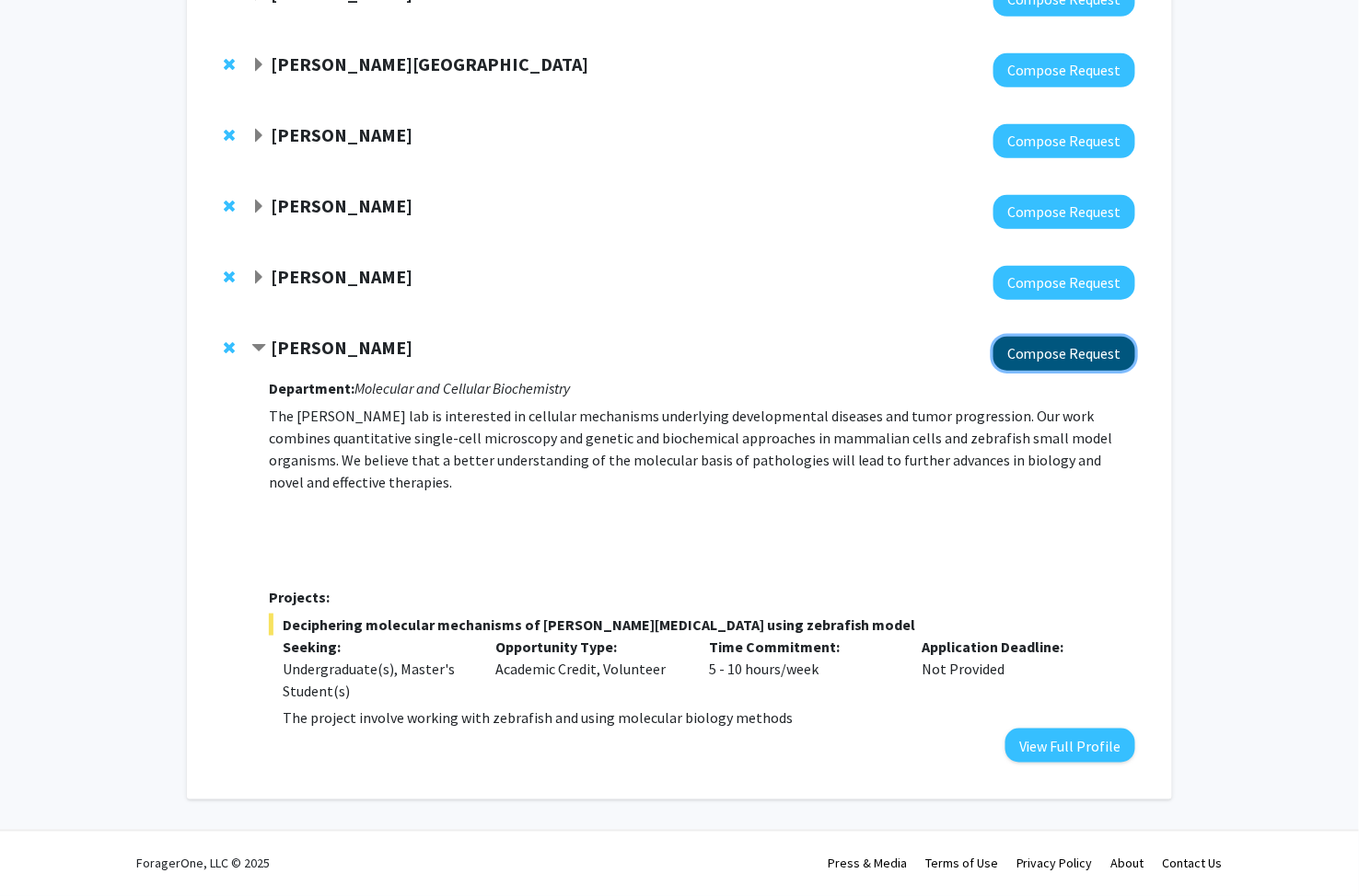
click at [1047, 356] on button "Compose Request" at bounding box center [1064, 354] width 142 height 34
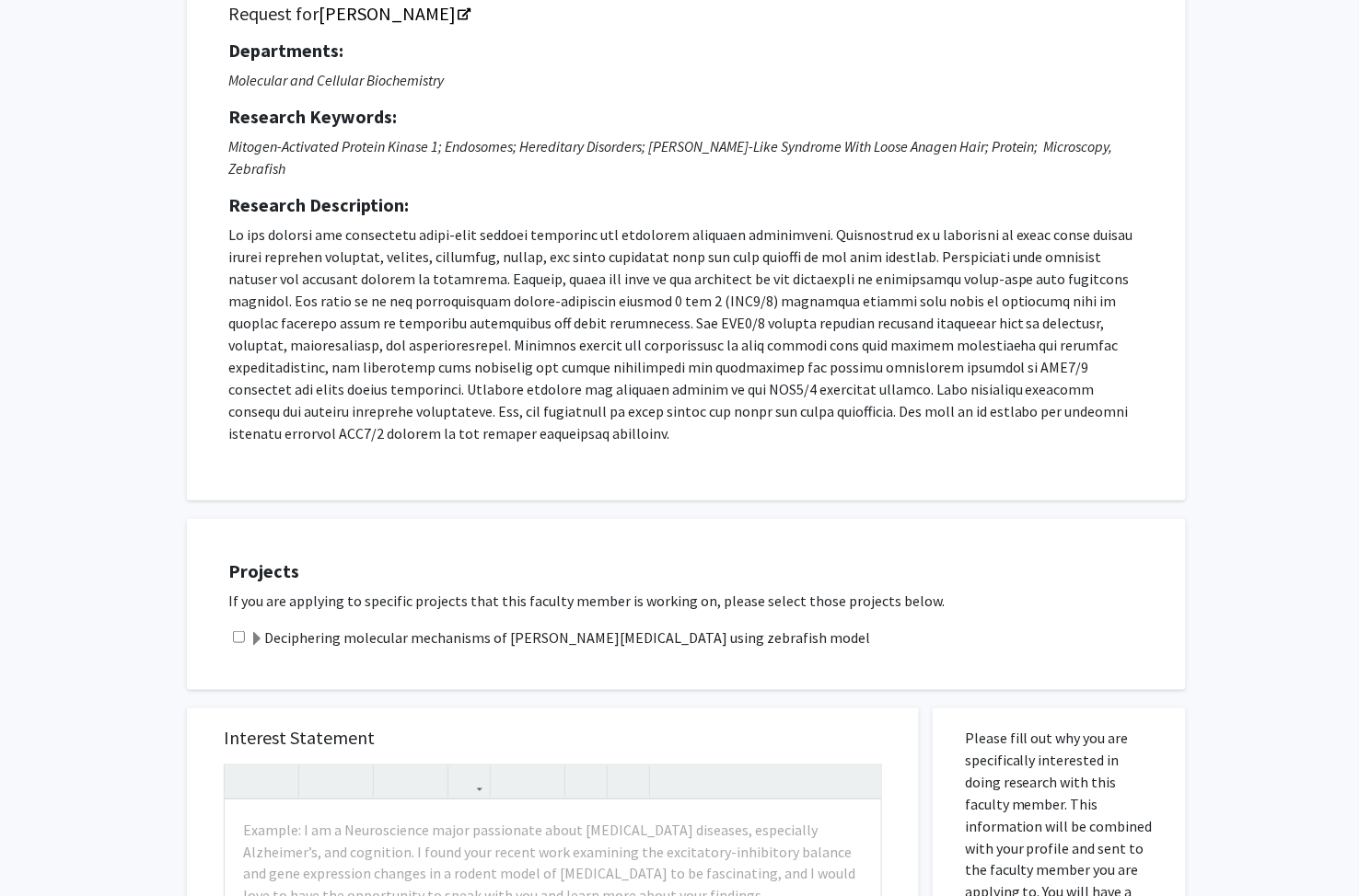
scroll to position [204, 0]
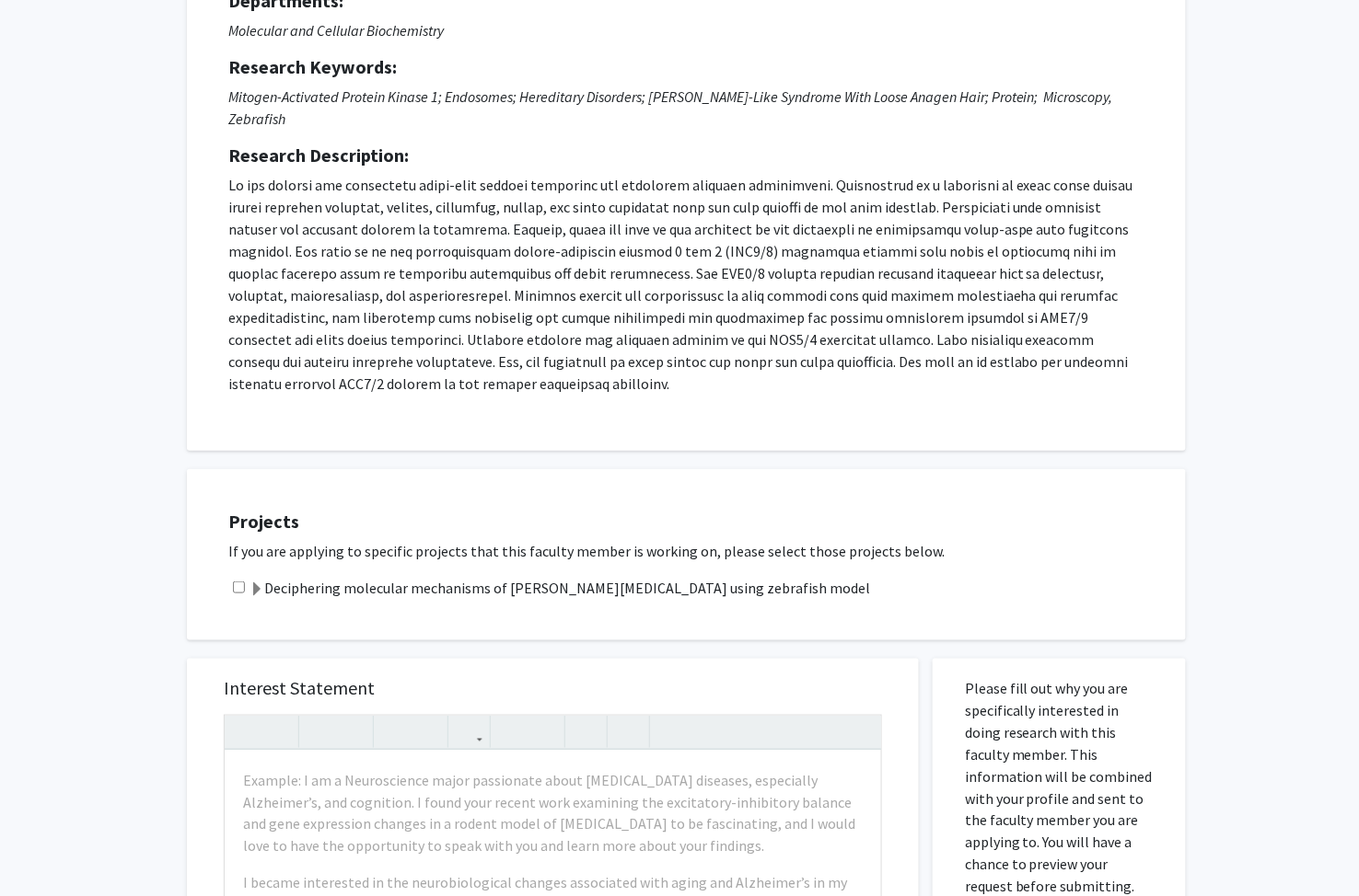
click at [233, 581] on input "checkbox" at bounding box center [239, 587] width 12 height 12
checkbox input "true"
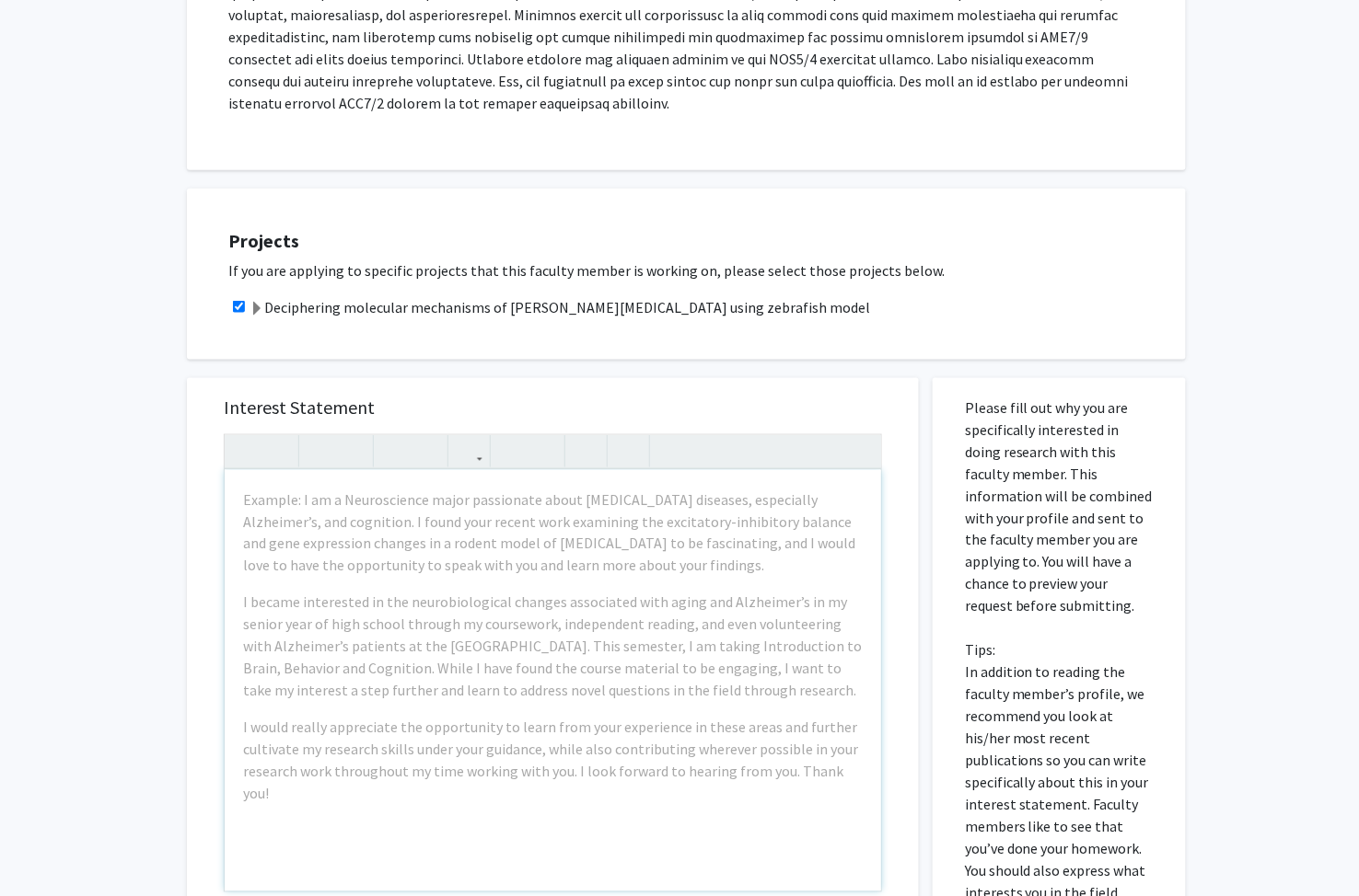
scroll to position [511, 0]
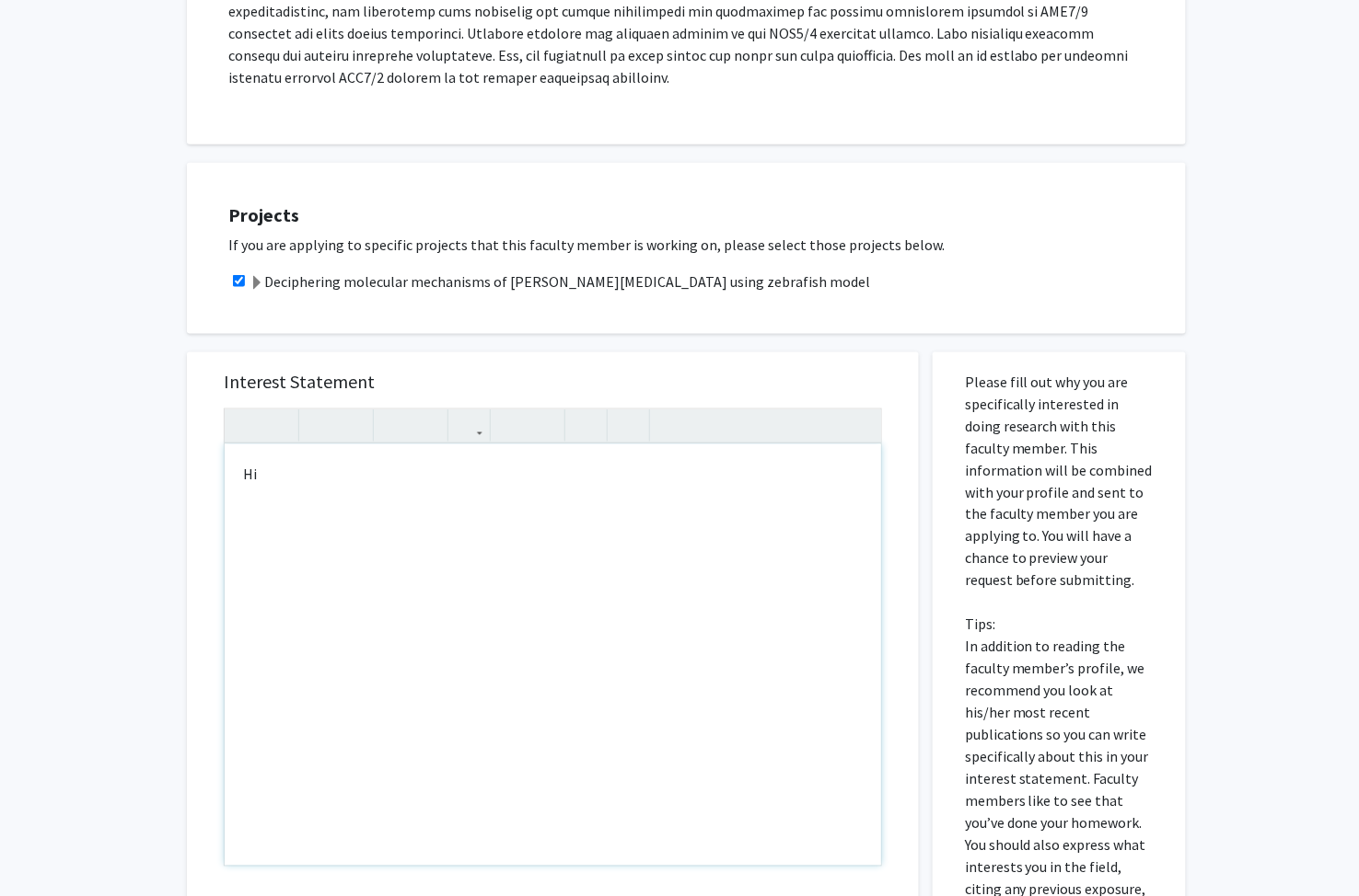
type textarea "H"
type textarea "Dear Dr...."
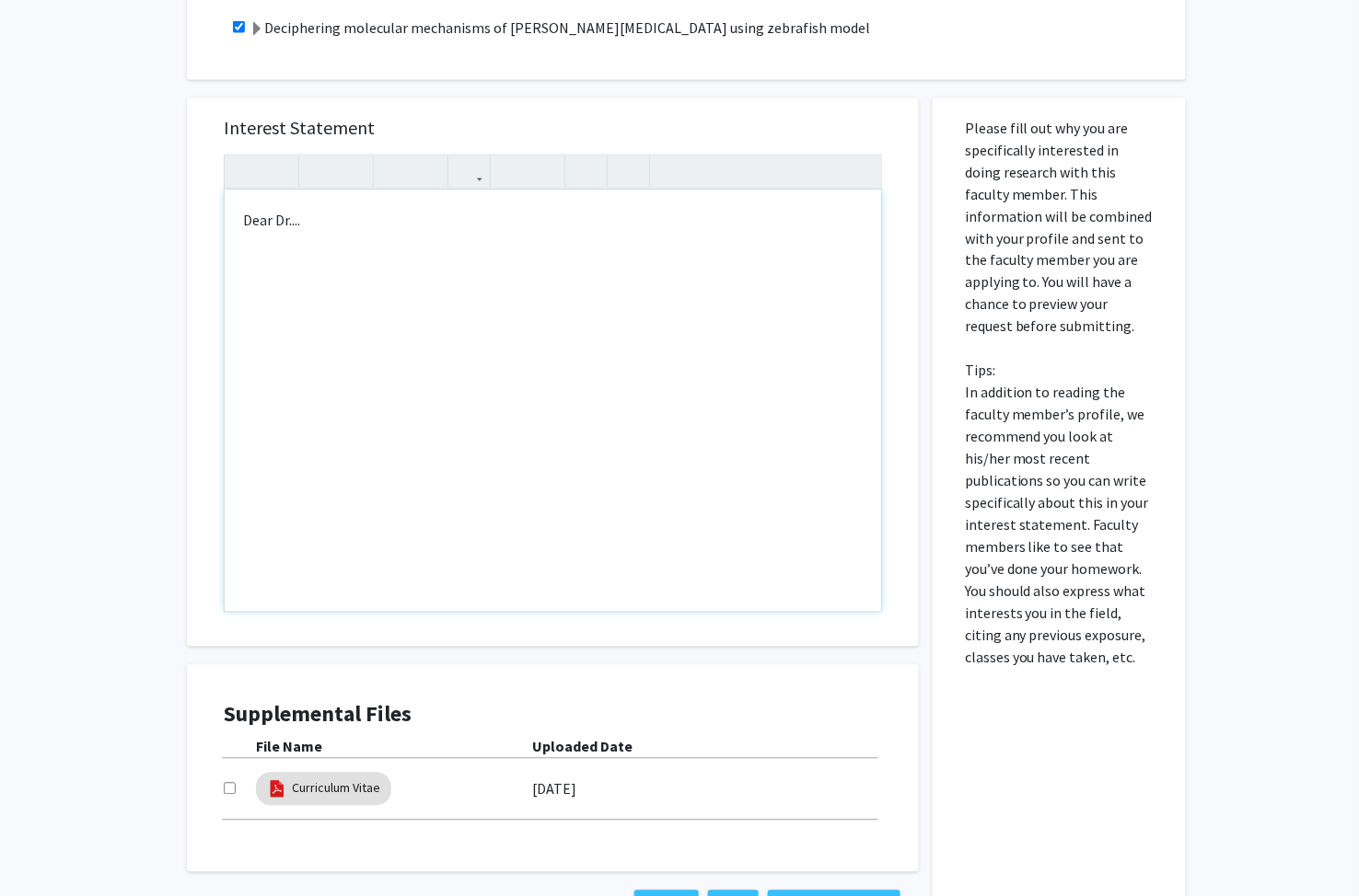
scroll to position [817, 0]
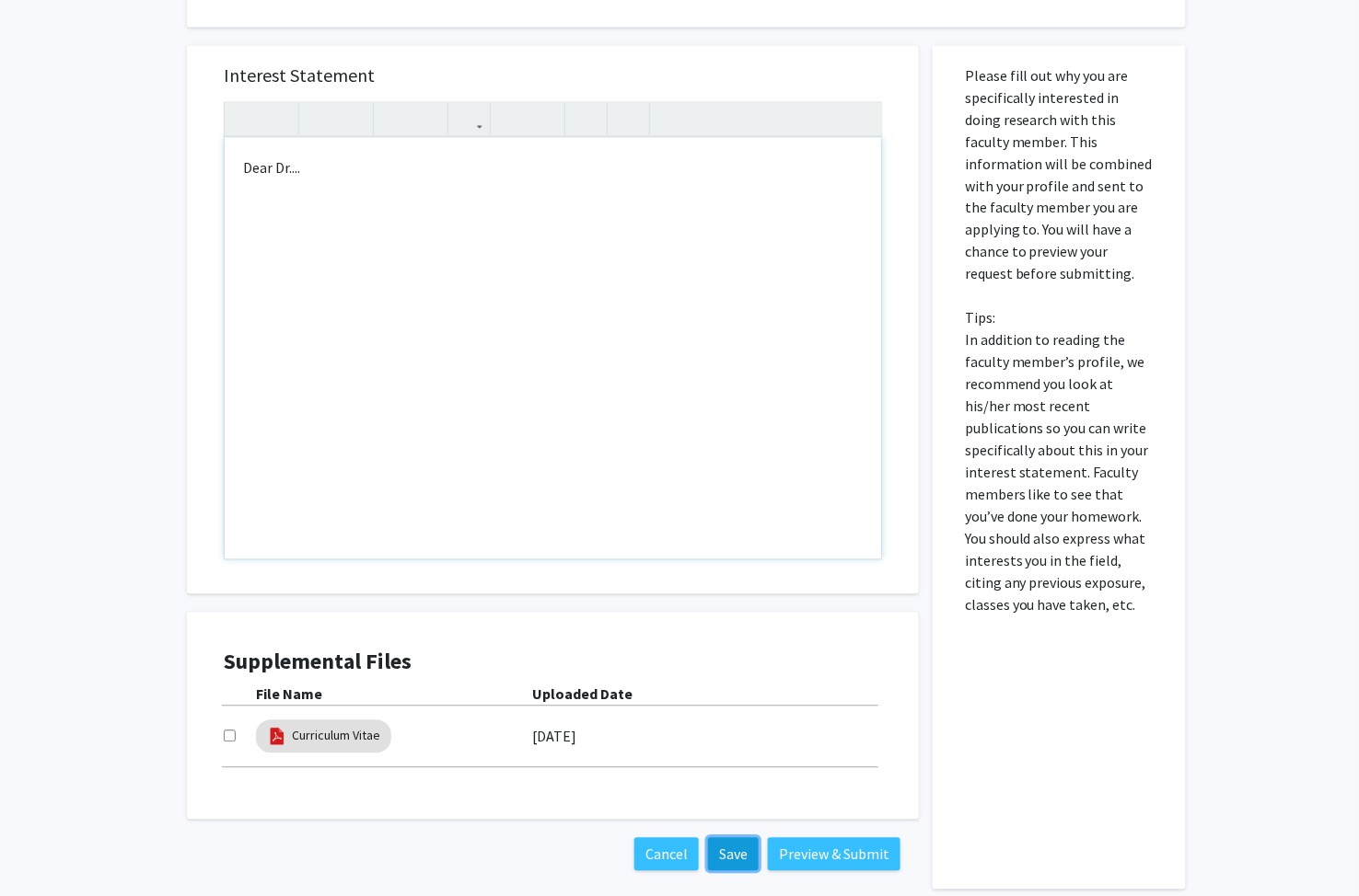
click at [728, 838] on button "Save" at bounding box center [733, 855] width 51 height 33
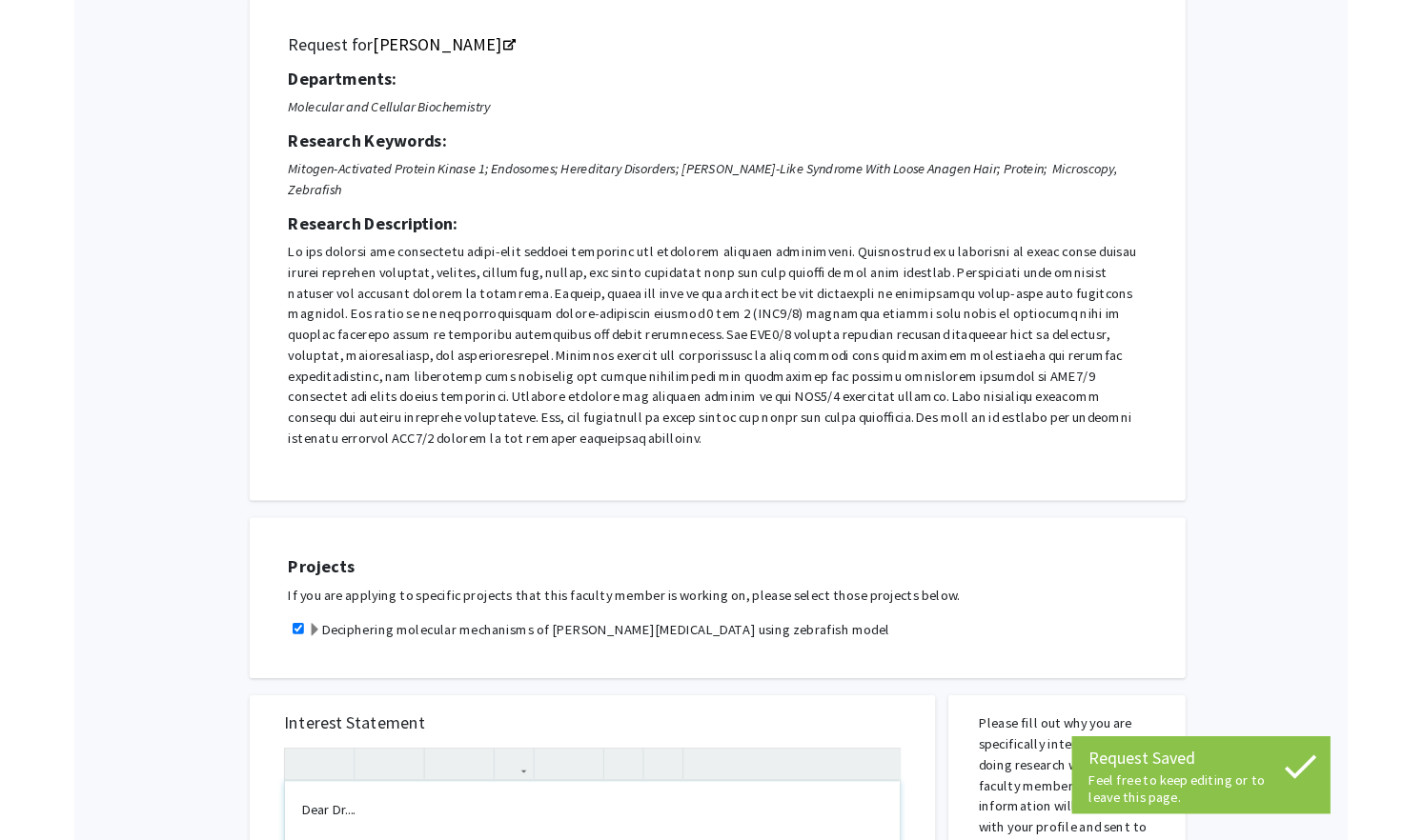
scroll to position [0, 0]
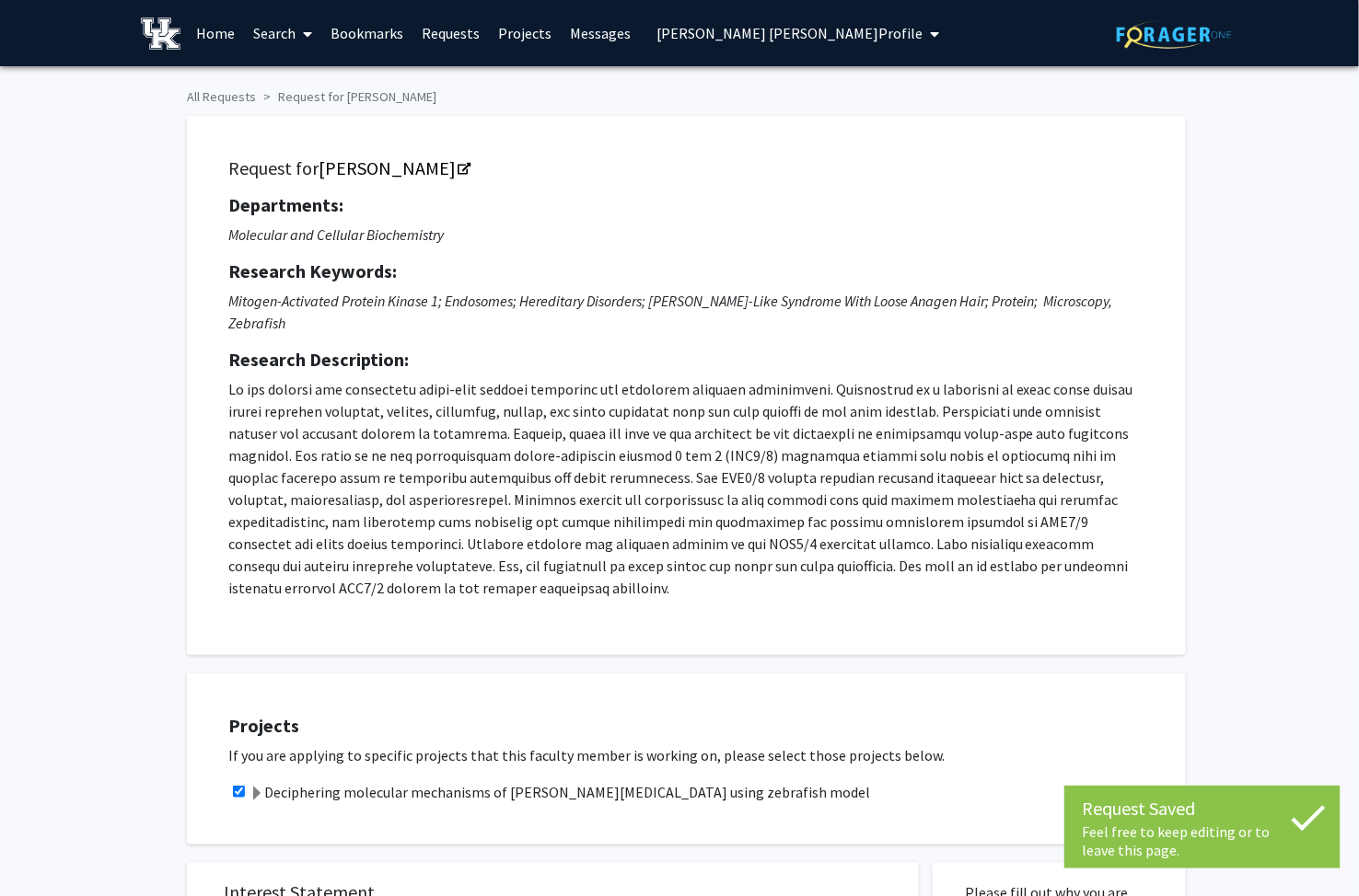
click at [449, 25] on link "Requests" at bounding box center [451, 32] width 76 height 64
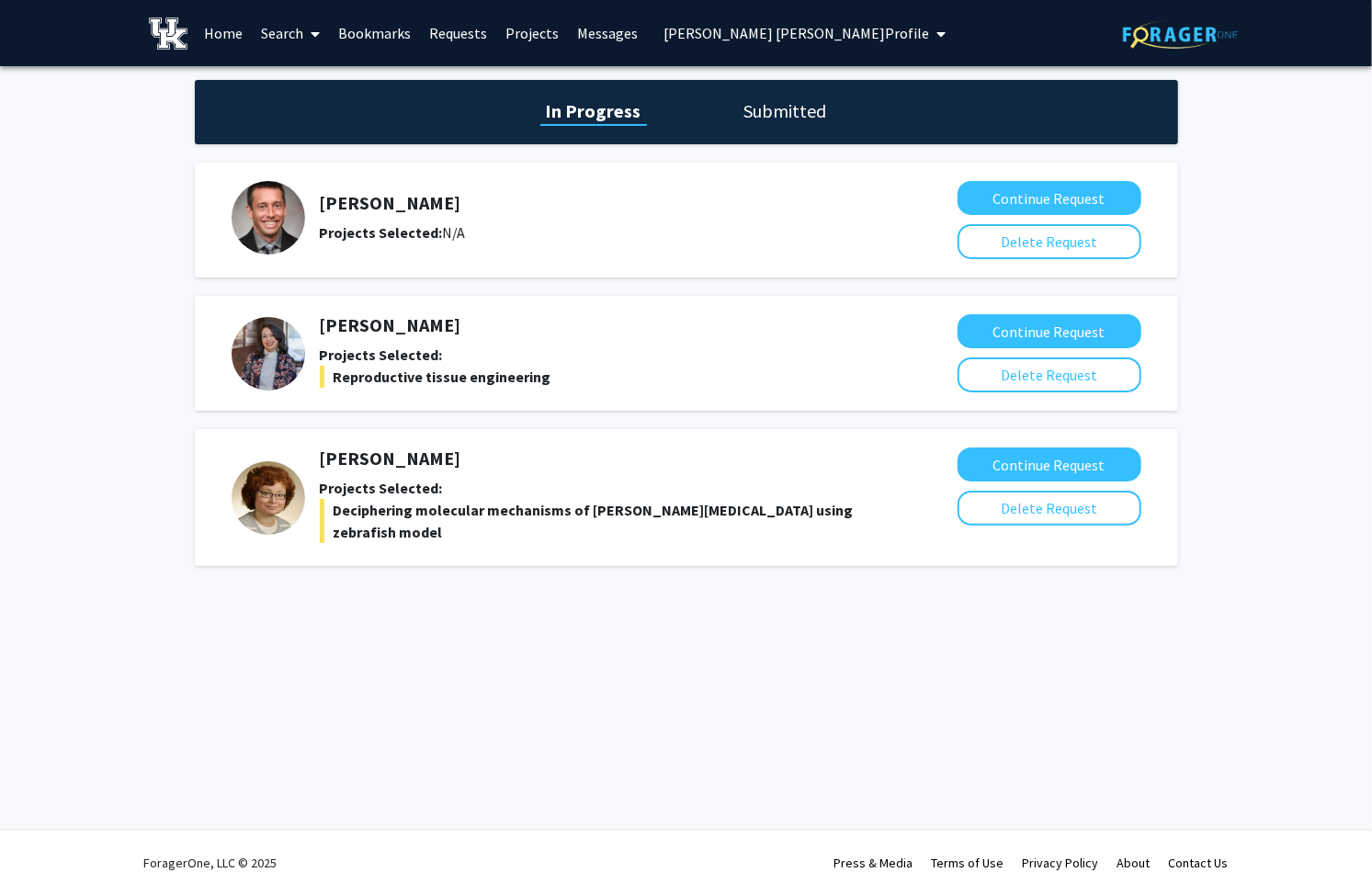
click at [802, 99] on h1 "Submitted" at bounding box center [785, 111] width 94 height 26
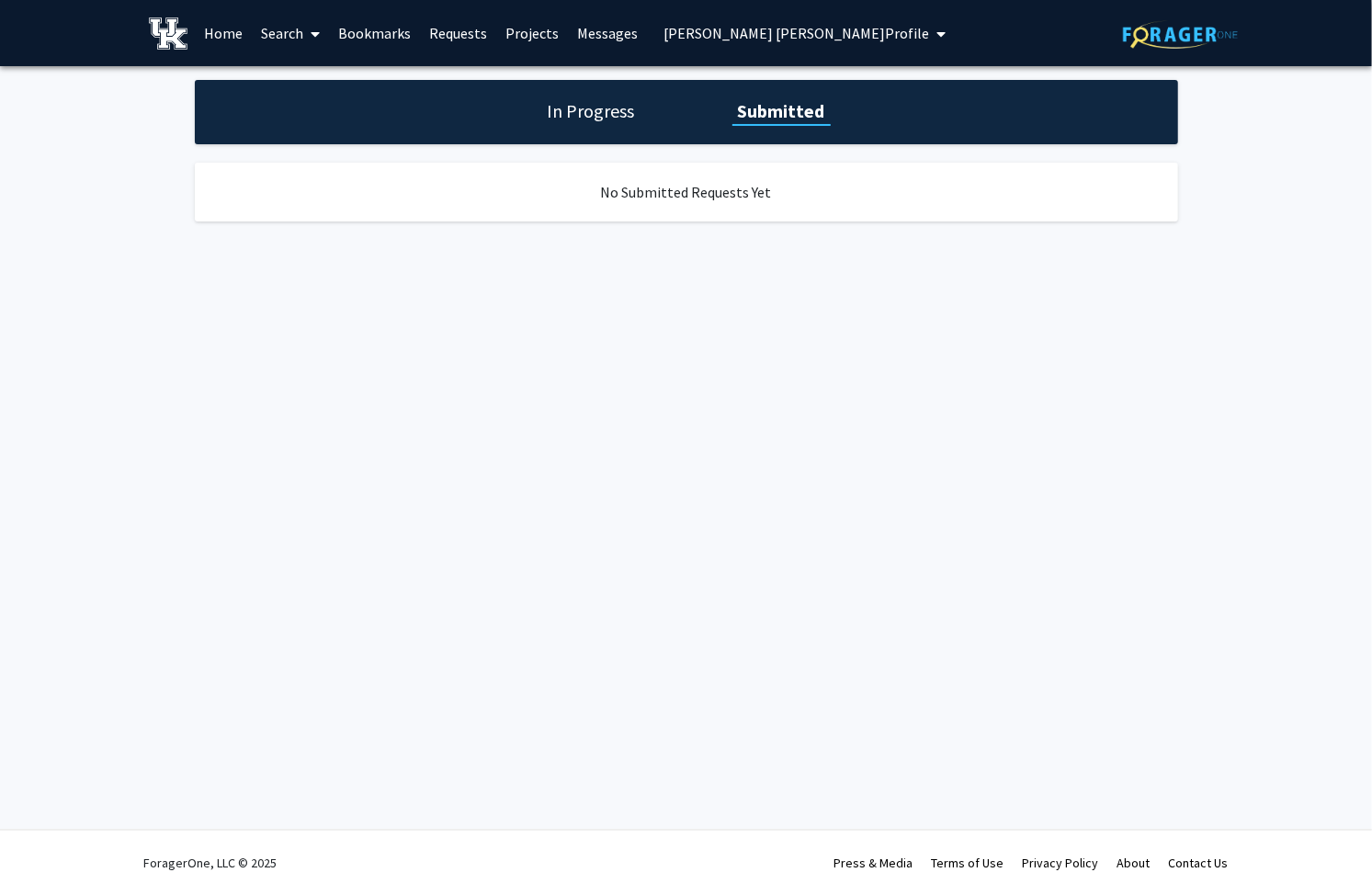
click at [539, 118] on div "In Progress Submitted" at bounding box center [686, 111] width 983 height 64
click at [571, 106] on h1 "In Progress" at bounding box center [591, 111] width 98 height 26
